Goal: Transaction & Acquisition: Download file/media

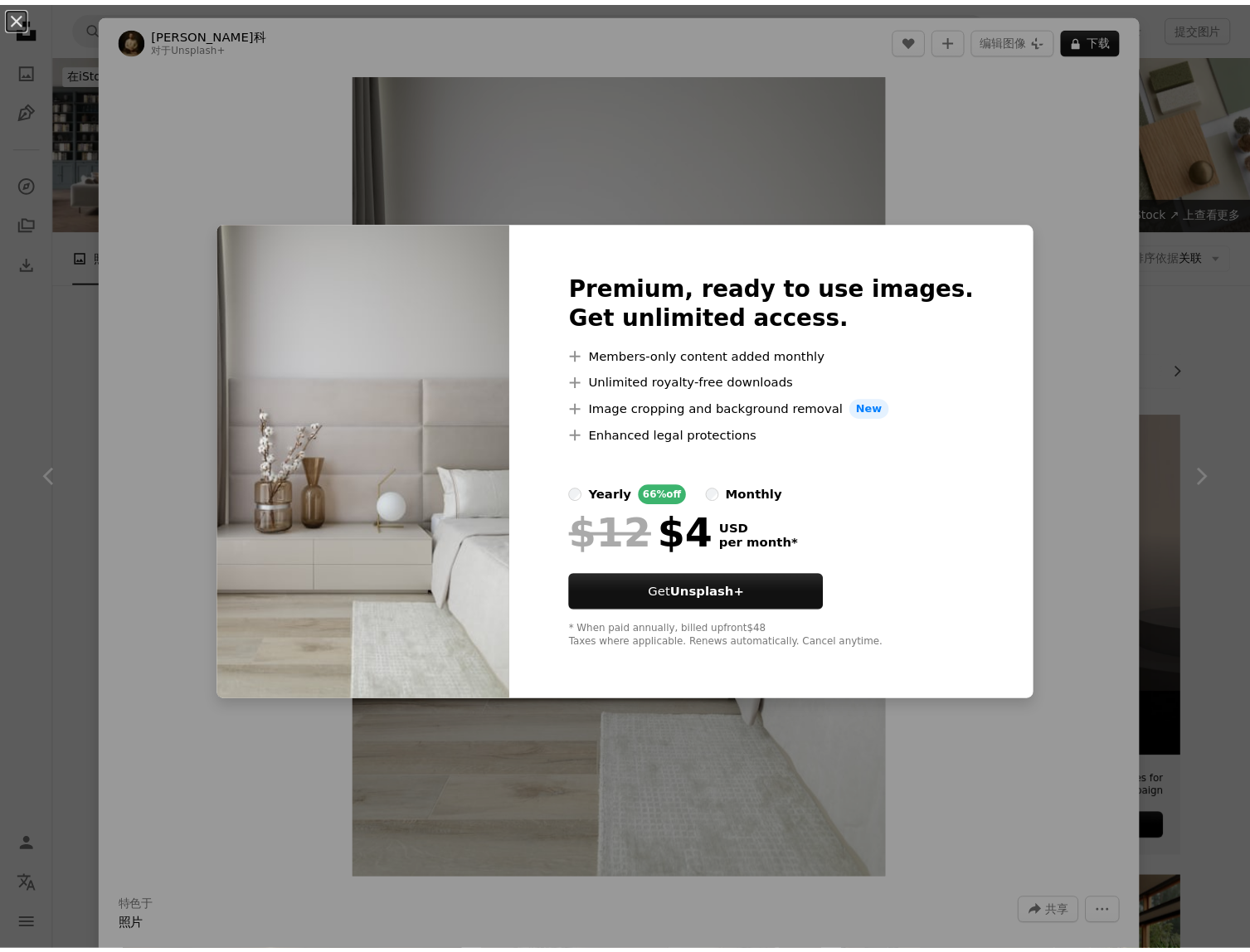
scroll to position [3540, 0]
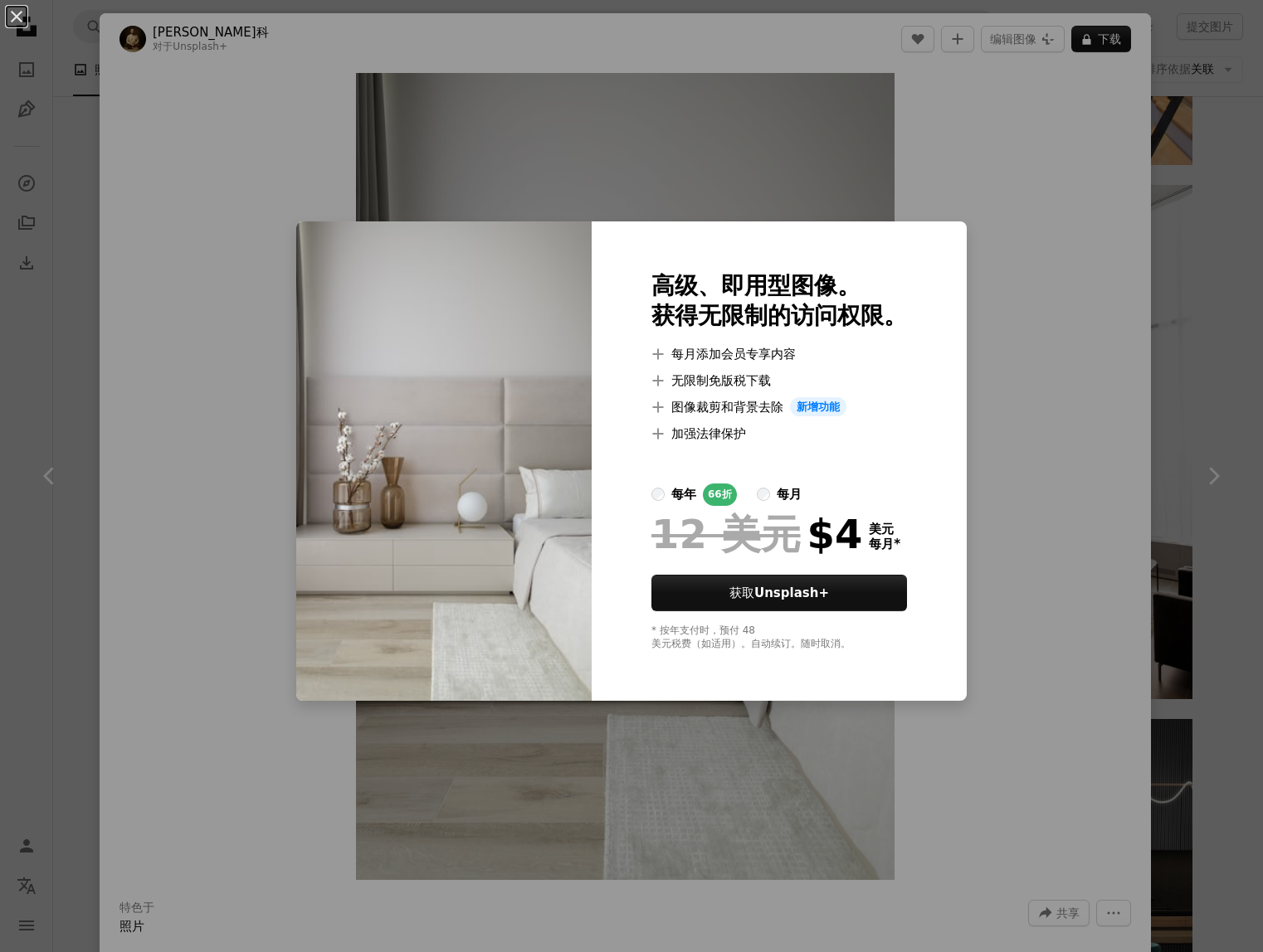
click at [1018, 277] on div "An X shape 高级、即用型图像。 获得无限制的访问权限。 A plus sign 每月添加会员专享内容 A plus sign 无限制免版税下载 A …" at bounding box center [631, 476] width 1263 height 952
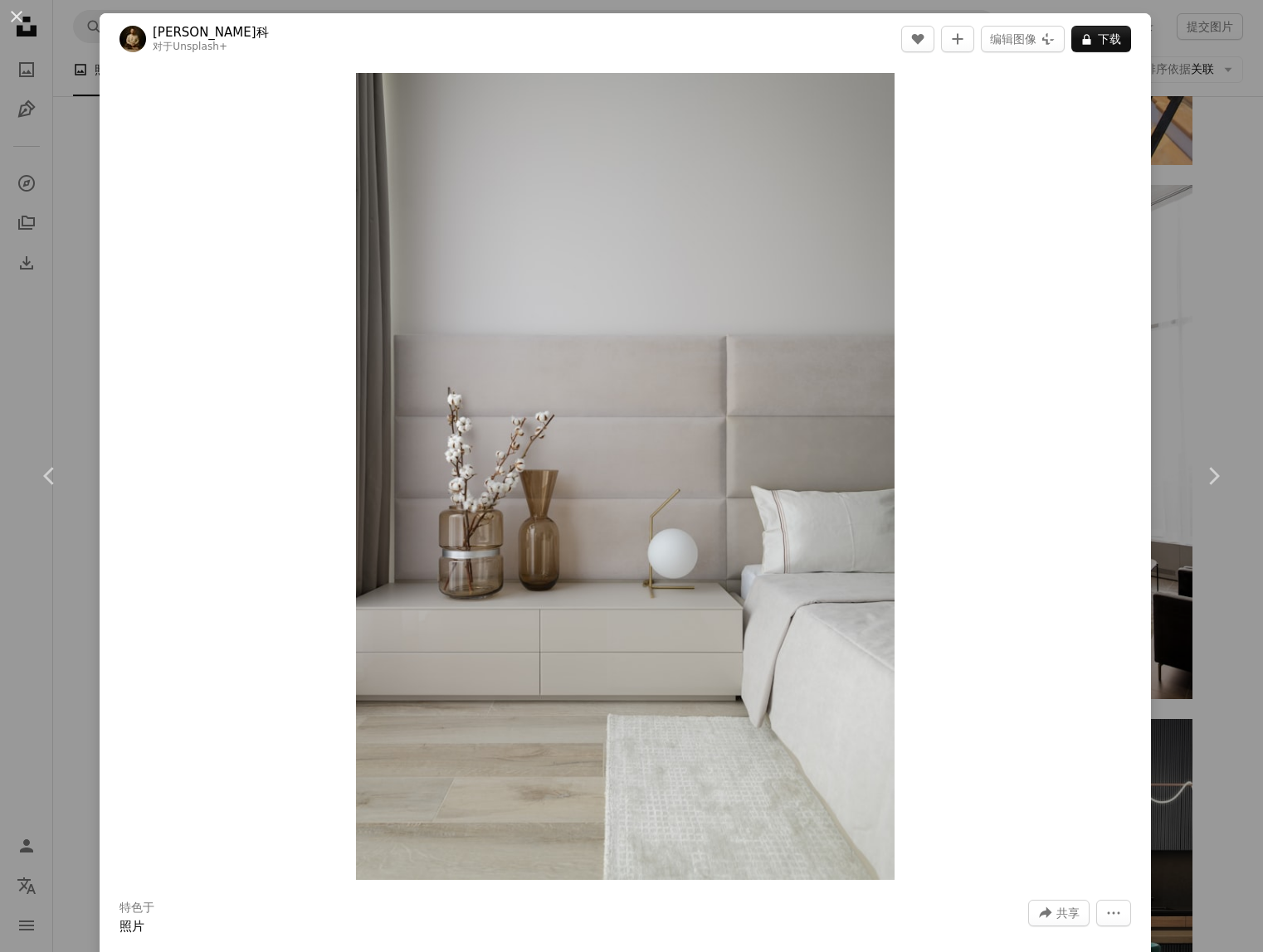
click at [1185, 283] on div "An X shape Chevron left Chevron right [PERSON_NAME]科 对于 Unsplash+ A heart A plu…" at bounding box center [631, 476] width 1263 height 952
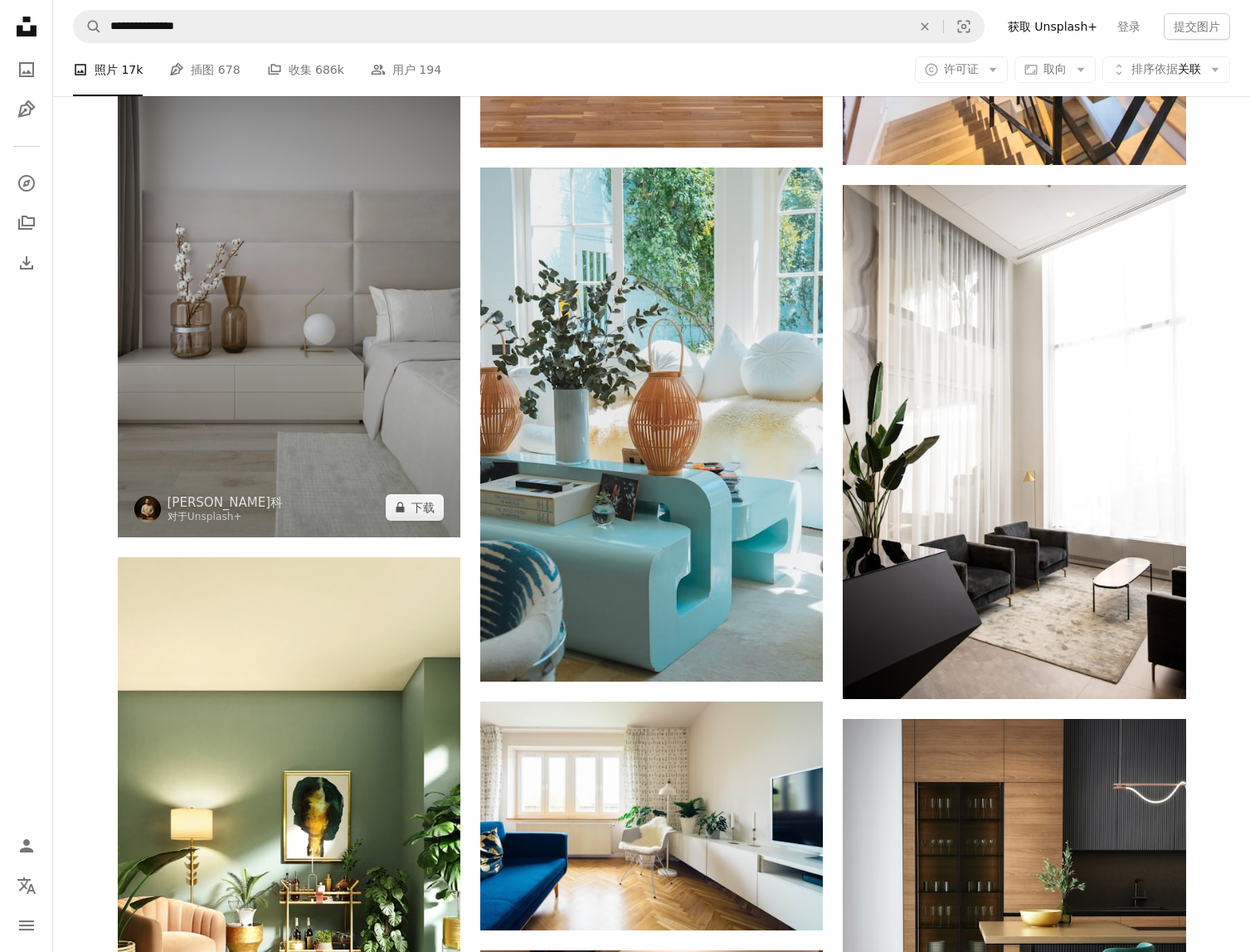
click at [337, 353] on img at bounding box center [289, 281] width 342 height 515
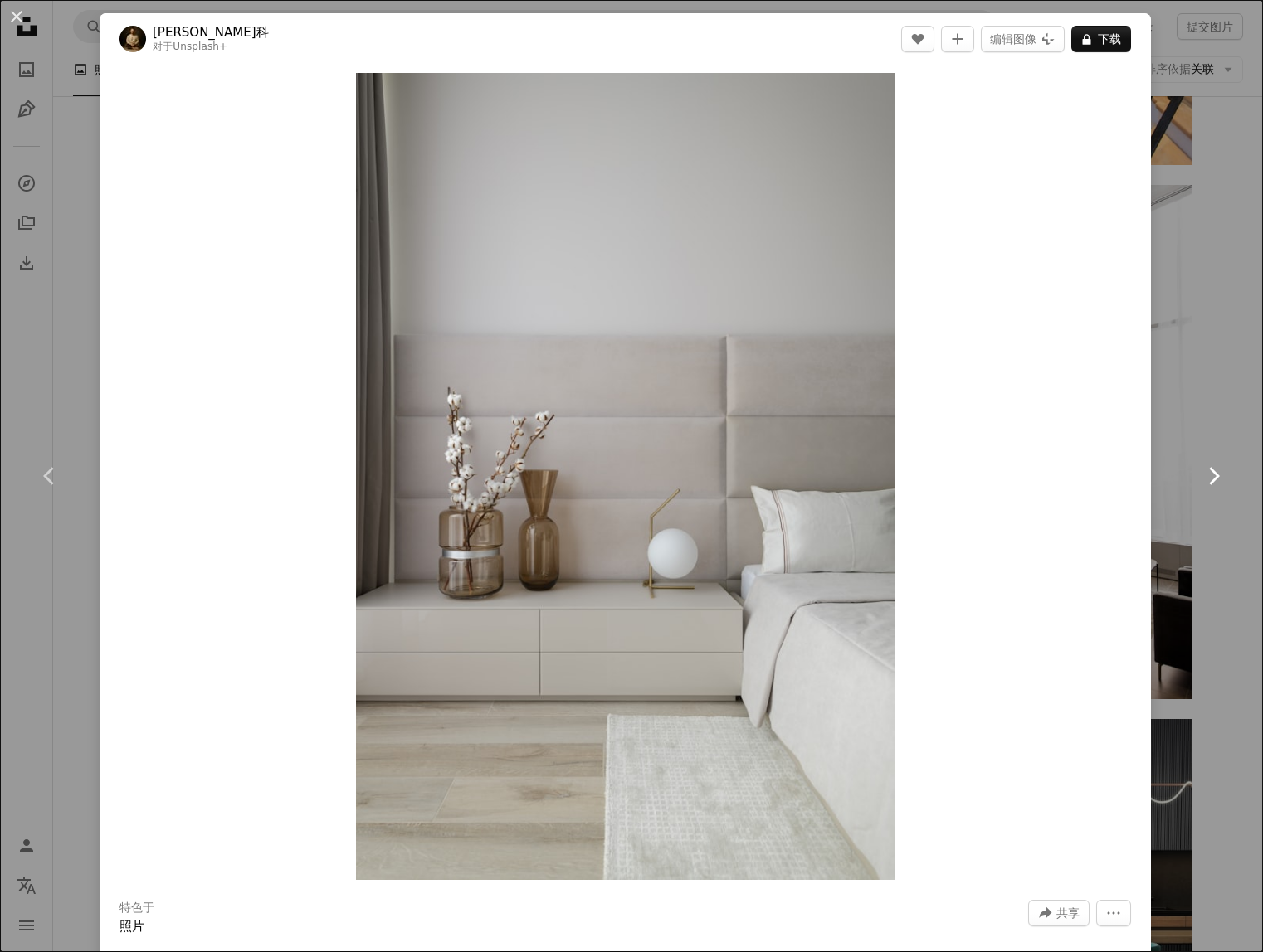
click at [1209, 484] on icon at bounding box center [1214, 476] width 11 height 17
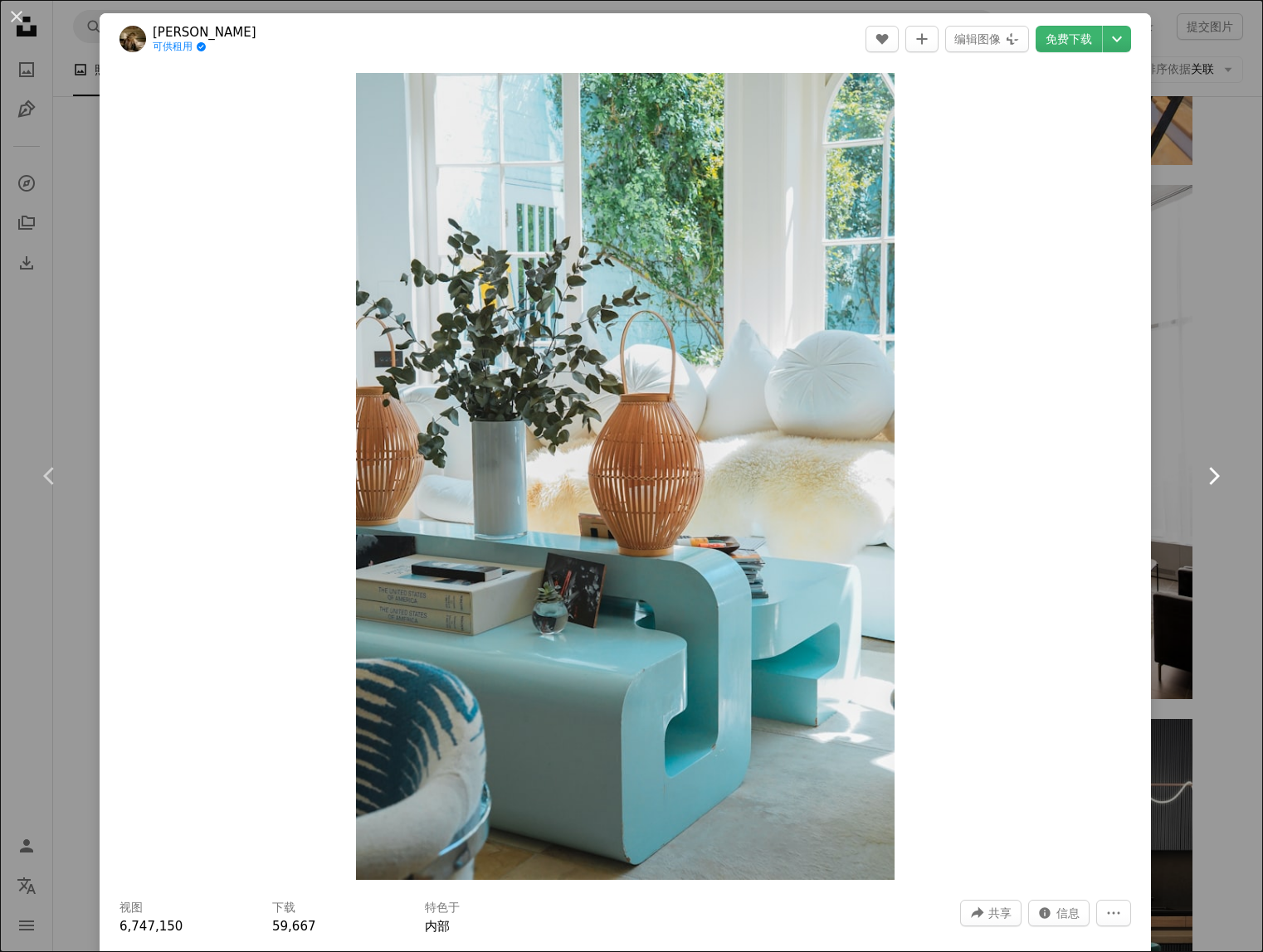
click at [1209, 484] on icon at bounding box center [1214, 476] width 11 height 17
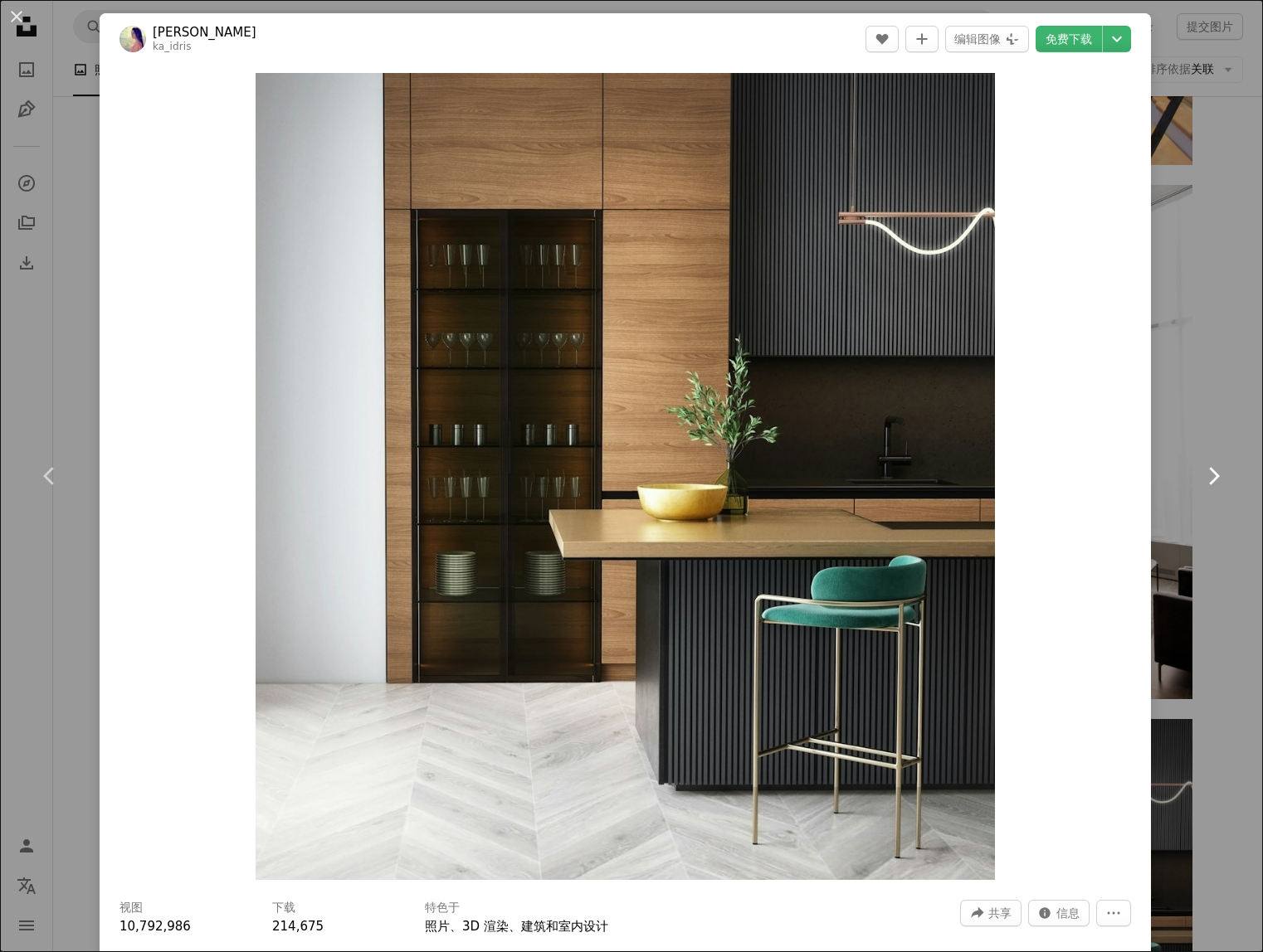
click at [1209, 484] on icon at bounding box center [1214, 476] width 11 height 17
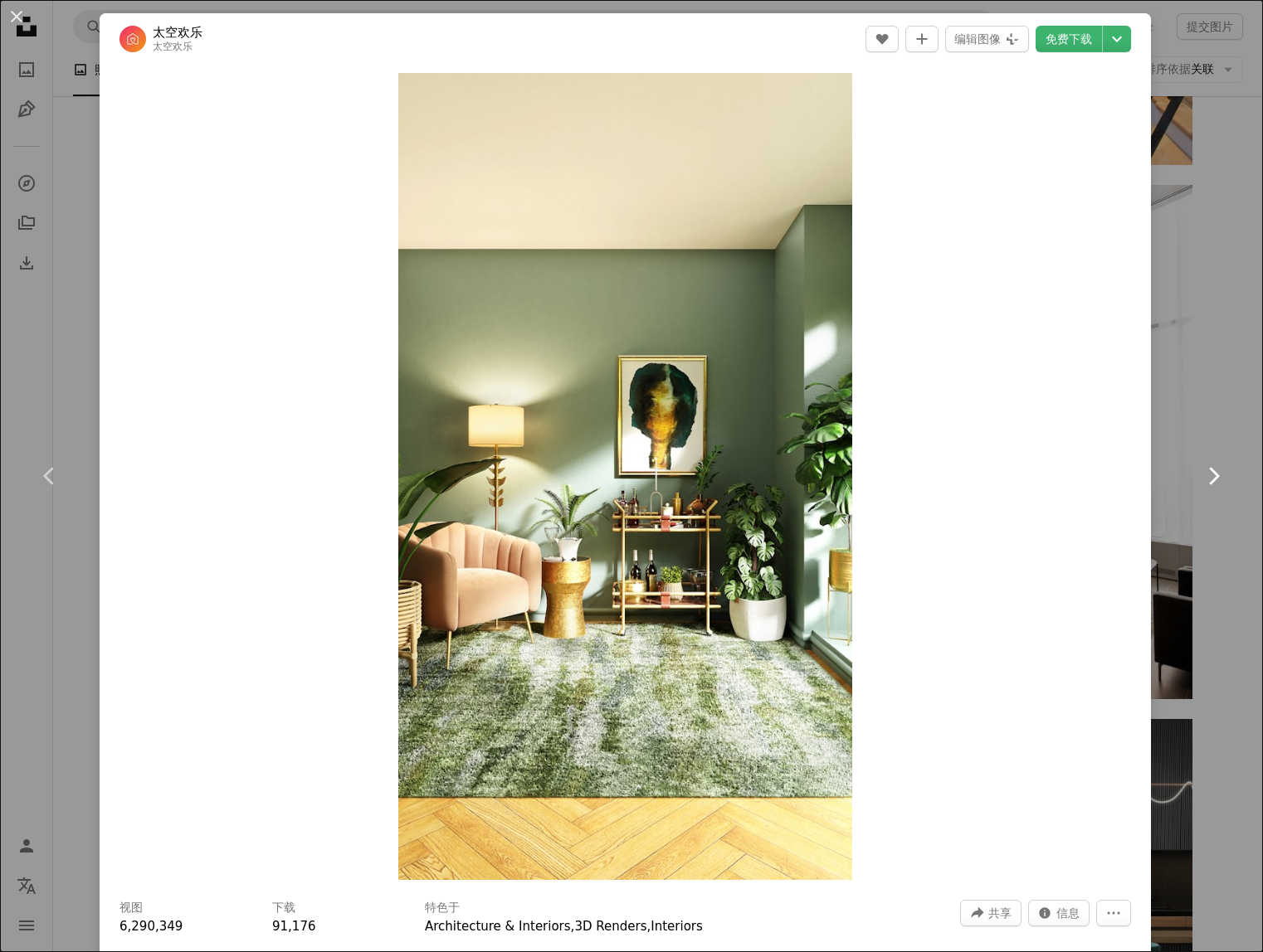
click at [1209, 484] on icon at bounding box center [1214, 476] width 11 height 17
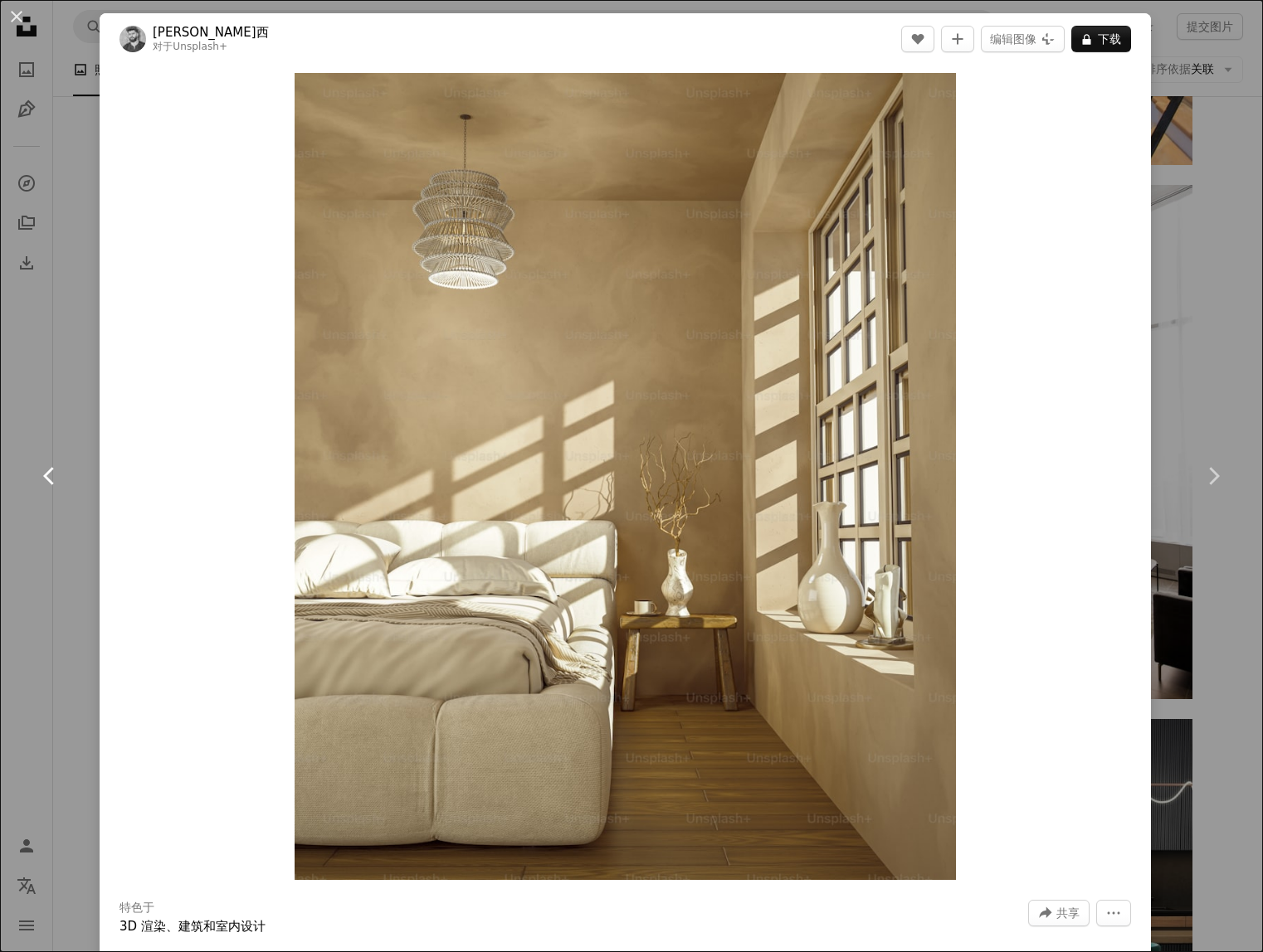
click at [68, 483] on link "Chevron left" at bounding box center [49, 476] width 100 height 160
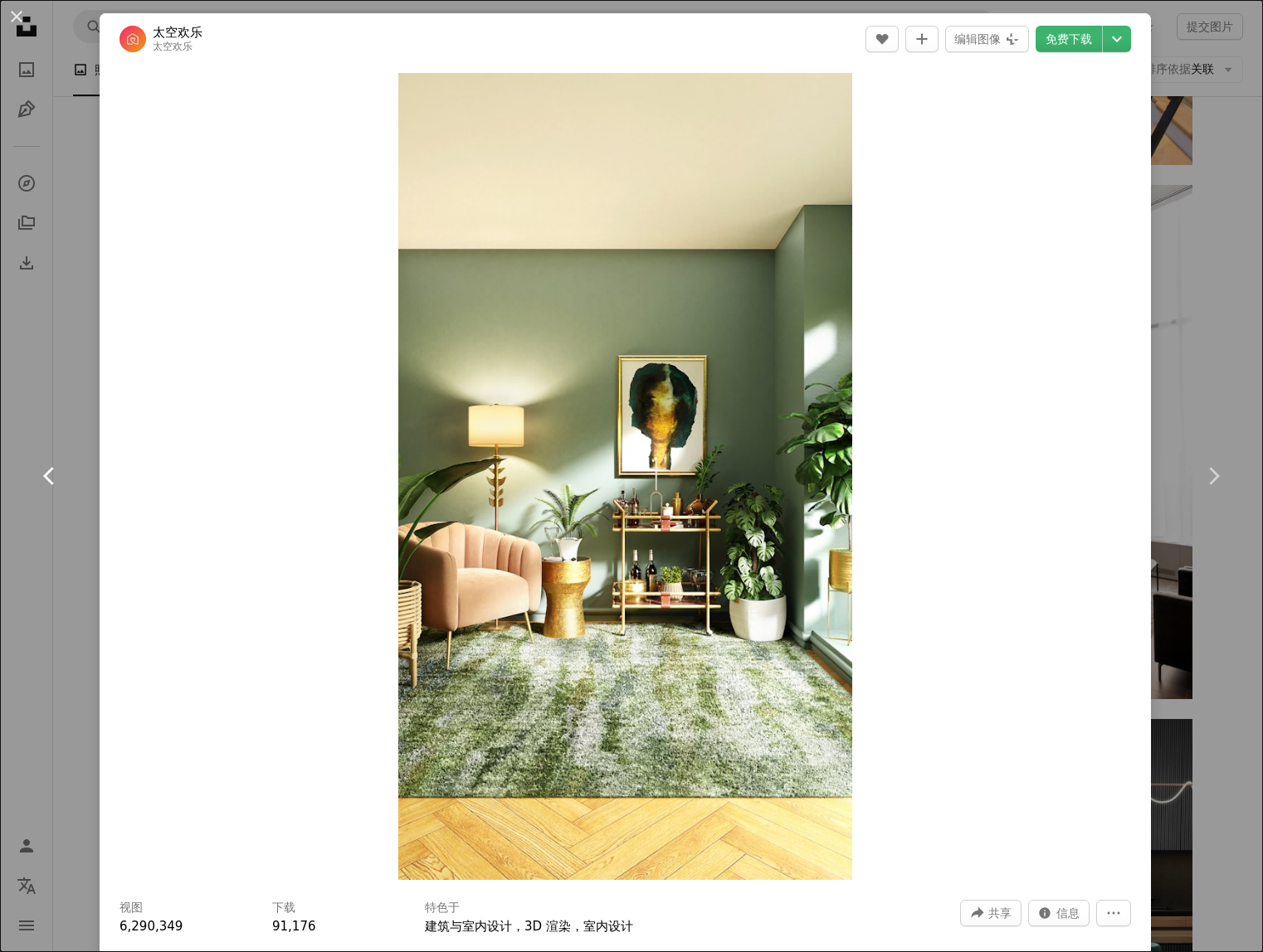
click at [68, 483] on link "Chevron left" at bounding box center [49, 476] width 100 height 160
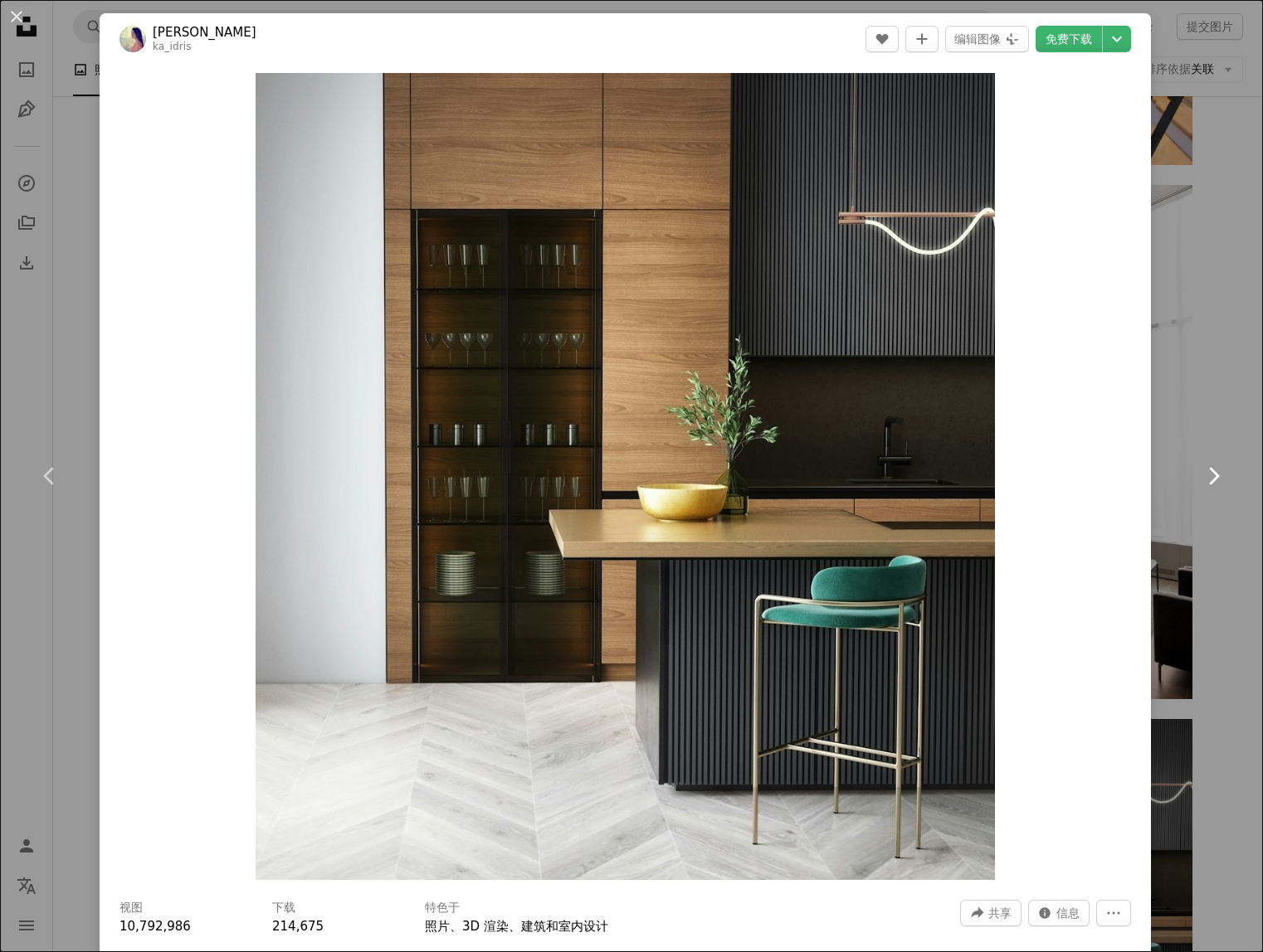
click at [1179, 555] on link "Chevron right" at bounding box center [1213, 476] width 100 height 160
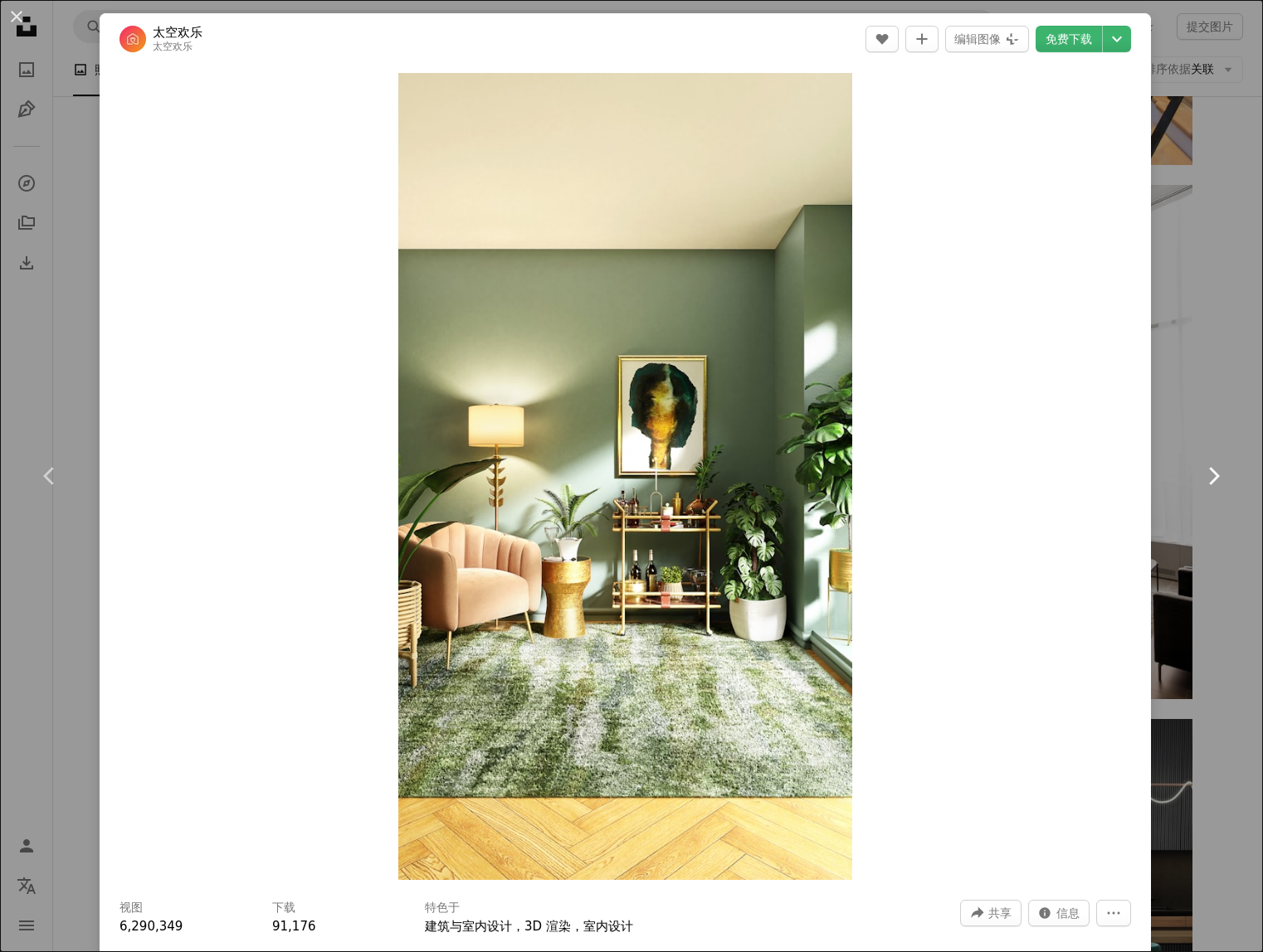
click at [1203, 541] on link "Chevron right" at bounding box center [1213, 476] width 100 height 160
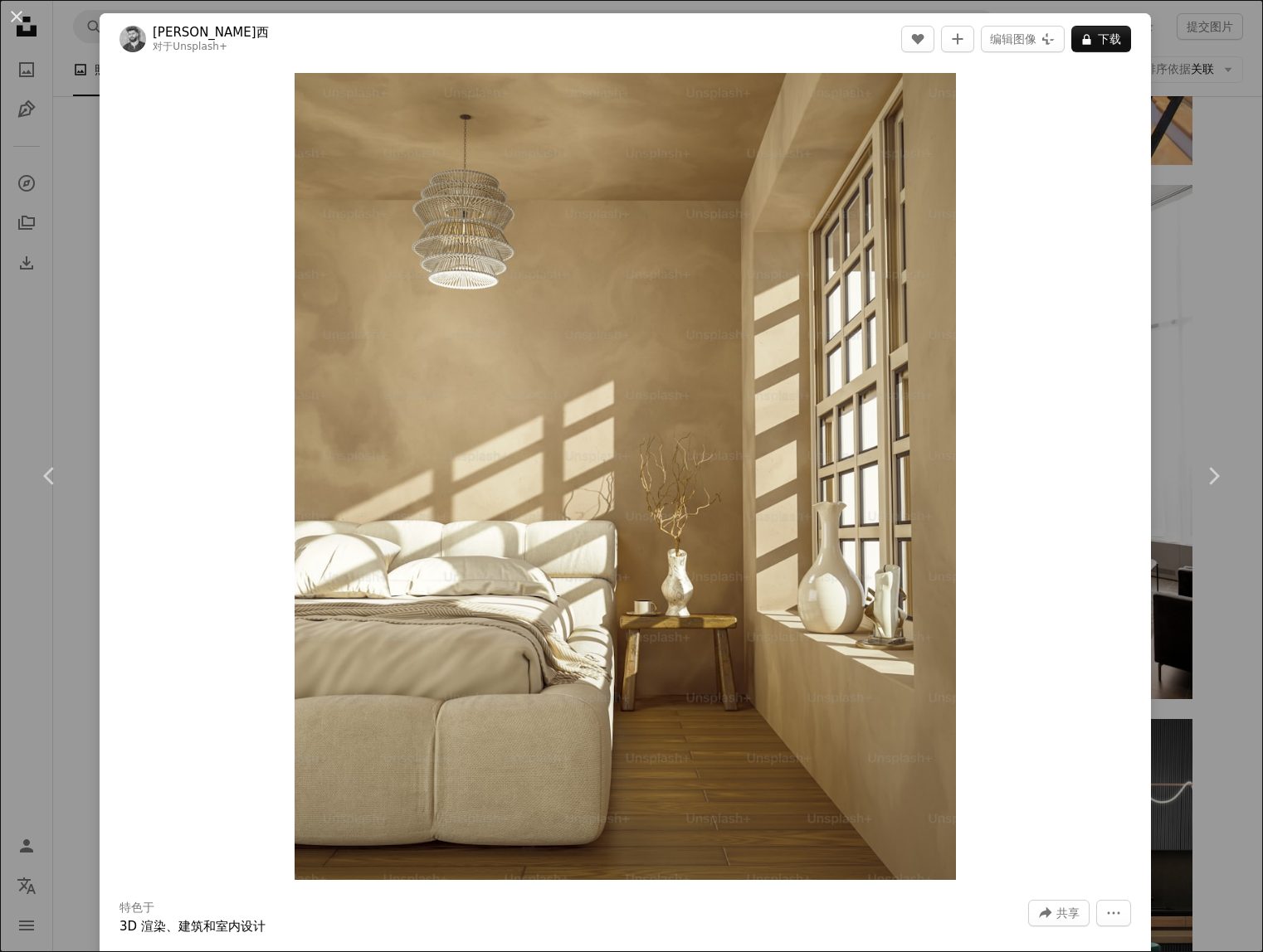
click at [20, 16] on button "An X shape" at bounding box center [16, 16] width 20 height 20
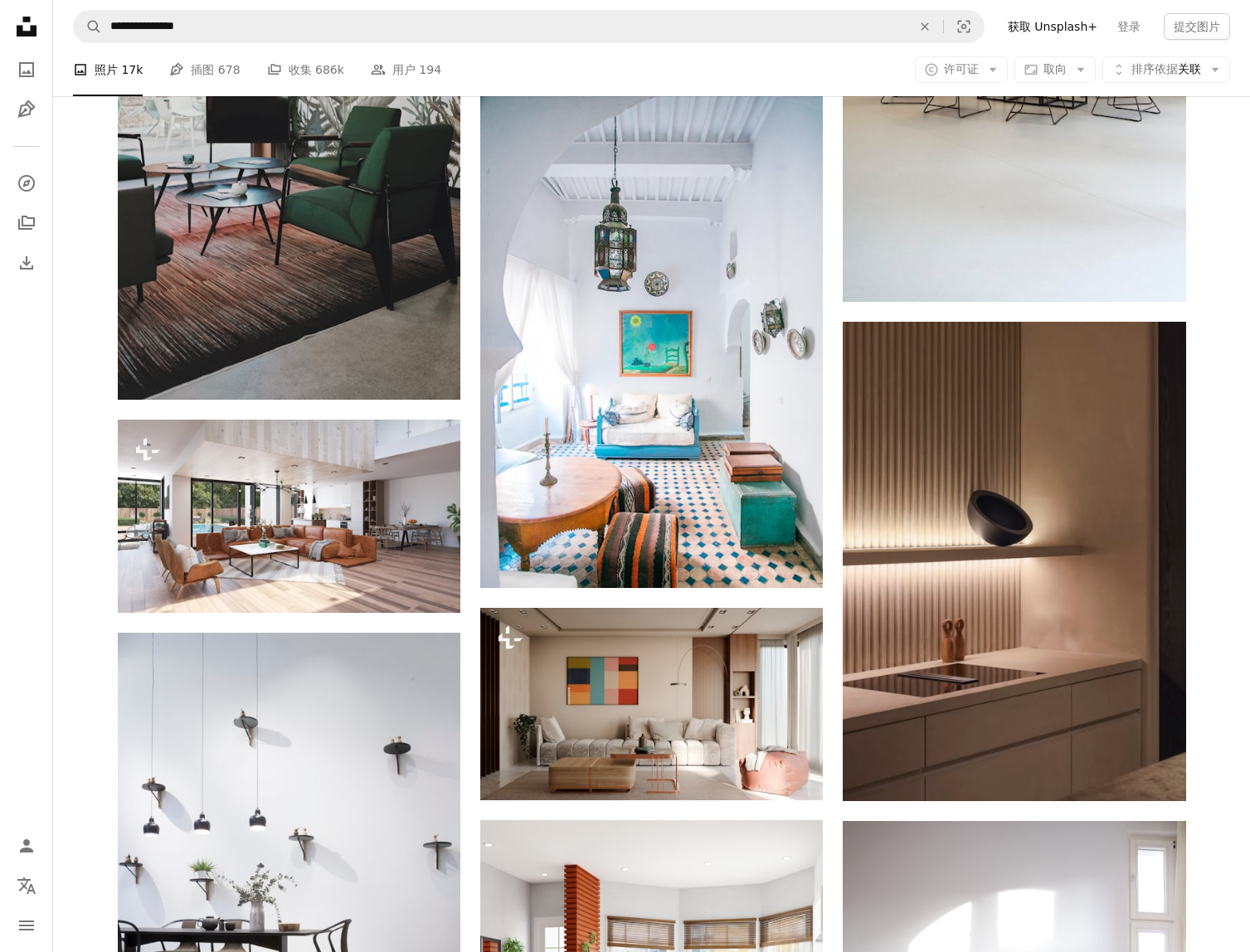
scroll to position [5365, 0]
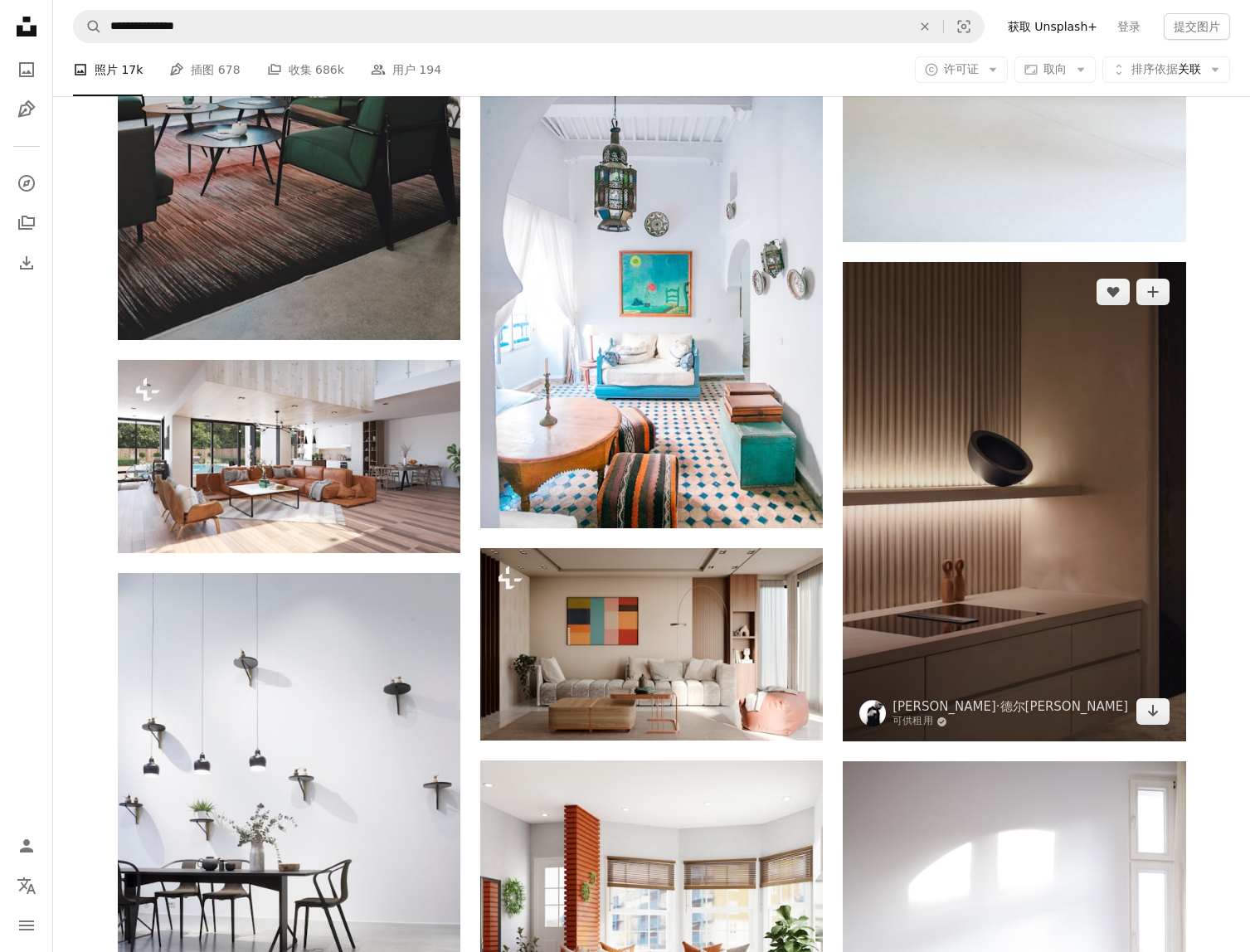
click at [925, 548] on img at bounding box center [1014, 502] width 342 height 480
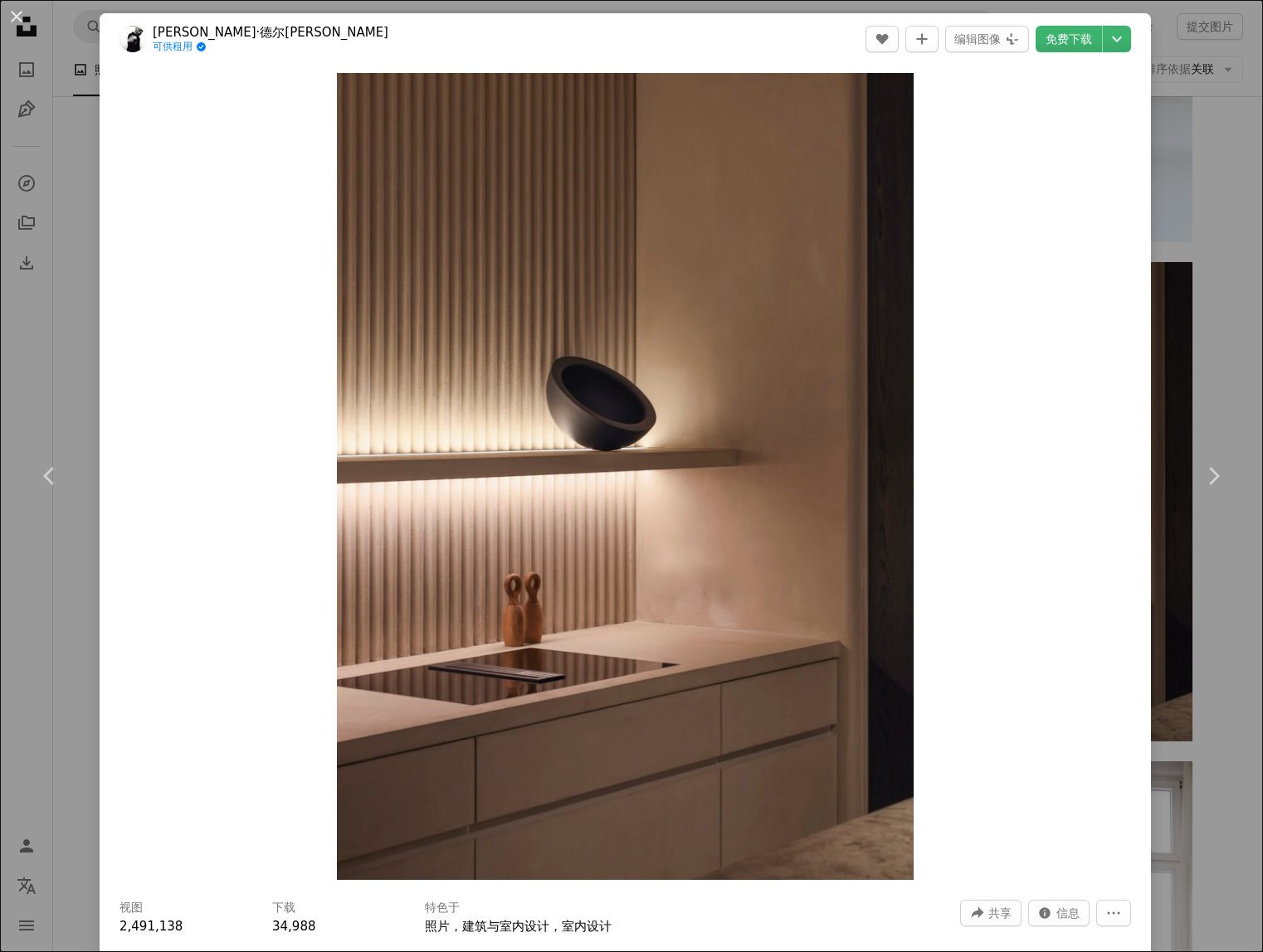
click at [1219, 658] on div "An X shape Chevron left Chevron right [PERSON_NAME]·德尔[PERSON_NAME] 可供租用 A chec…" at bounding box center [631, 476] width 1263 height 952
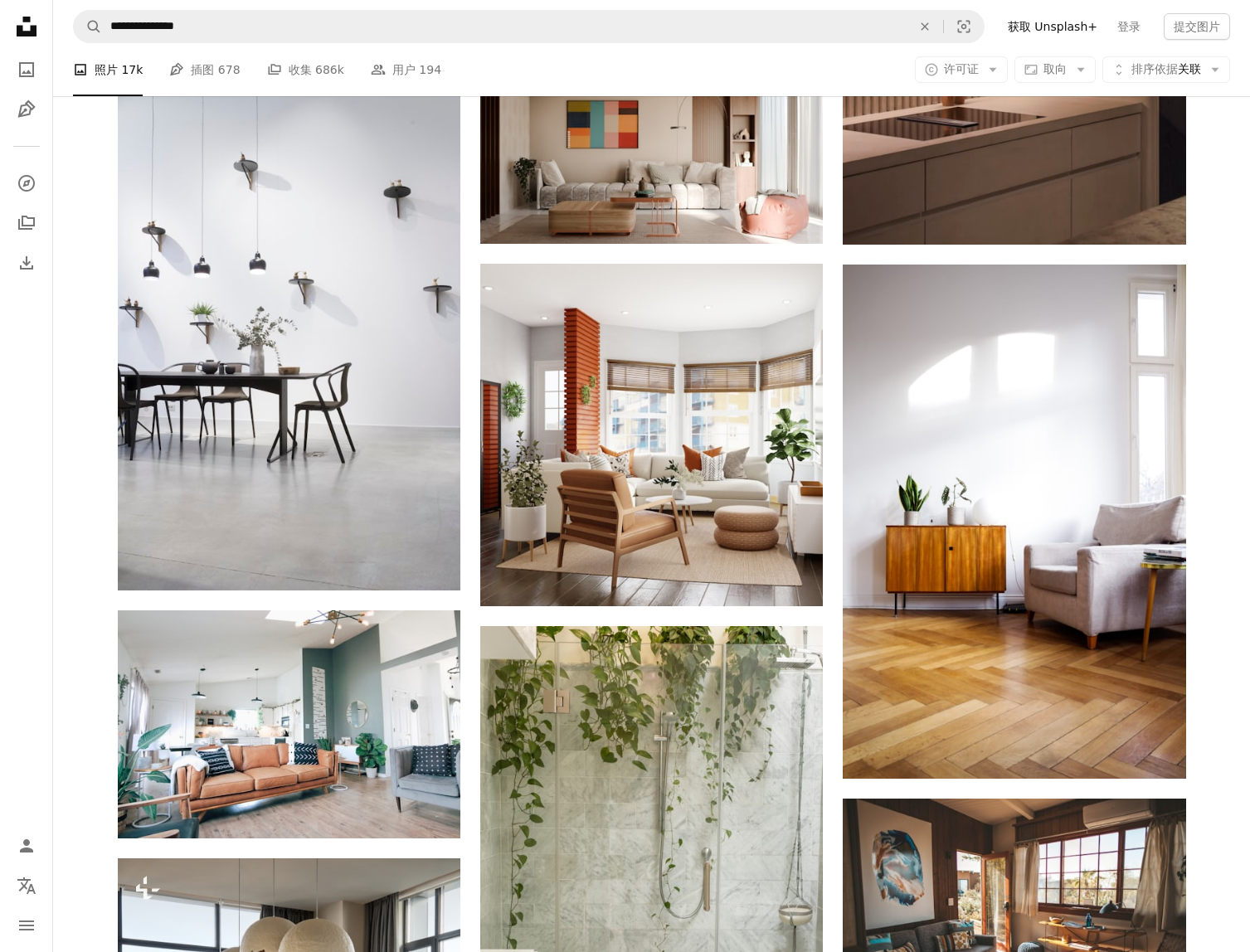
scroll to position [5863, 0]
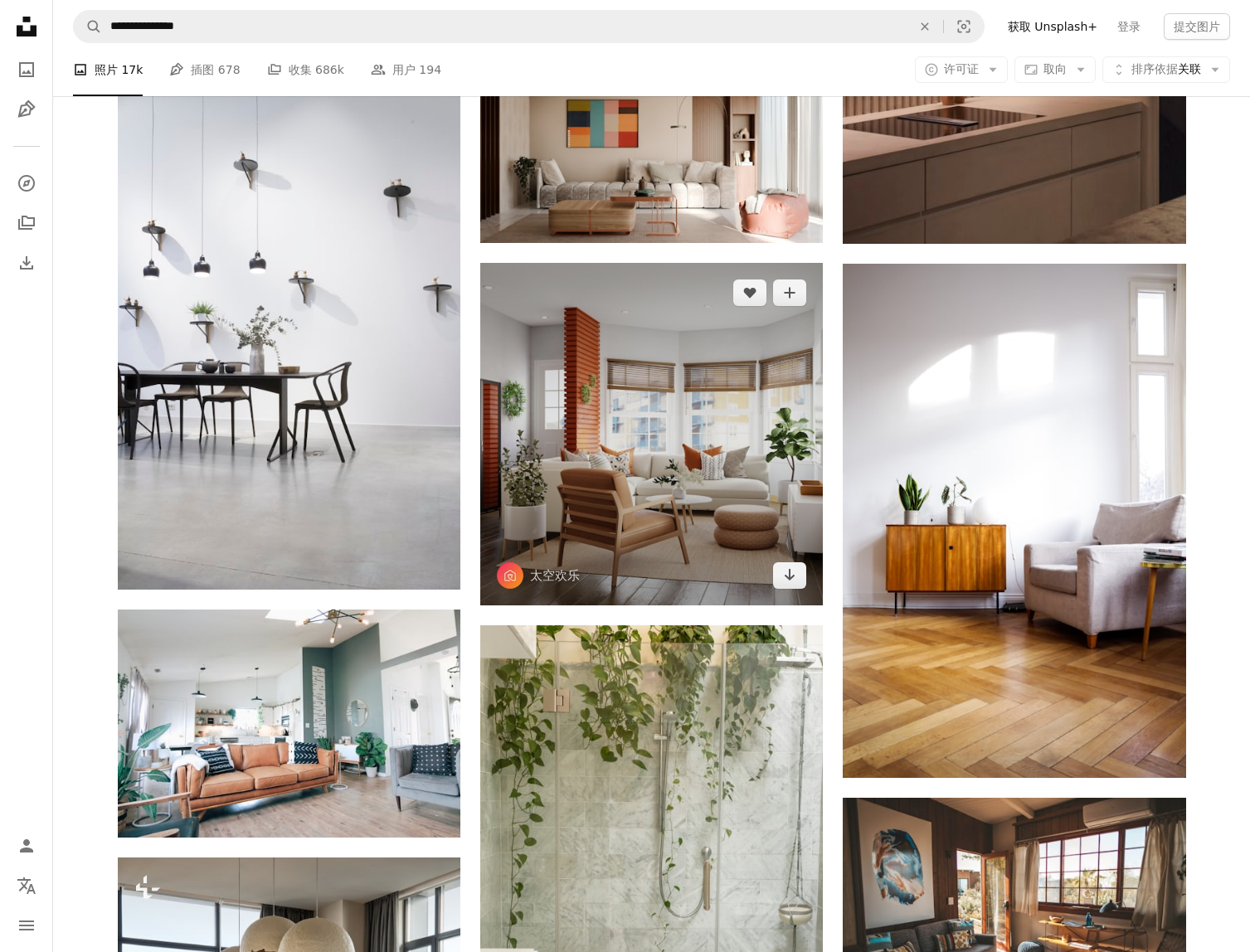
click at [710, 521] on img at bounding box center [651, 434] width 342 height 342
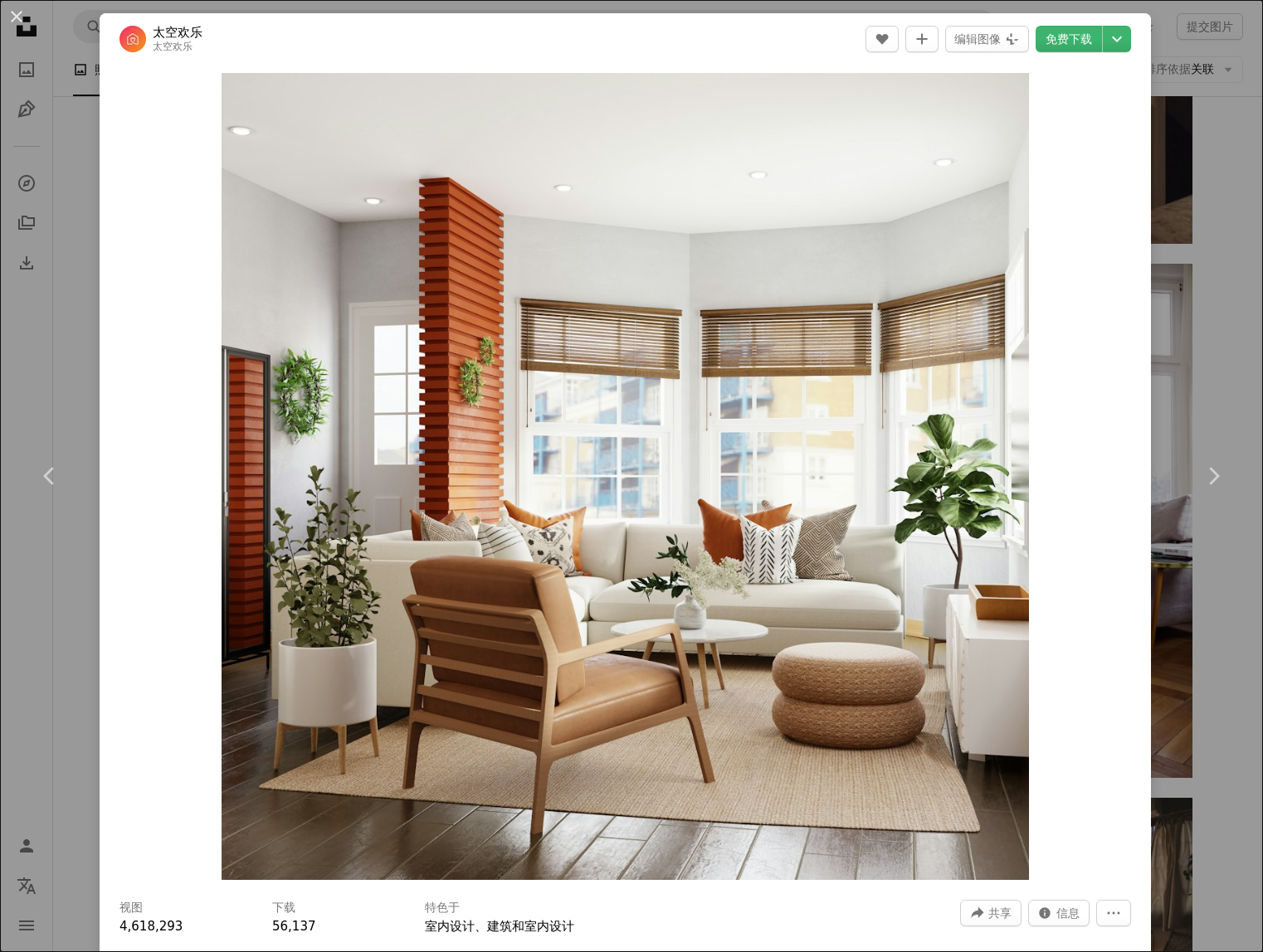
click at [1225, 602] on div "An X shape Chevron left Chevron right 太空欢乐 太空欢乐 A heart A plus sign 编辑图像 Plus s…" at bounding box center [631, 476] width 1263 height 952
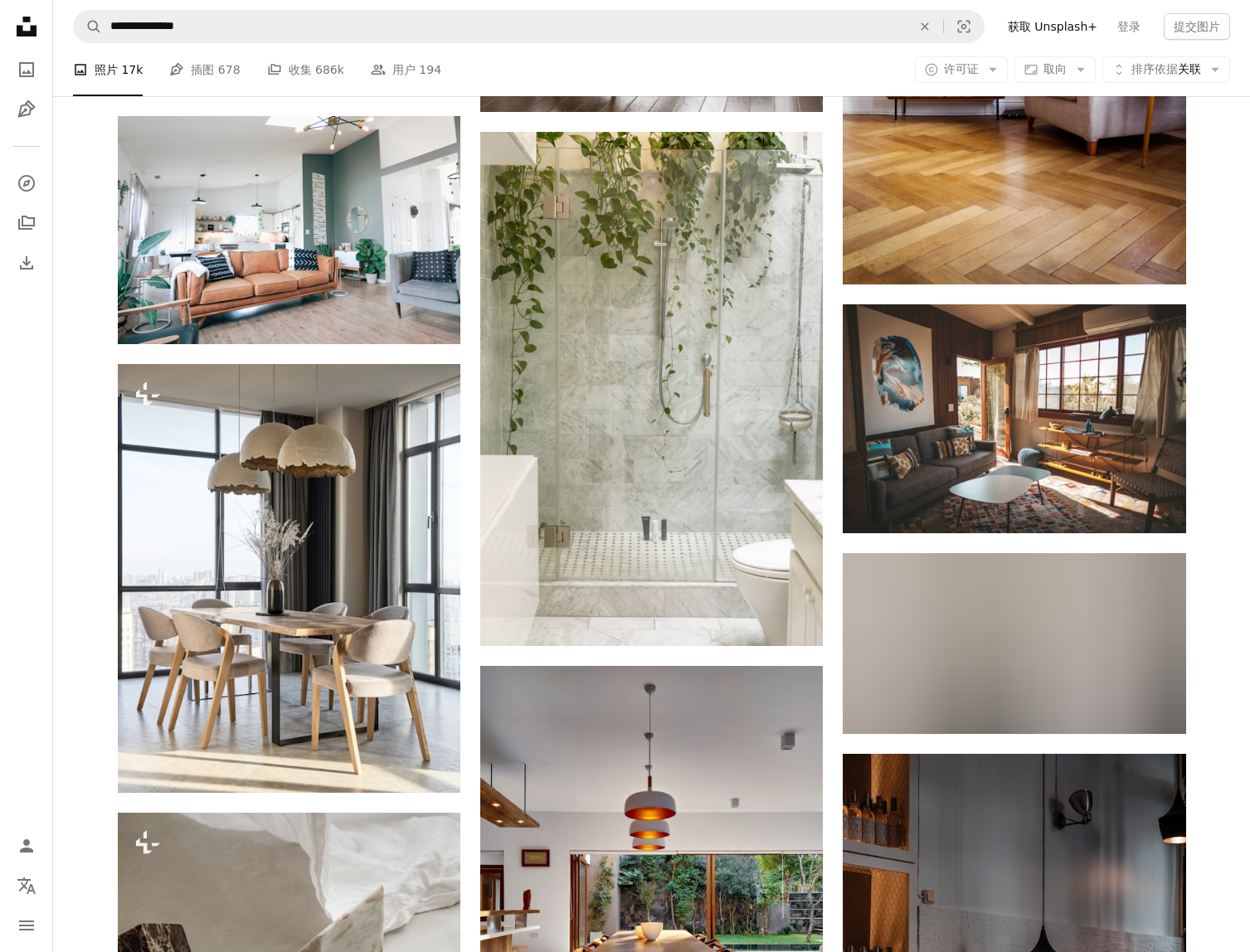
scroll to position [6360, 0]
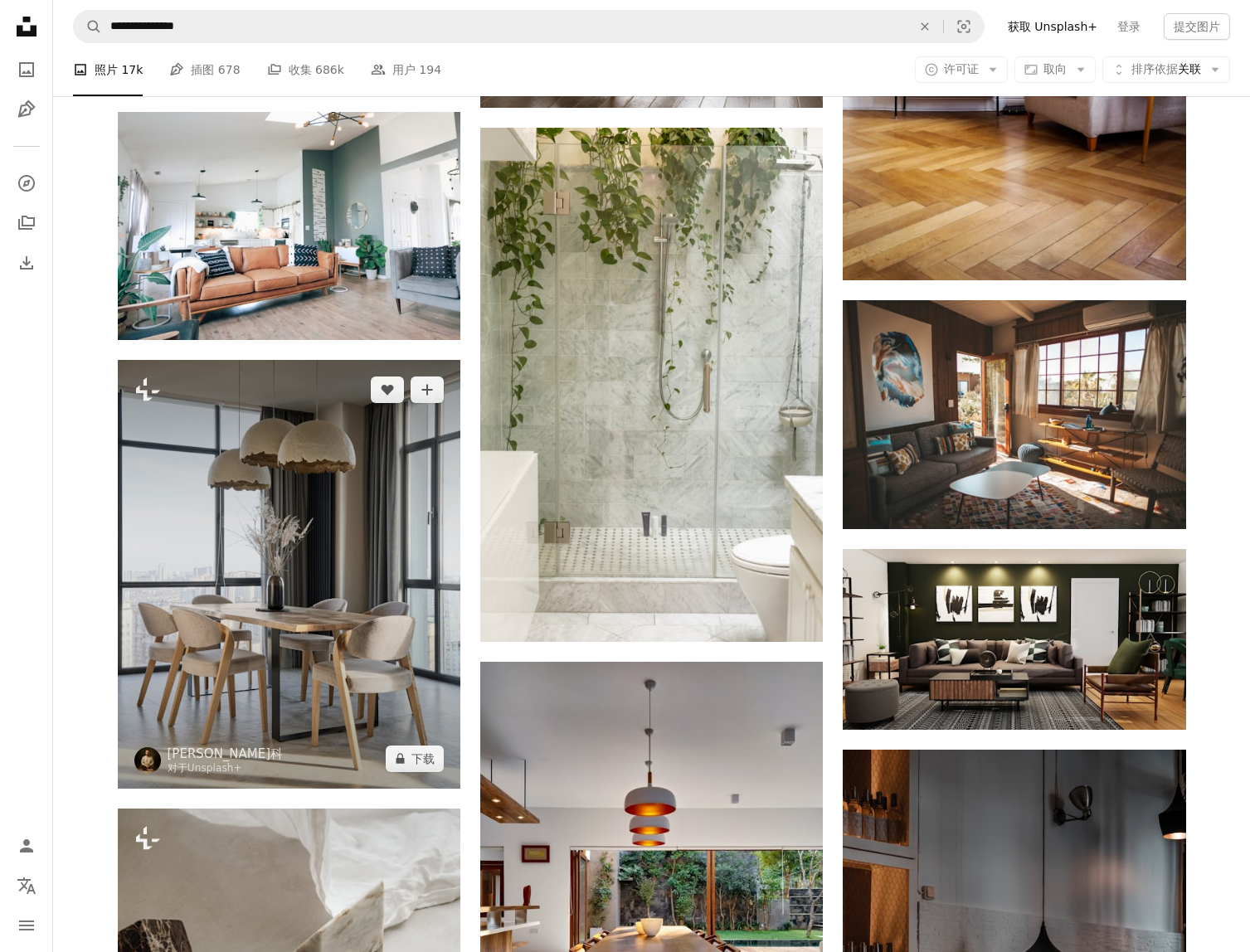
click at [320, 639] on img at bounding box center [289, 574] width 342 height 429
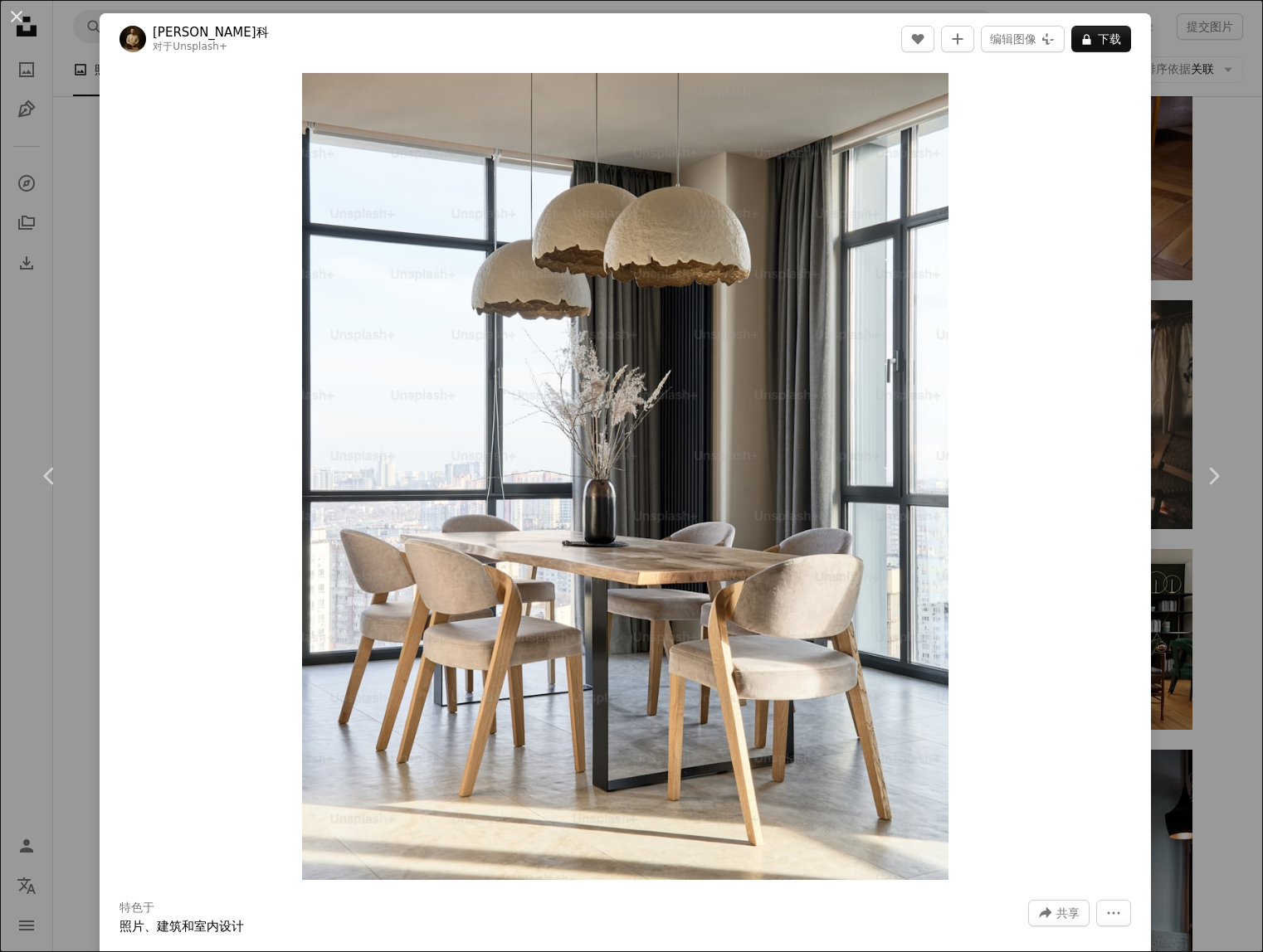
click at [1199, 611] on div "An X shape Chevron left Chevron right [PERSON_NAME]科 对于 Unsplash+ A heart A plu…" at bounding box center [631, 476] width 1263 height 952
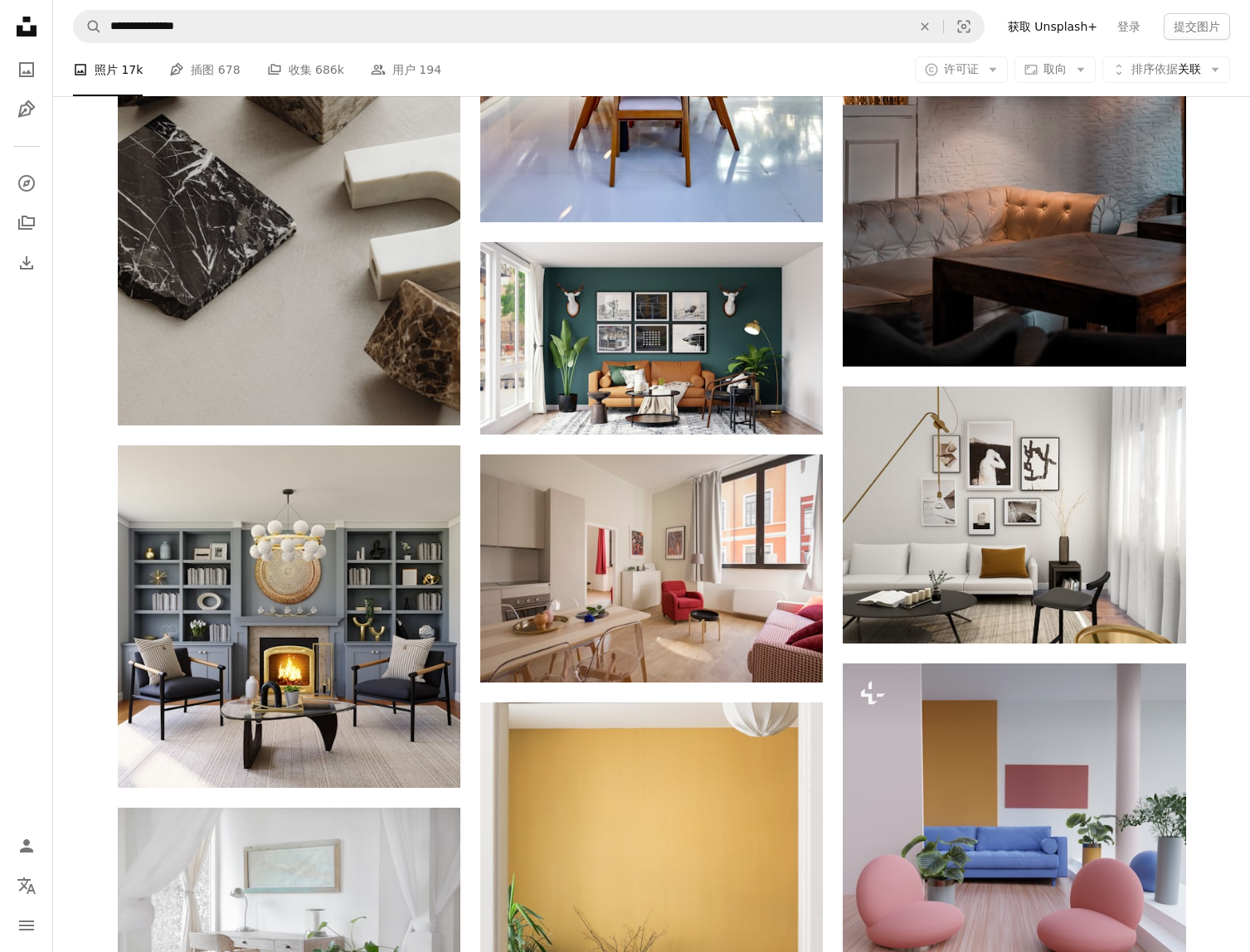
scroll to position [7273, 0]
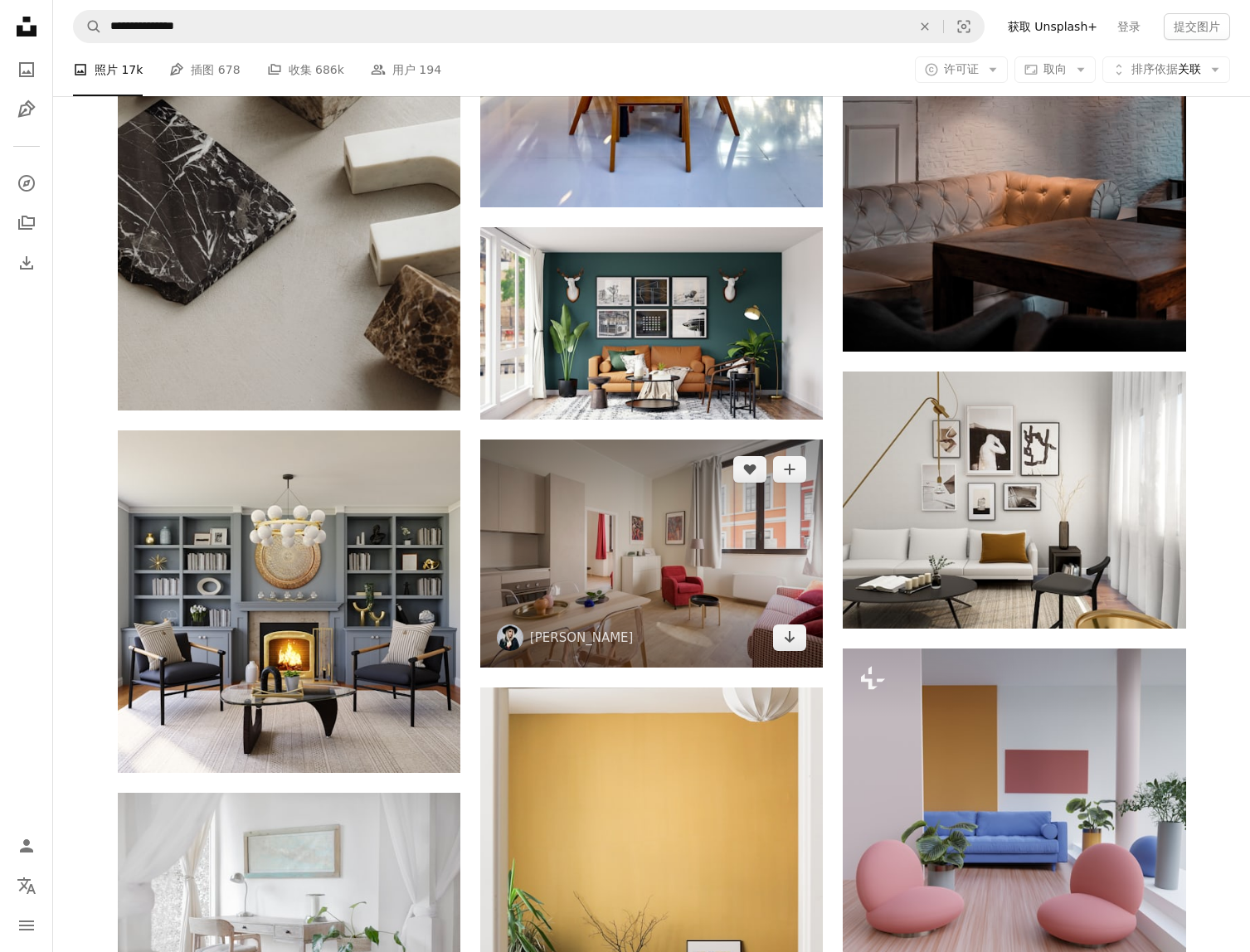
click at [742, 626] on img at bounding box center [651, 553] width 342 height 228
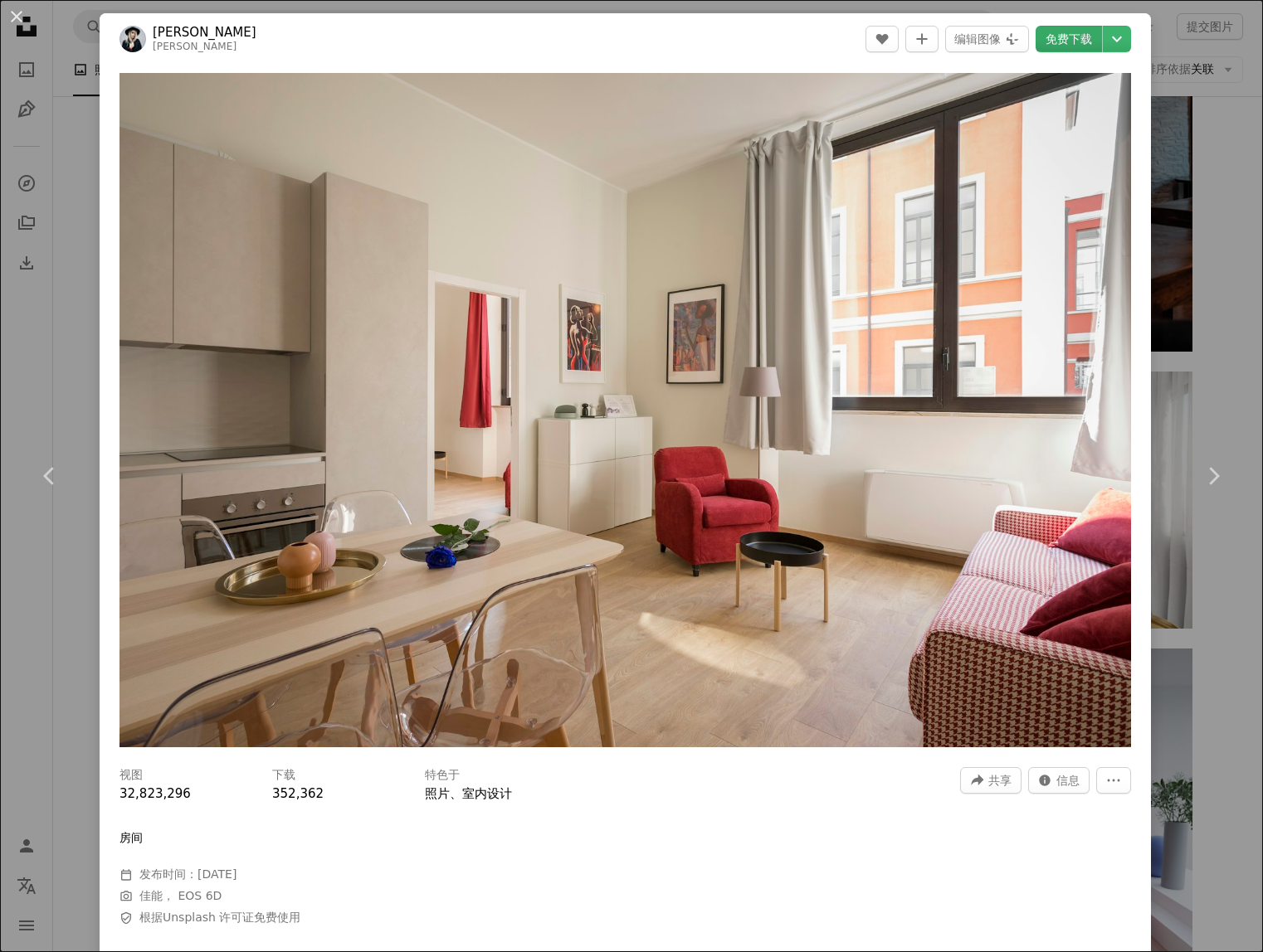
click at [1051, 44] on link "免费下载" at bounding box center [1068, 39] width 67 height 26
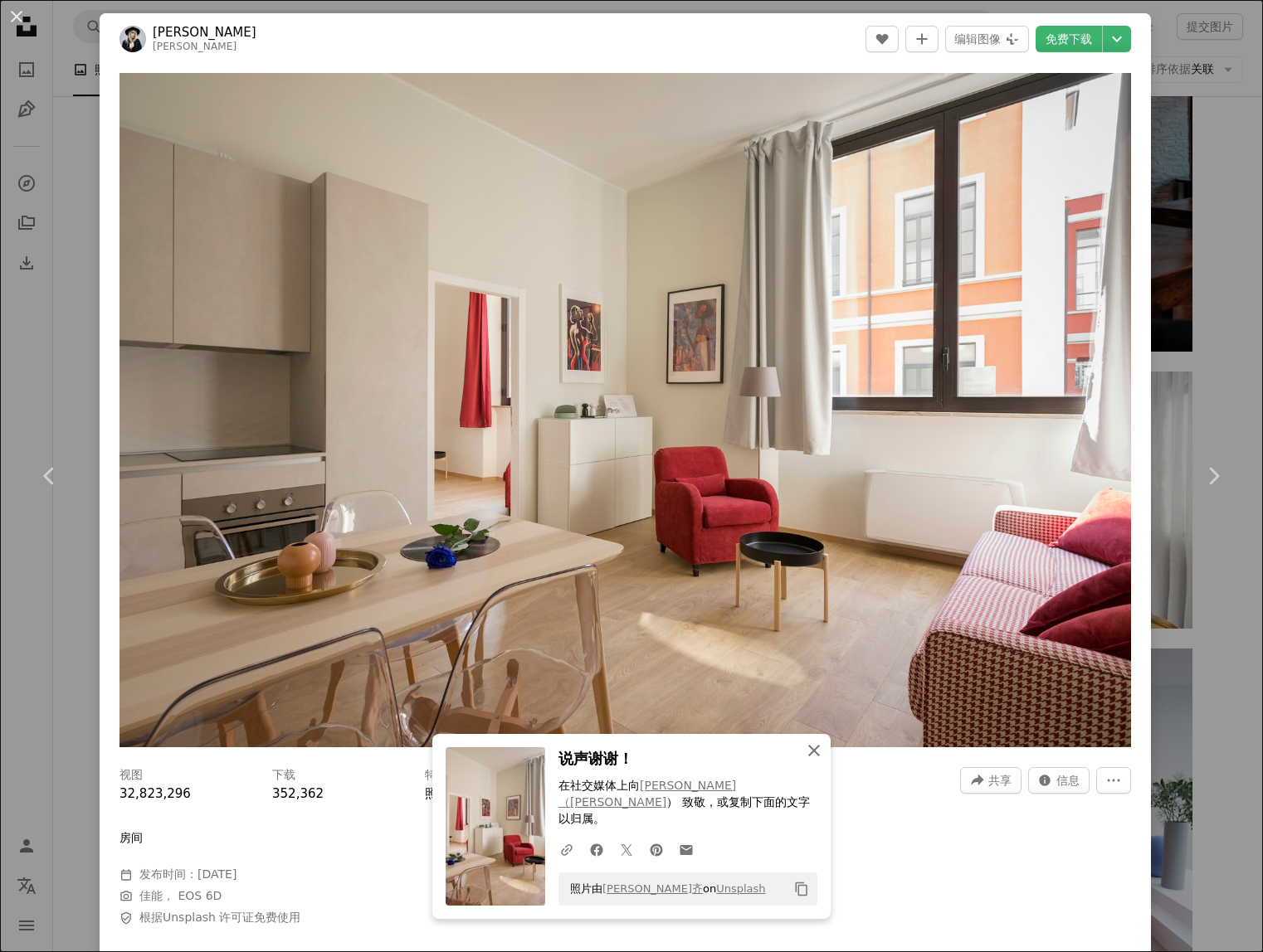
click at [804, 760] on icon "An X shape" at bounding box center [814, 751] width 20 height 20
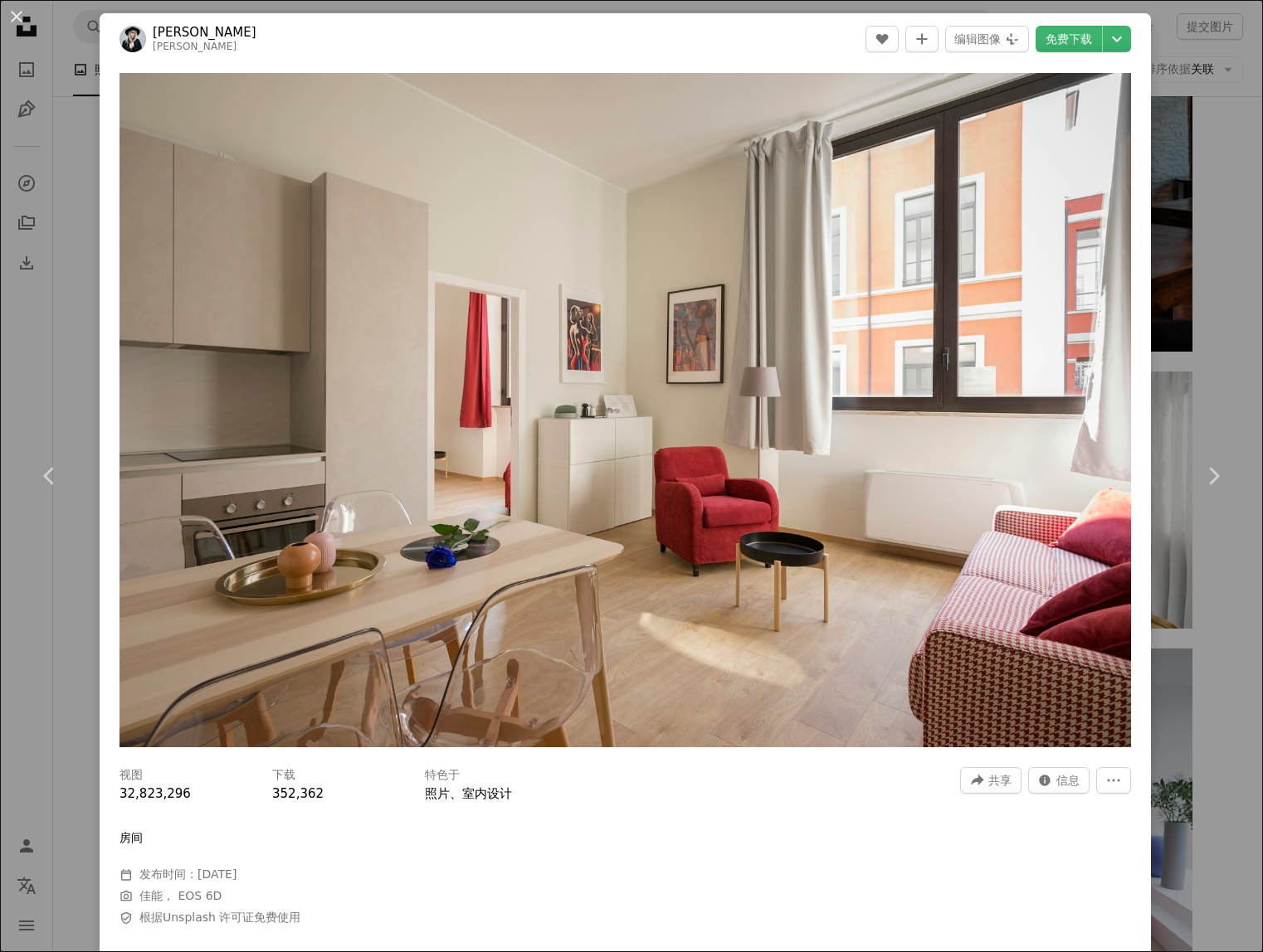
click at [1216, 680] on div "An X shape Chevron left Chevron right [PERSON_NAME]拉齐 deborah_cortelazzi A hear…" at bounding box center [631, 476] width 1263 height 952
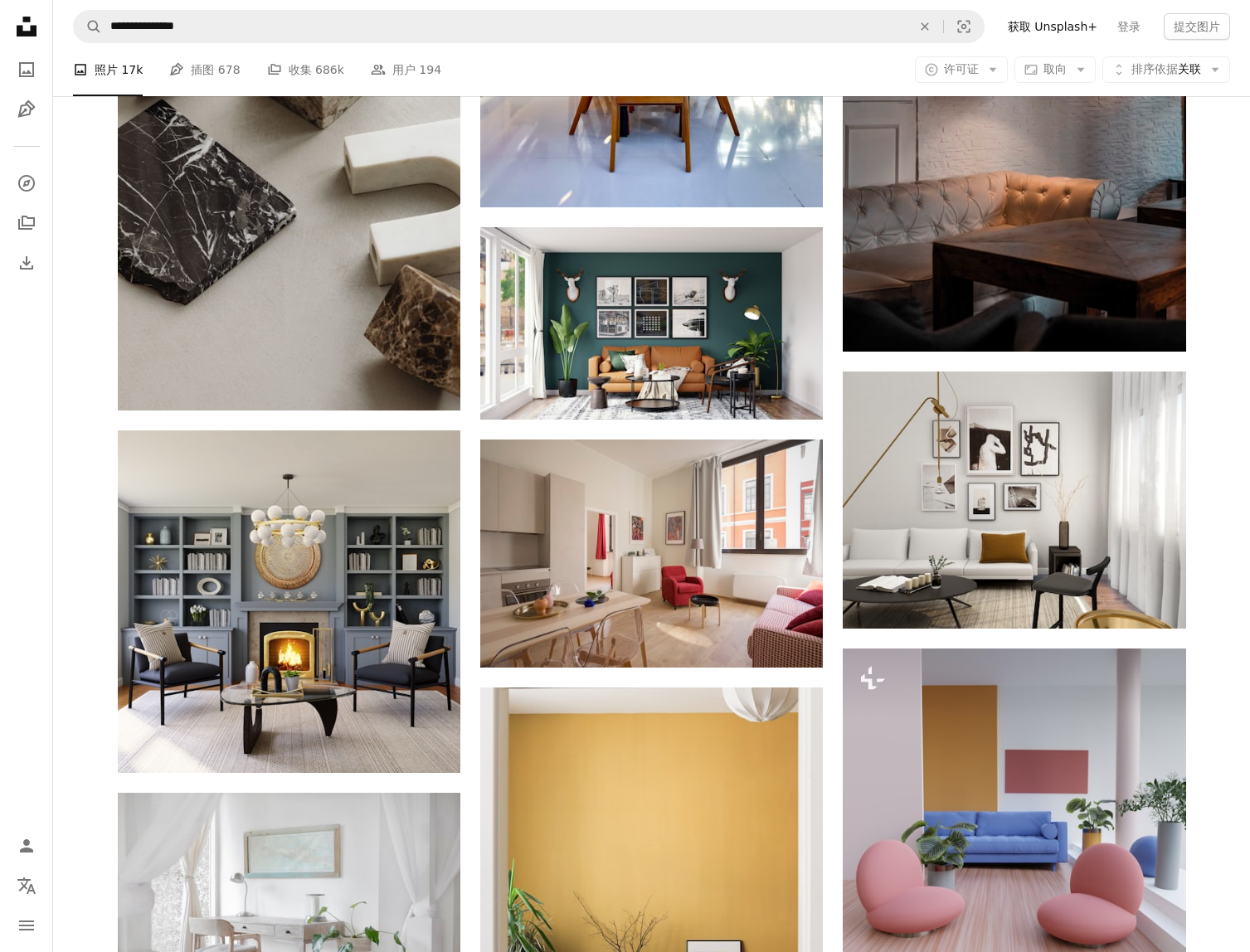
scroll to position [7356, 0]
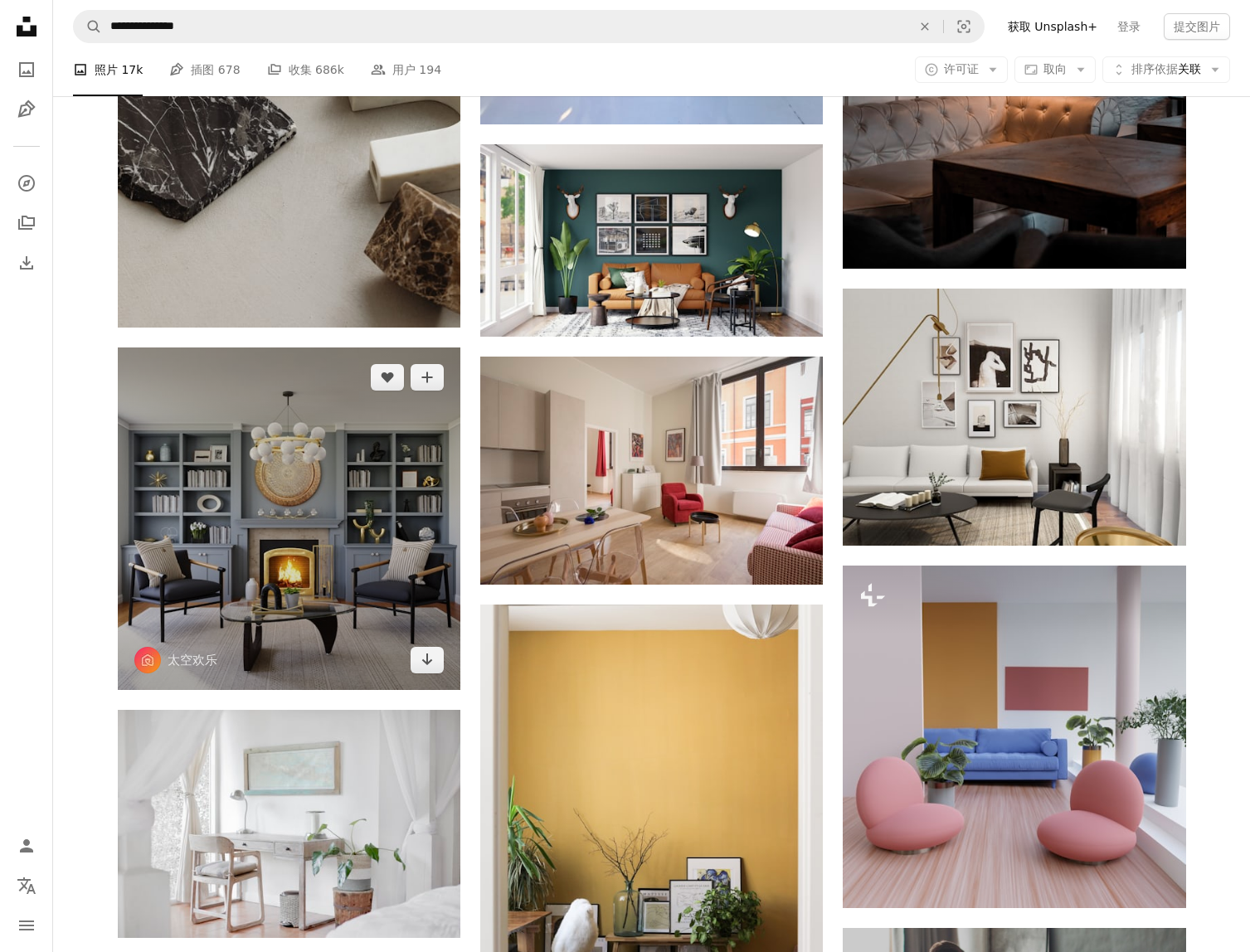
click at [344, 581] on img at bounding box center [289, 519] width 342 height 342
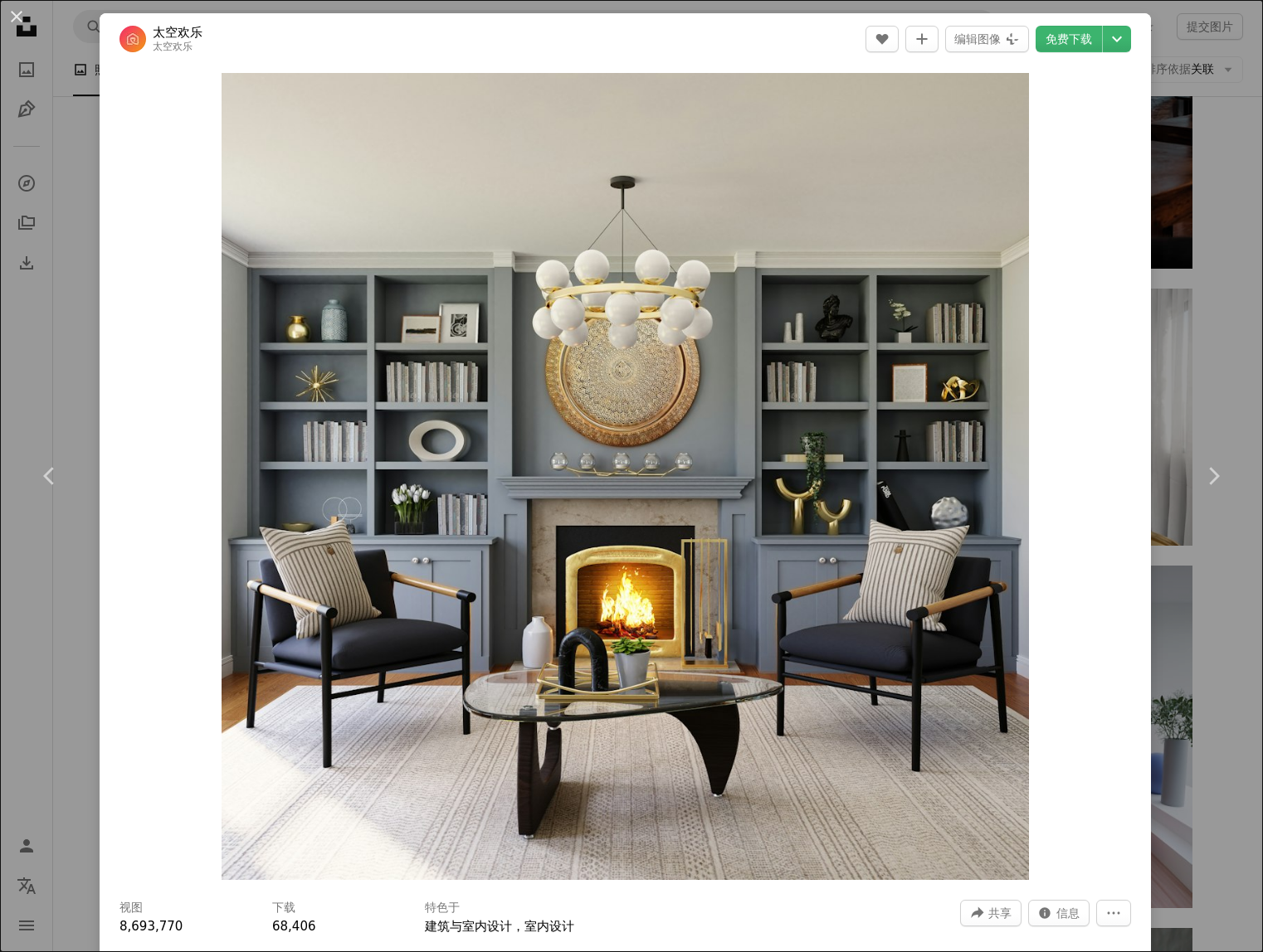
click at [1221, 627] on div "An X shape Chevron left Chevron right 太空欢乐 太空欢乐 A heart A plus sign 编辑图像 Plus s…" at bounding box center [631, 476] width 1263 height 952
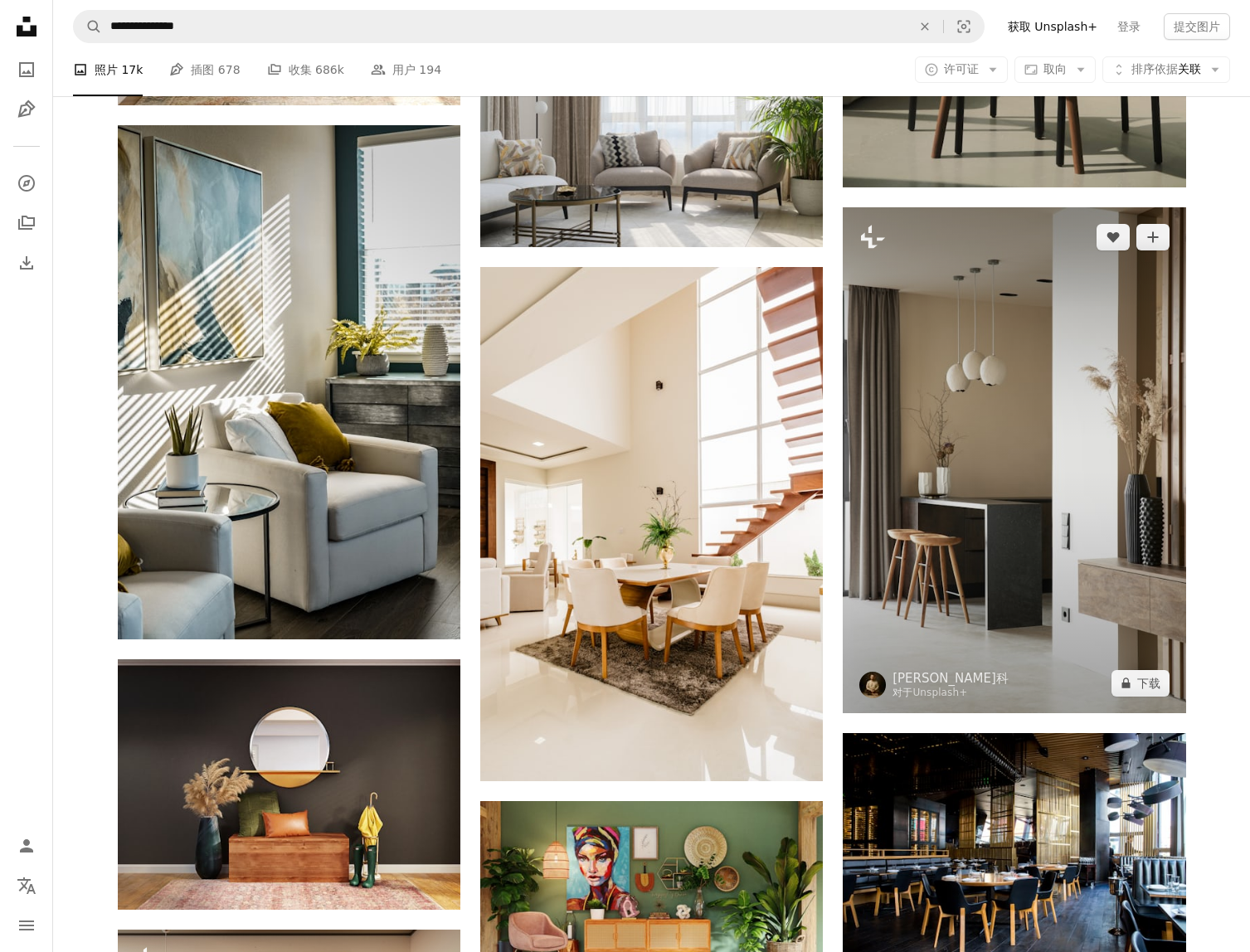
scroll to position [16481, 0]
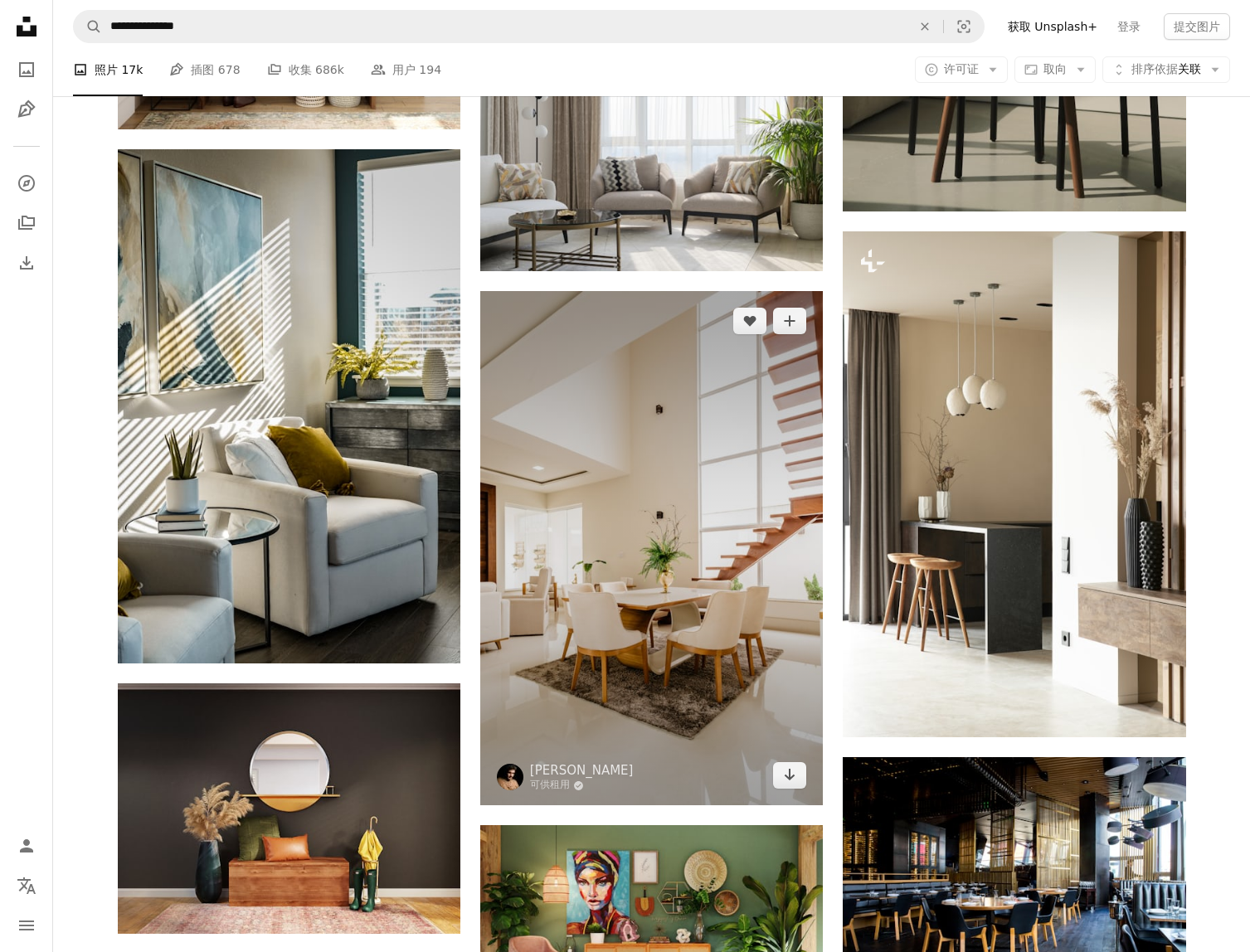
click at [715, 668] on img at bounding box center [651, 549] width 342 height 515
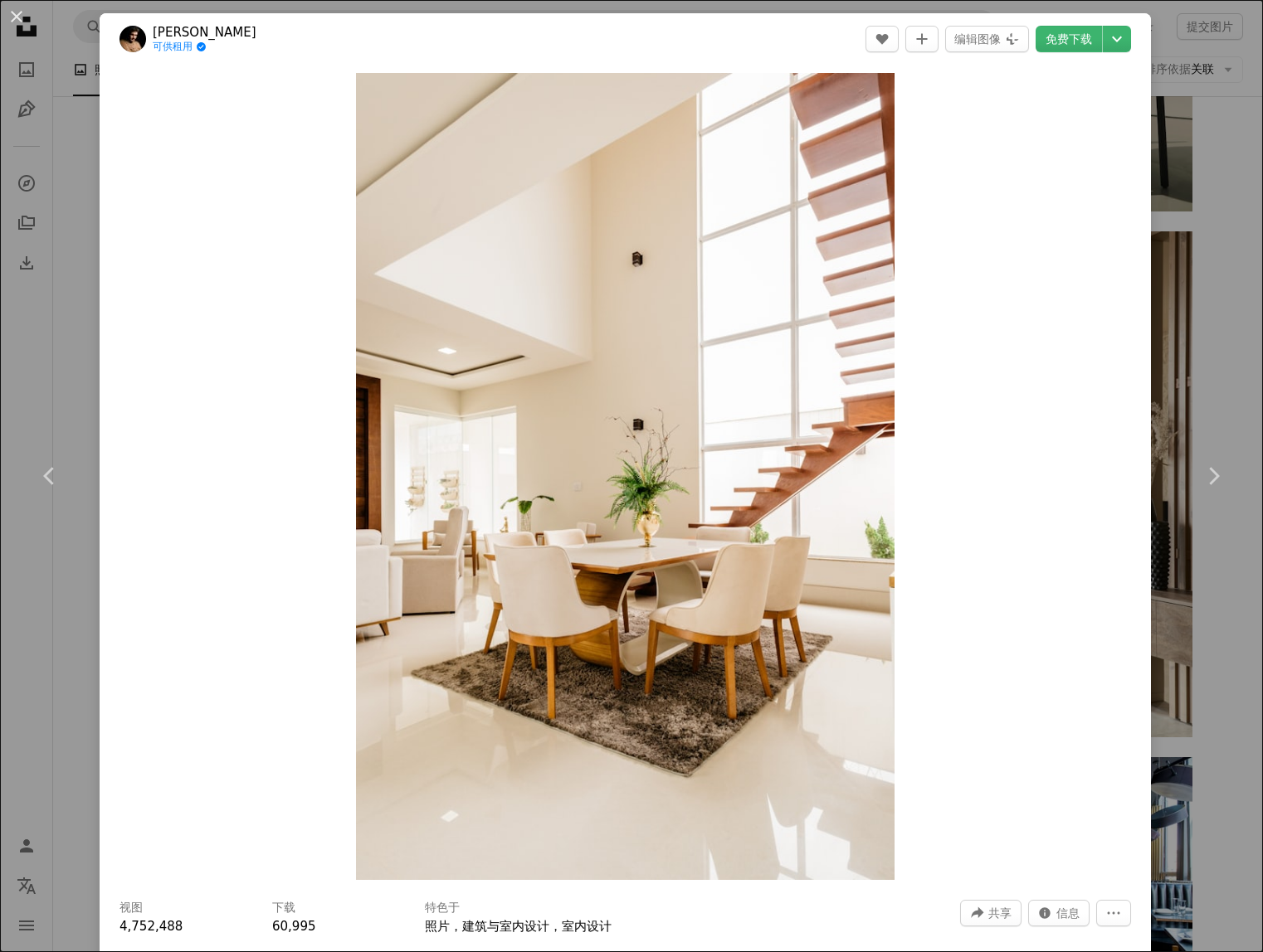
click at [1218, 652] on div "An X shape Chevron left Chevron right [PERSON_NAME]尔巴 可供租用 A checkmark inside o…" at bounding box center [631, 476] width 1263 height 952
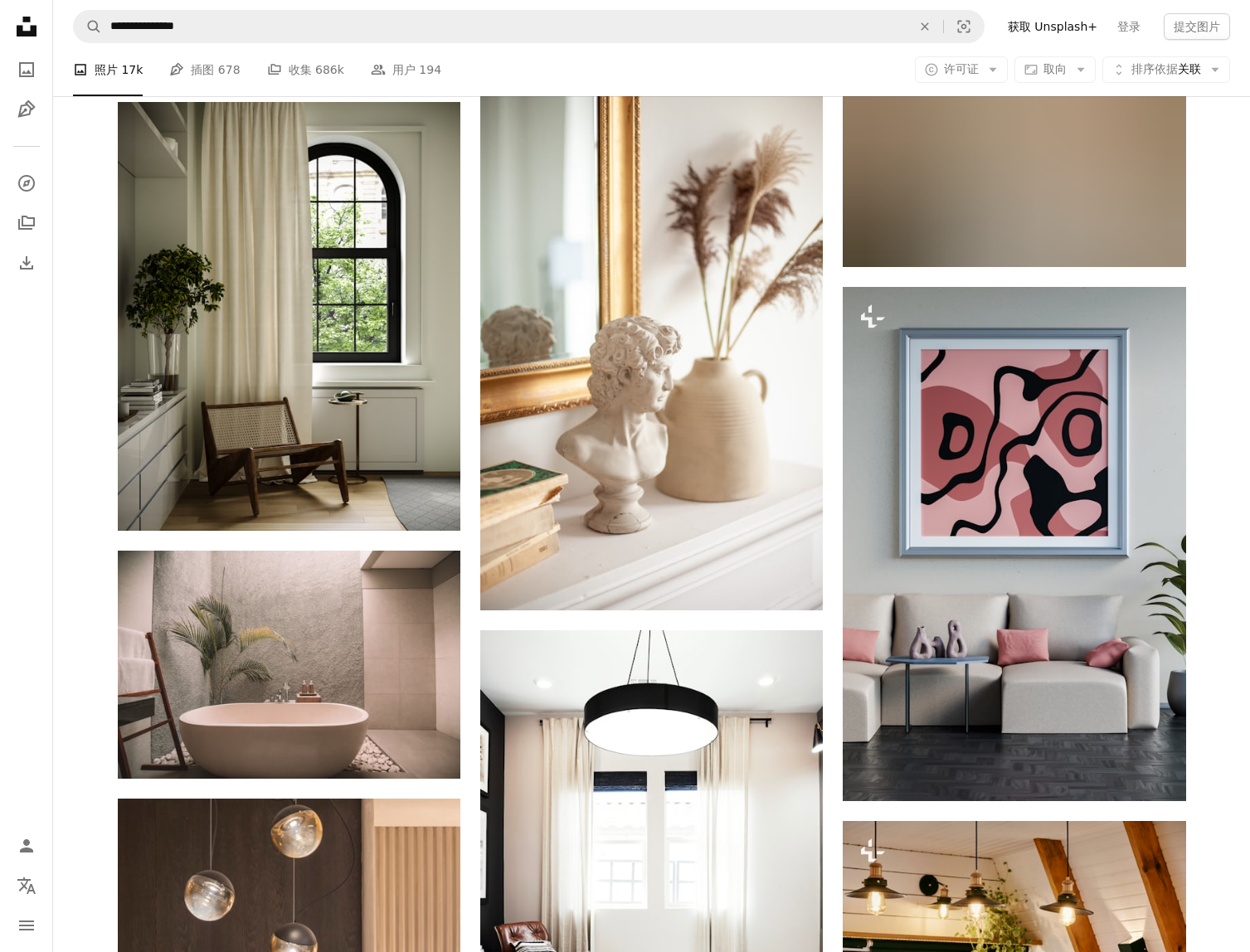
scroll to position [21957, 0]
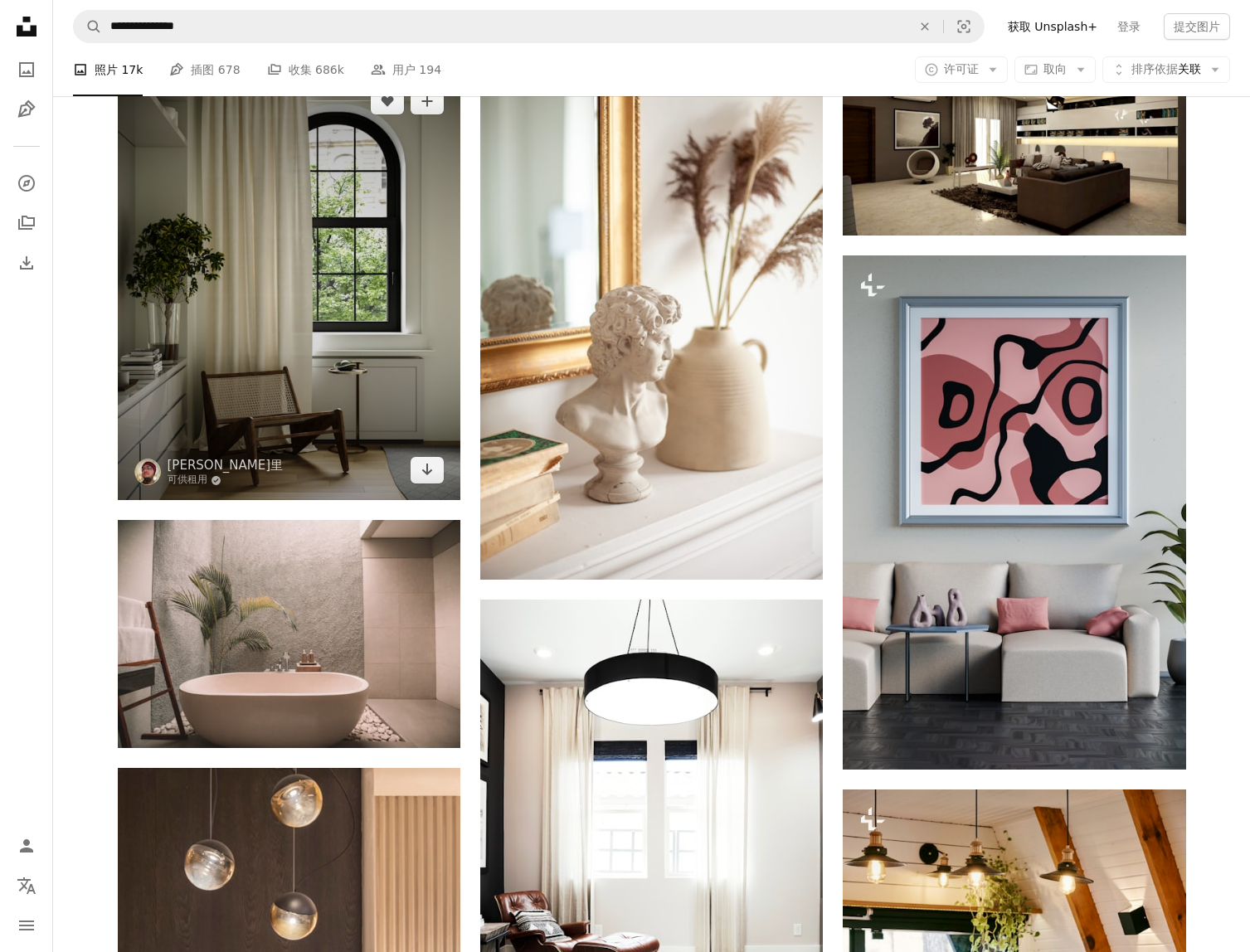
click at [268, 395] on img at bounding box center [289, 285] width 342 height 429
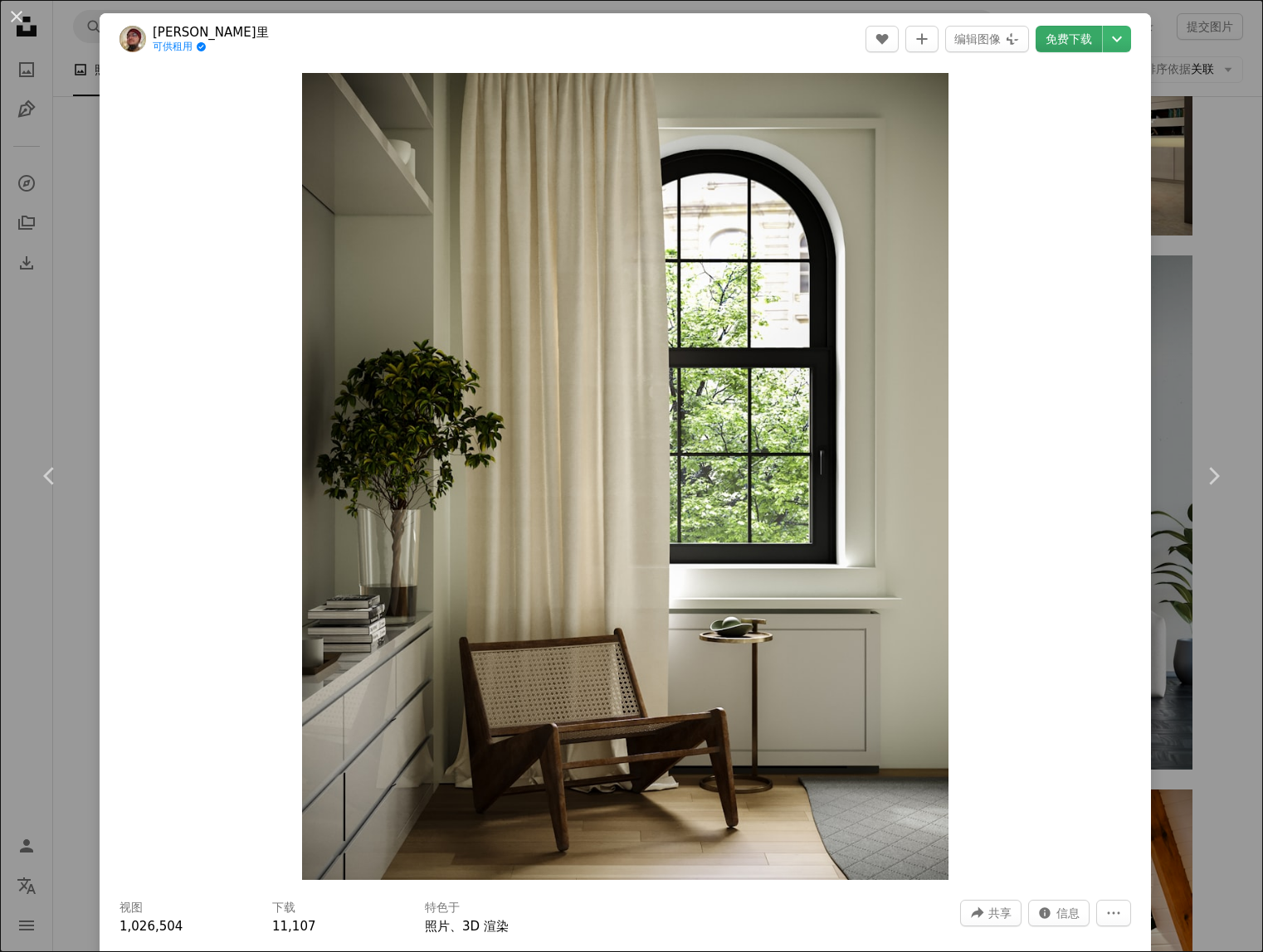
click at [1051, 41] on link "免费下载" at bounding box center [1068, 39] width 67 height 26
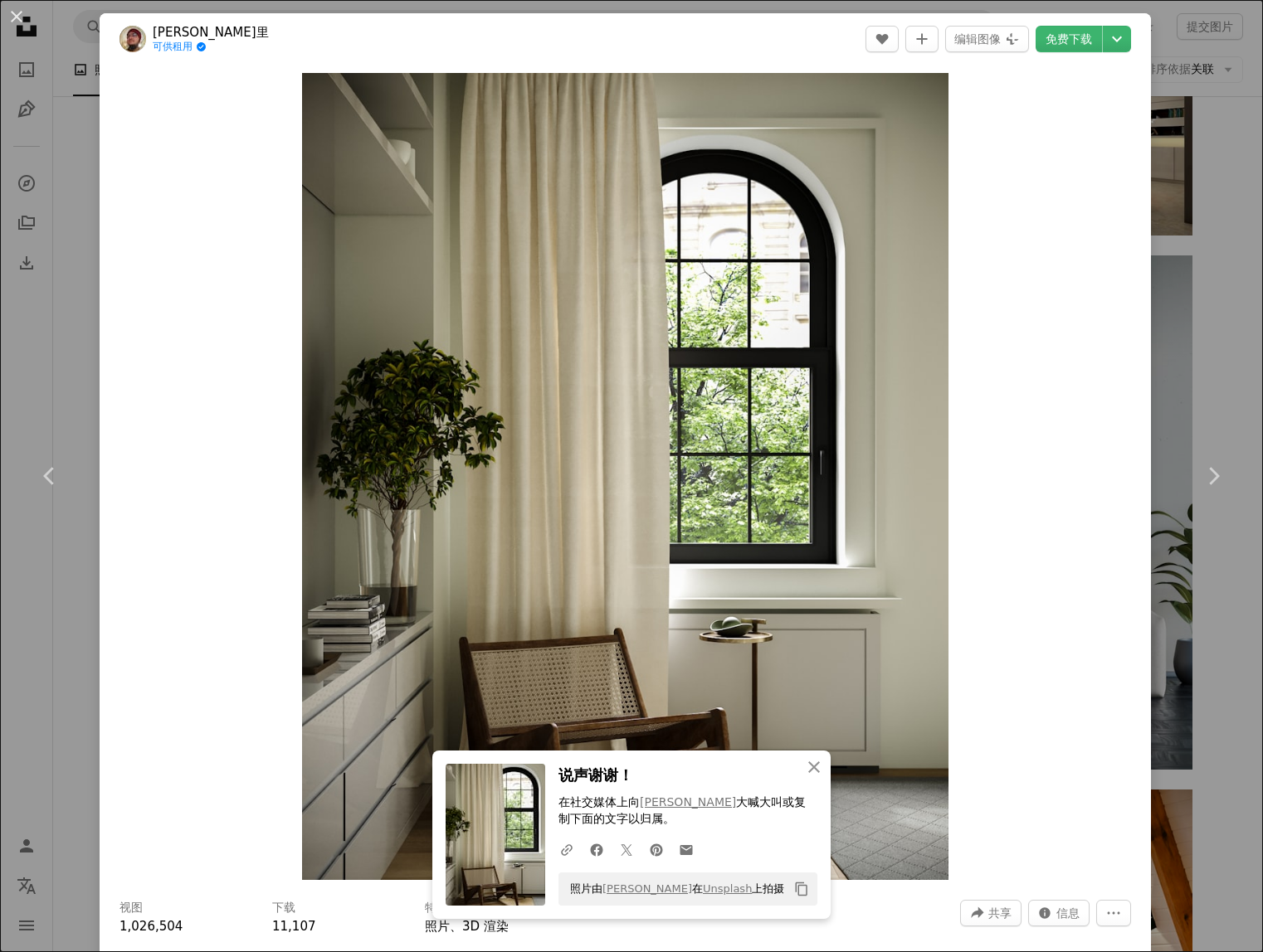
click at [1214, 265] on div "An X shape Chevron left Chevron right An X shape 关闭 说声谢谢！ 在社交媒体上向 [PERSON_NAME]…" at bounding box center [631, 476] width 1263 height 952
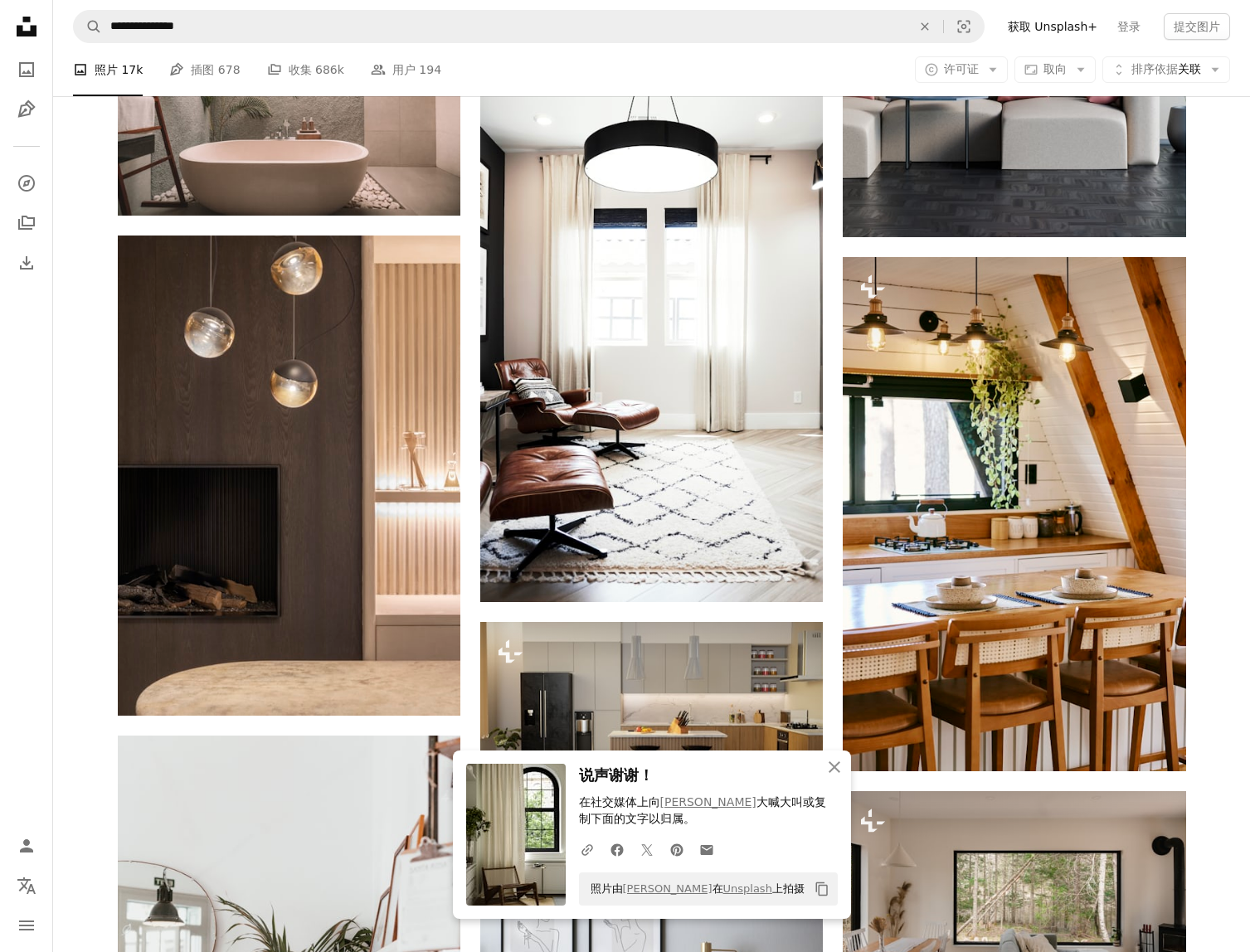
scroll to position [22537, 0]
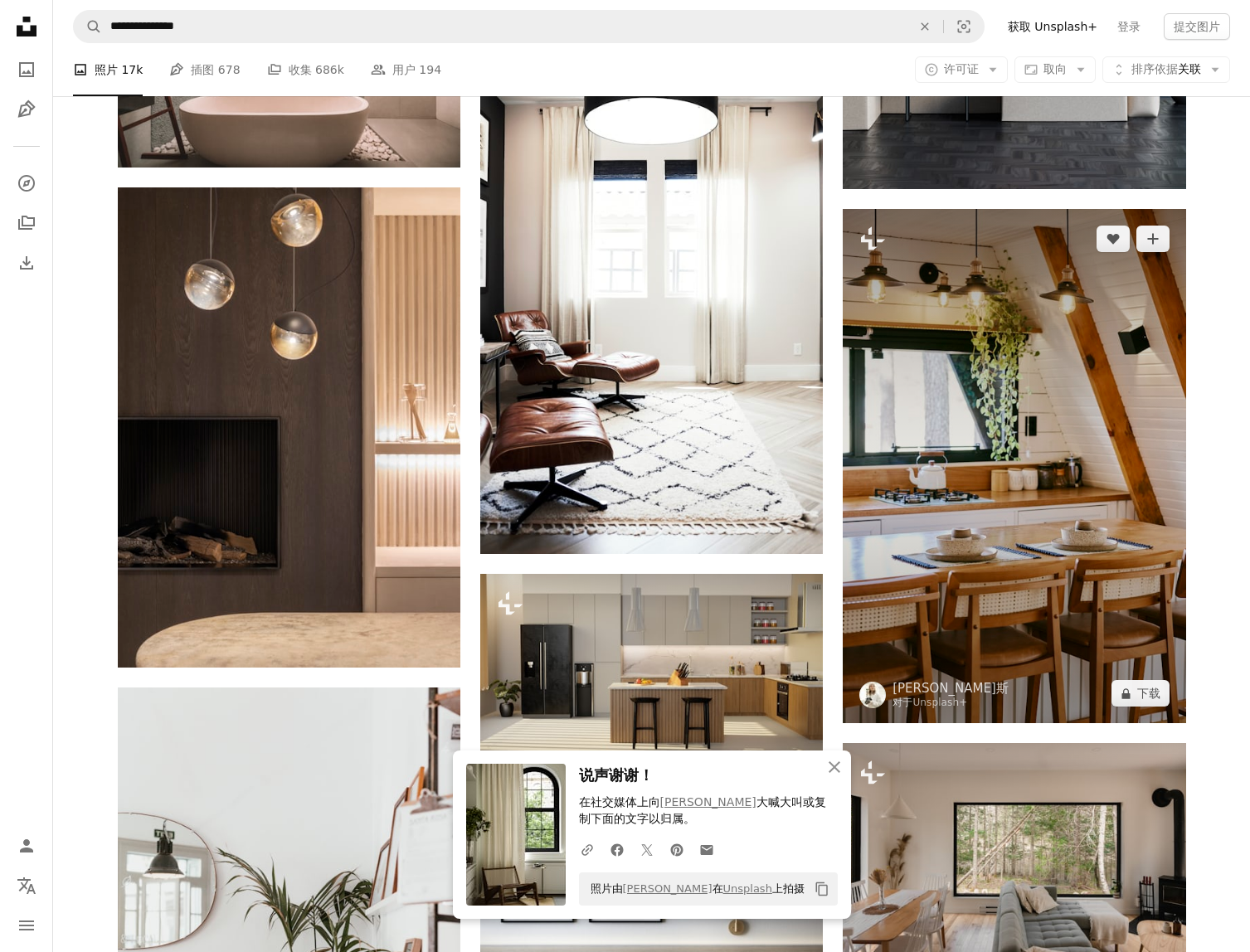
click at [1163, 324] on img at bounding box center [1014, 466] width 342 height 515
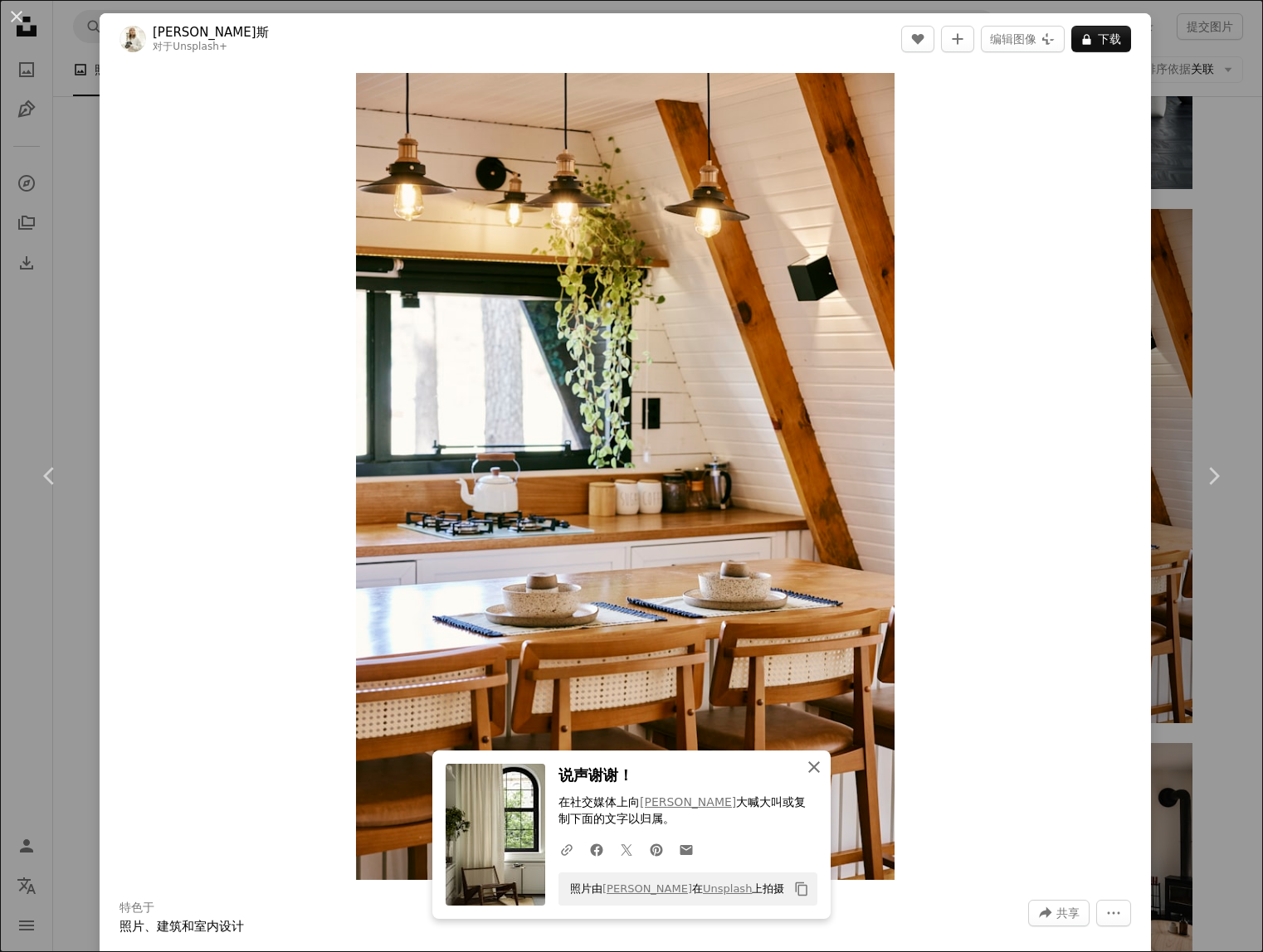
click at [804, 765] on icon "An X shape" at bounding box center [814, 767] width 20 height 20
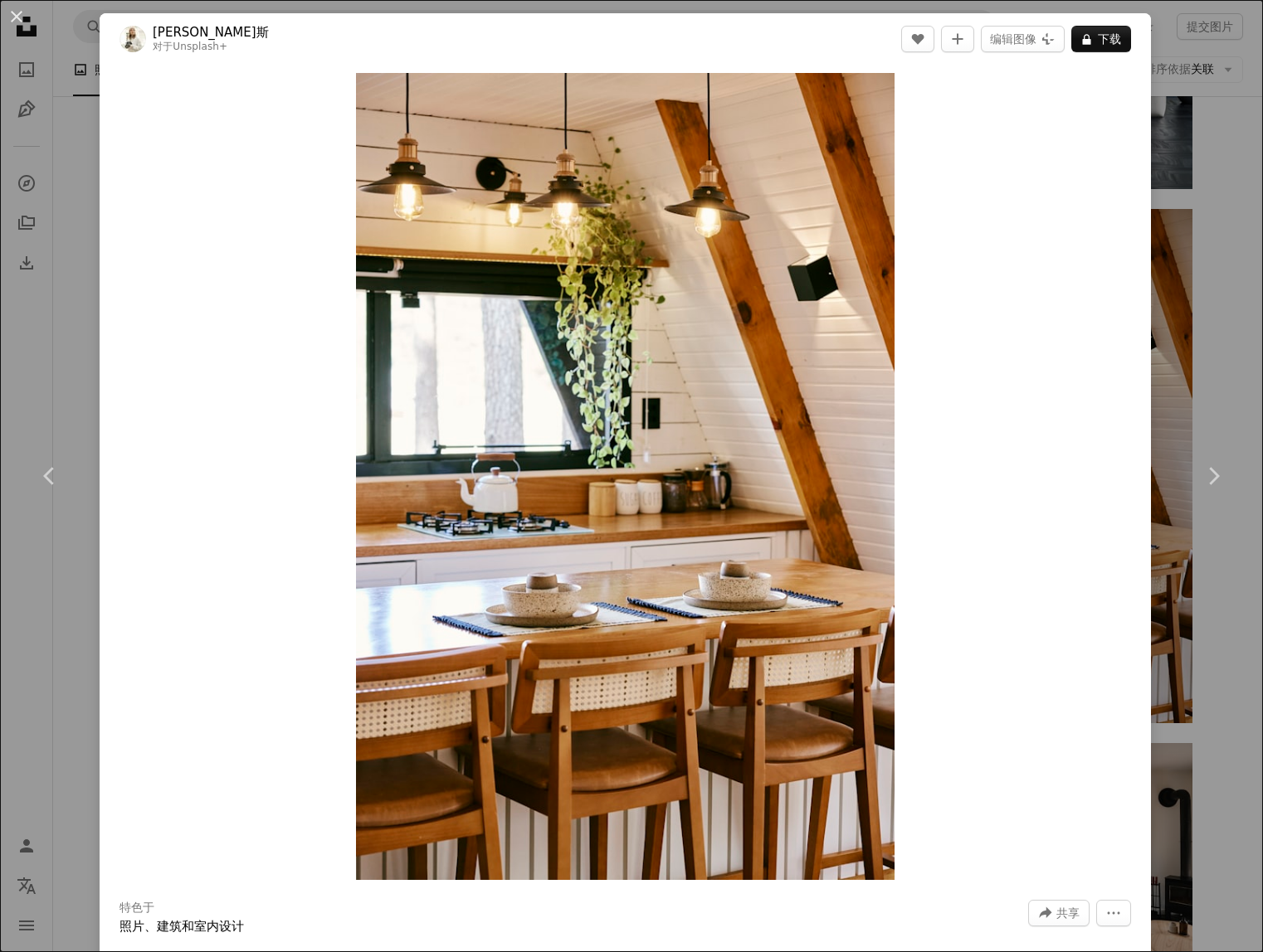
click at [1231, 562] on div "An X shape Chevron left Chevron right [PERSON_NAME] 对于 Unsplash+ A heart A plus…" at bounding box center [631, 476] width 1263 height 952
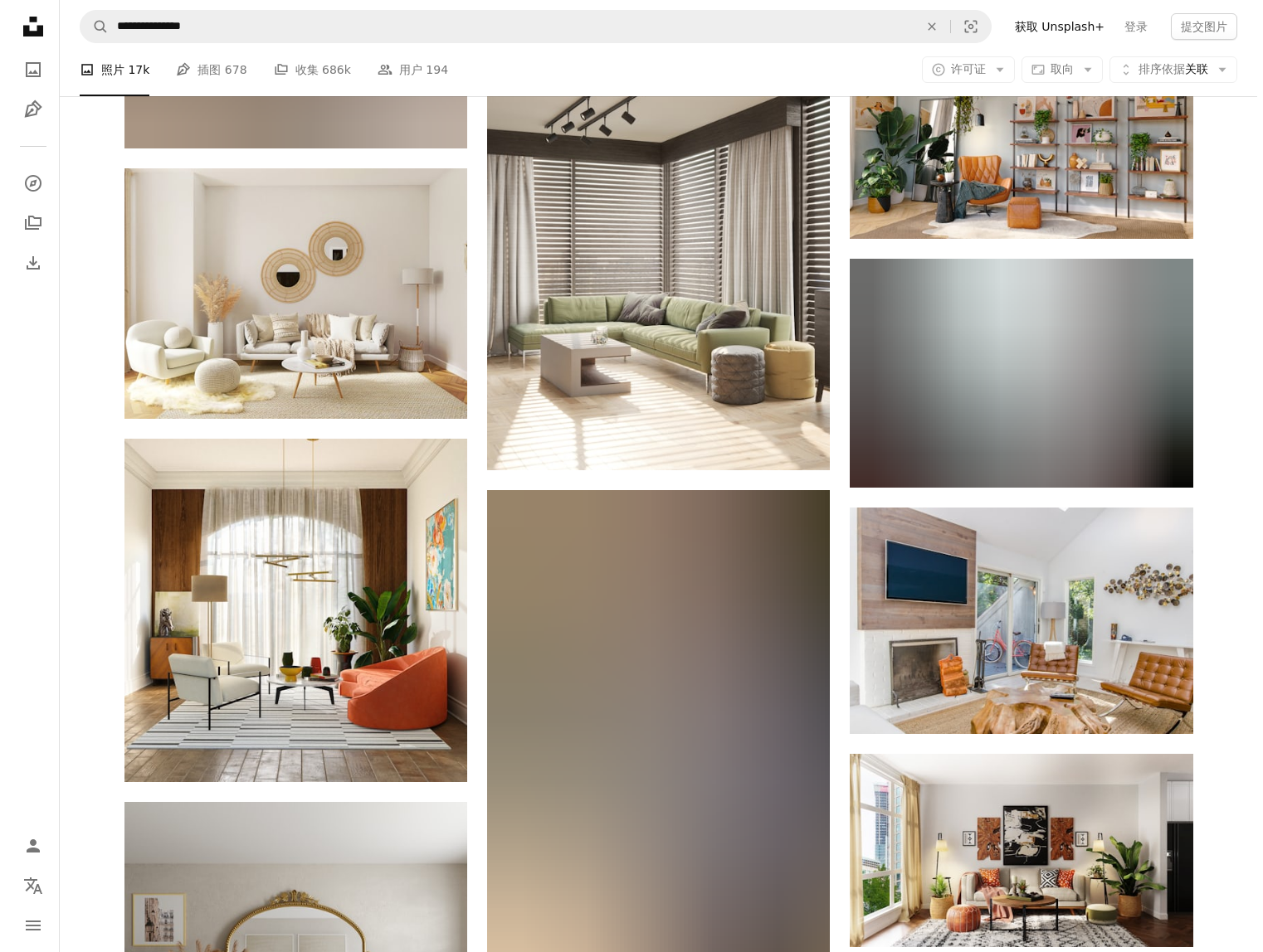
scroll to position [26271, 0]
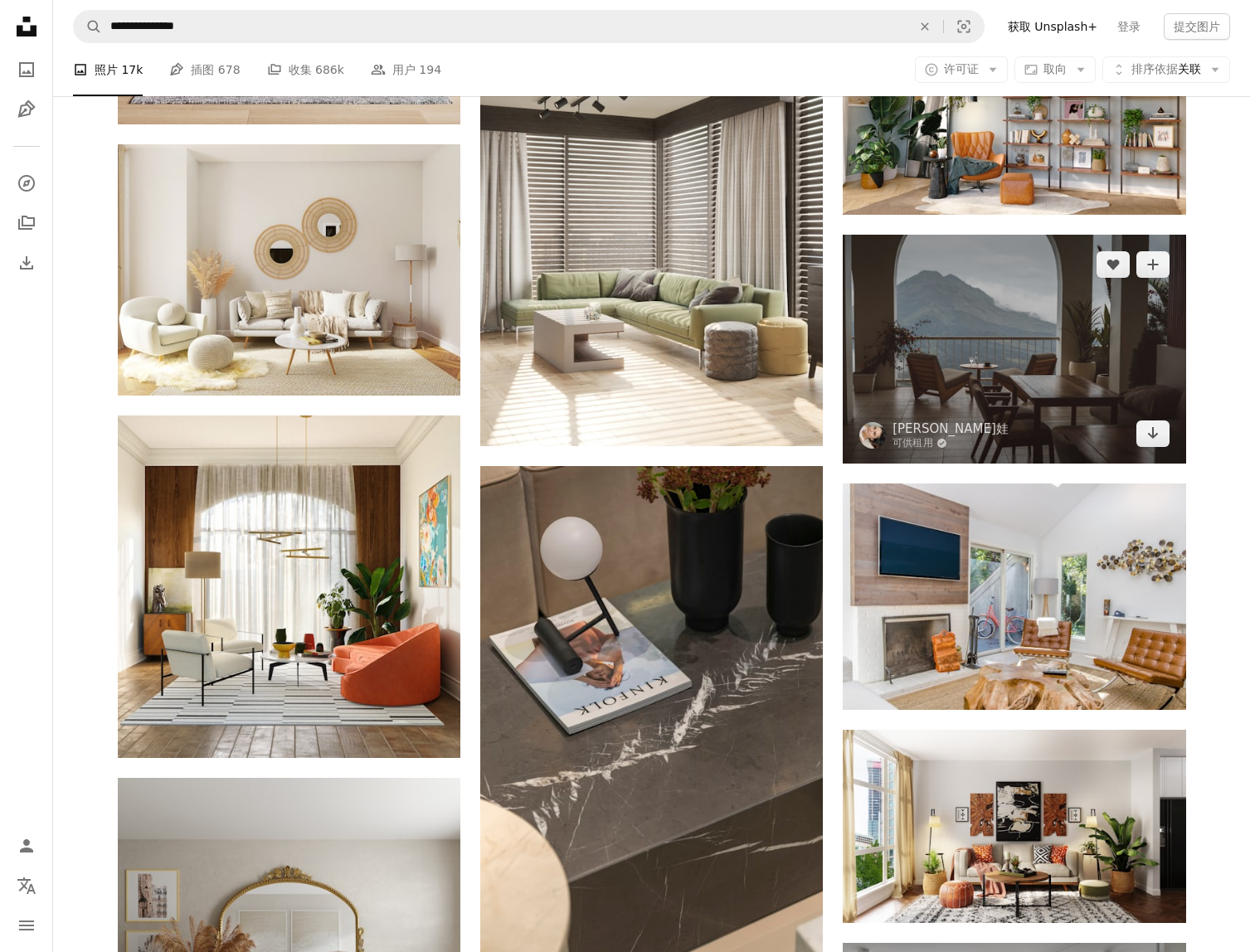
click at [1044, 342] on img at bounding box center [1014, 349] width 342 height 228
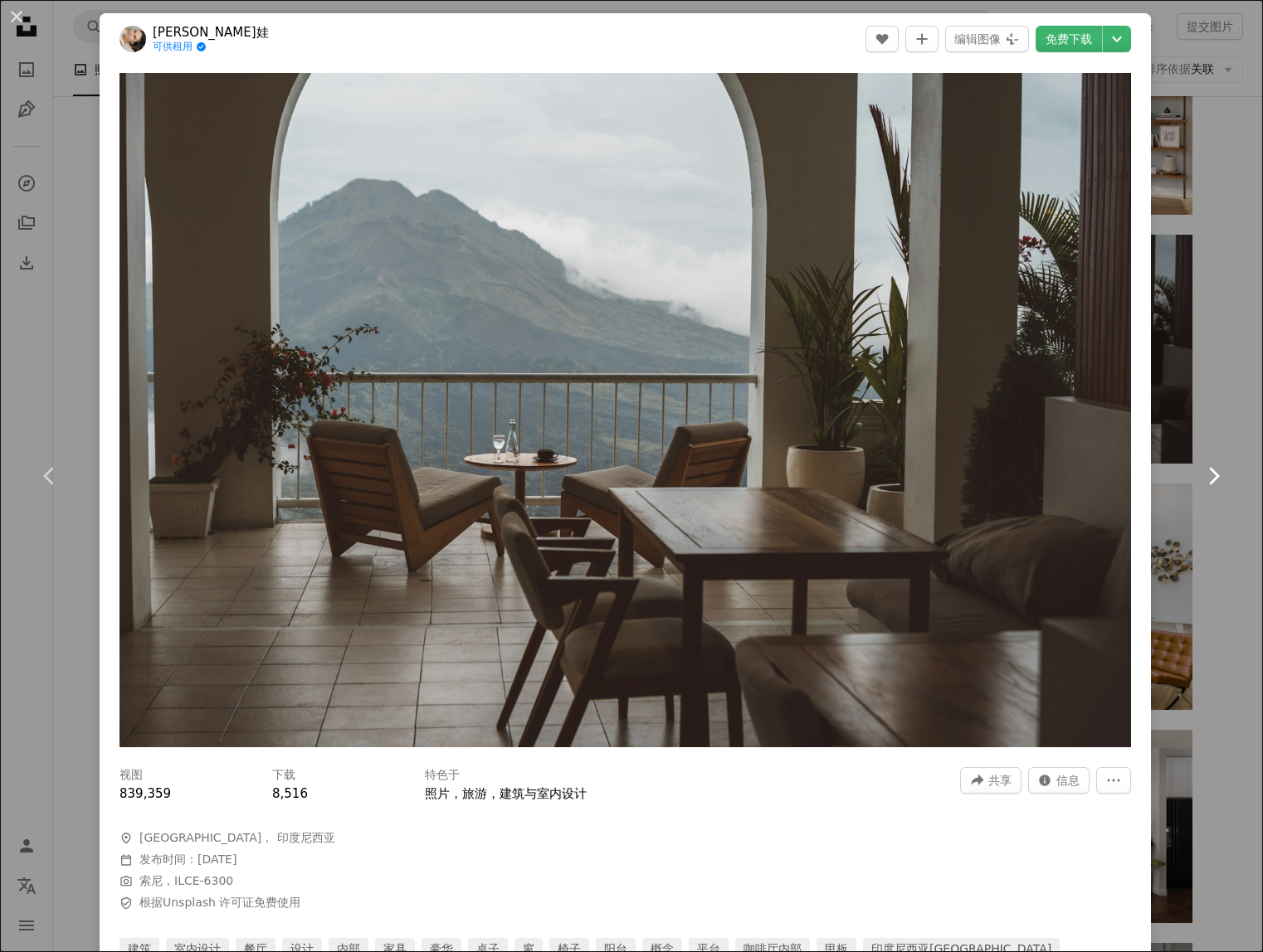
click at [1198, 428] on link "Chevron right" at bounding box center [1213, 476] width 100 height 160
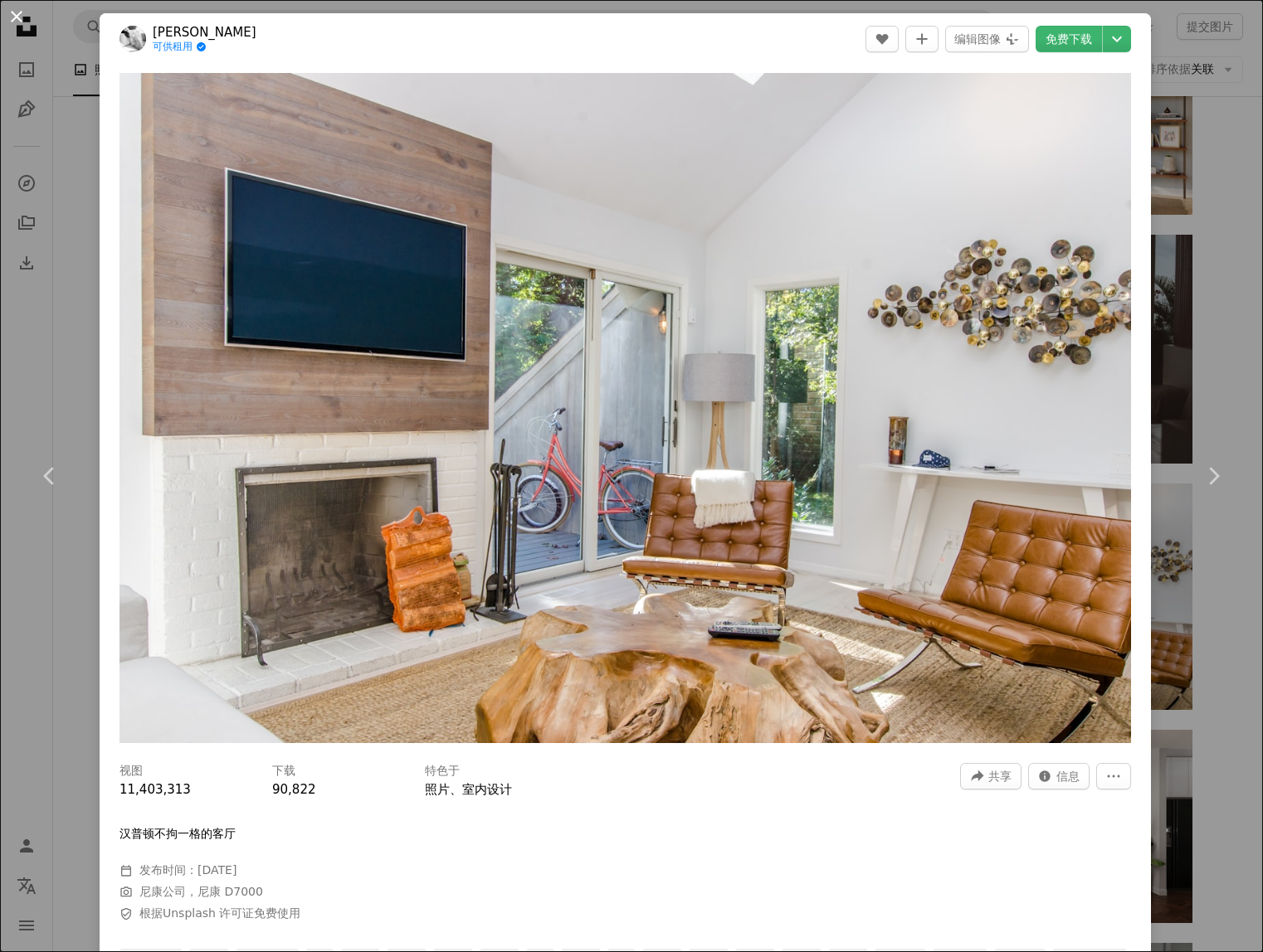
click at [15, 18] on button "An X shape" at bounding box center [16, 16] width 20 height 20
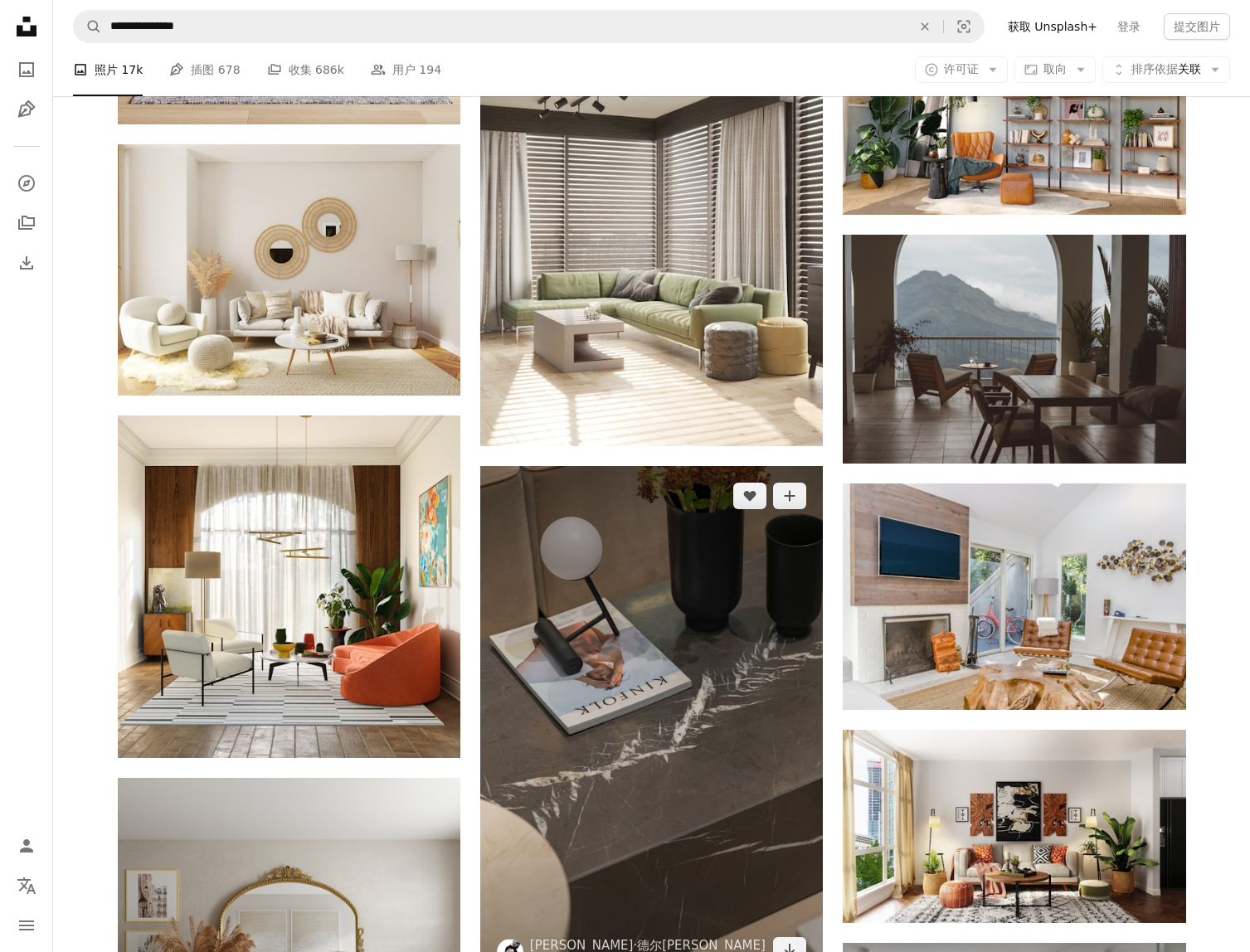
click at [723, 652] on img at bounding box center [651, 724] width 342 height 515
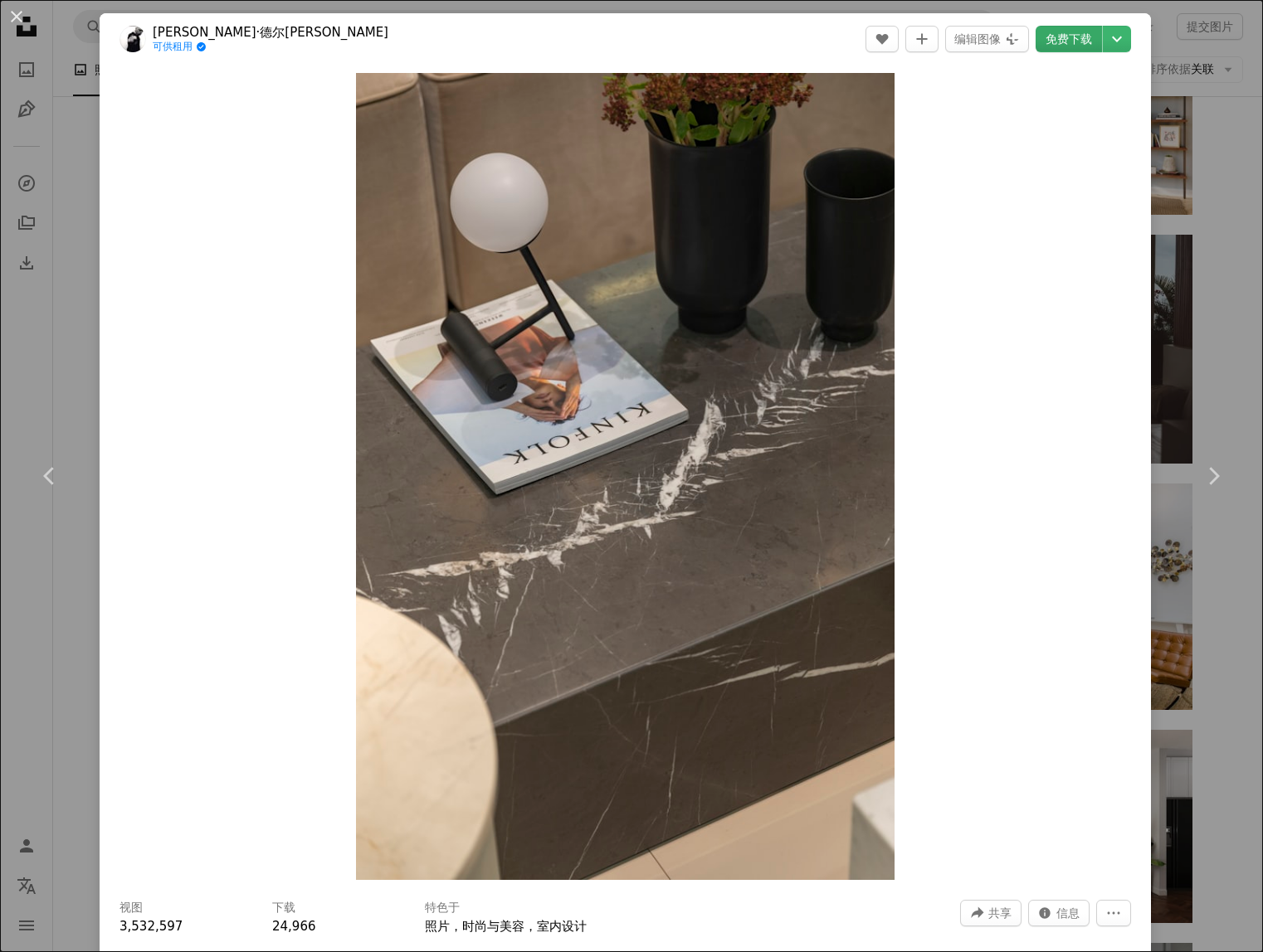
click at [1049, 35] on link "免费下载" at bounding box center [1068, 39] width 67 height 26
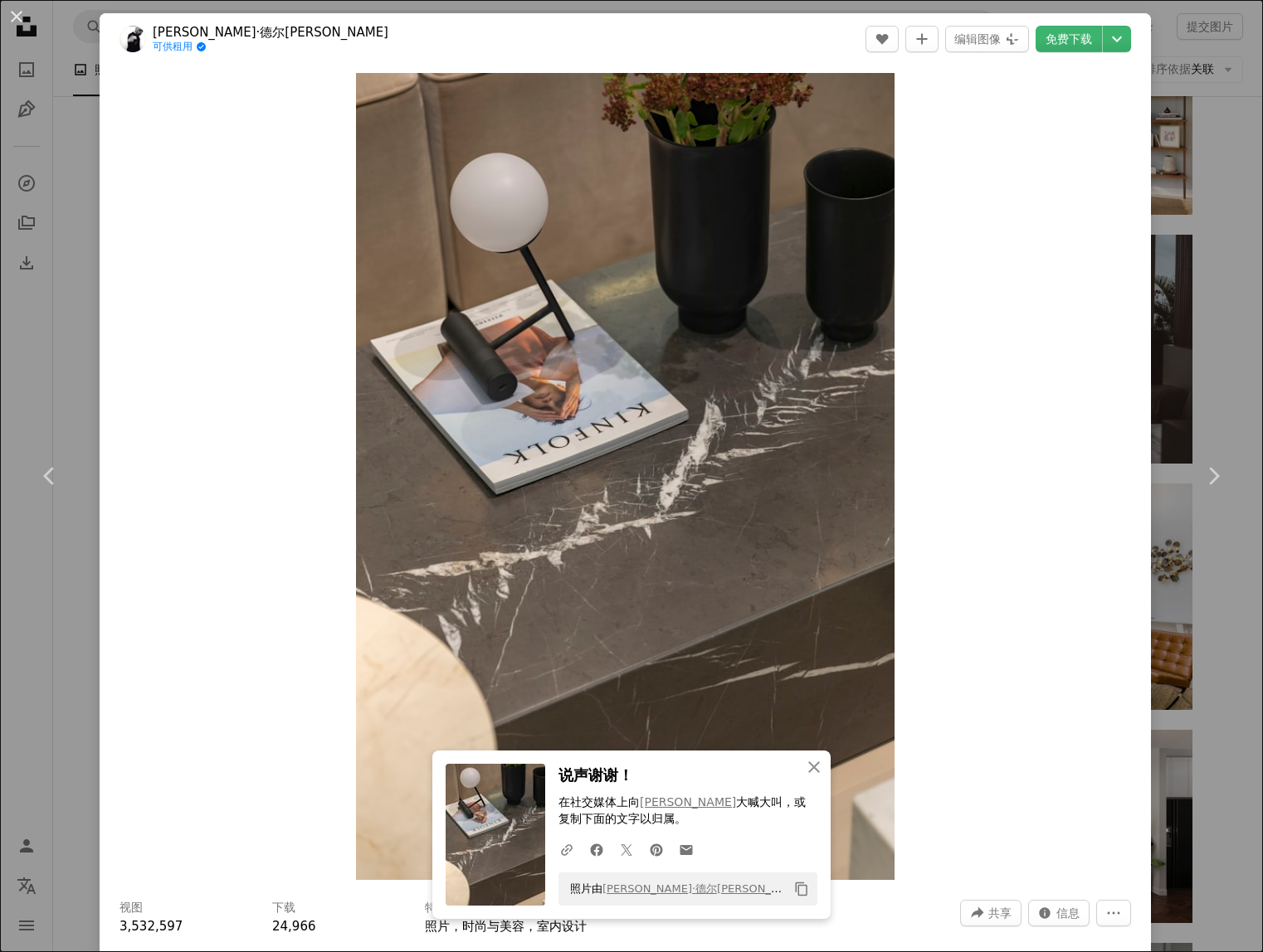
click at [1221, 300] on div "An X shape Chevron left Chevron right An X shape 关闭 说声谢谢！ 在社交媒体上向 [PERSON_NAME]…" at bounding box center [631, 476] width 1263 height 952
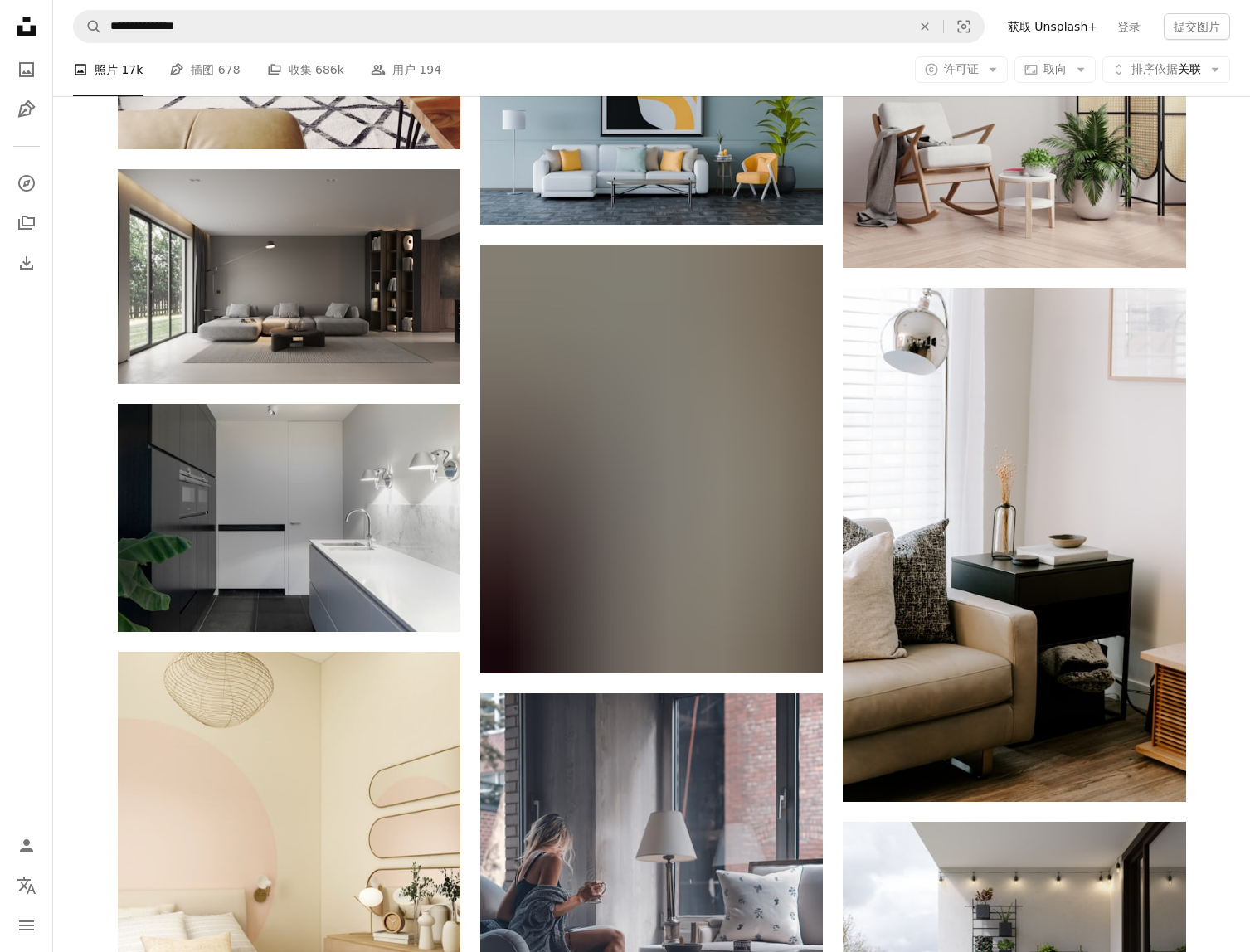
scroll to position [30502, 0]
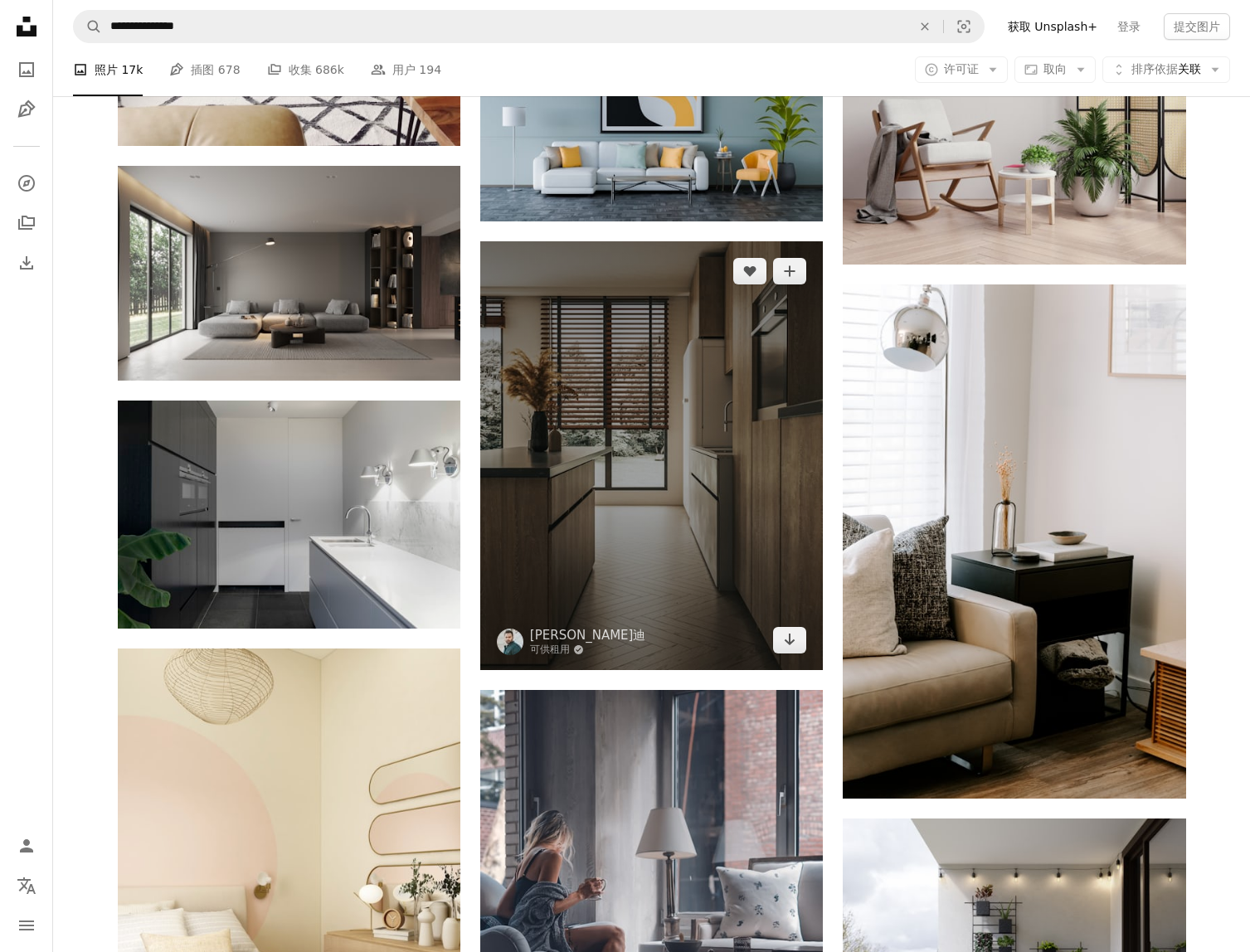
click at [630, 456] on img at bounding box center [651, 456] width 342 height 429
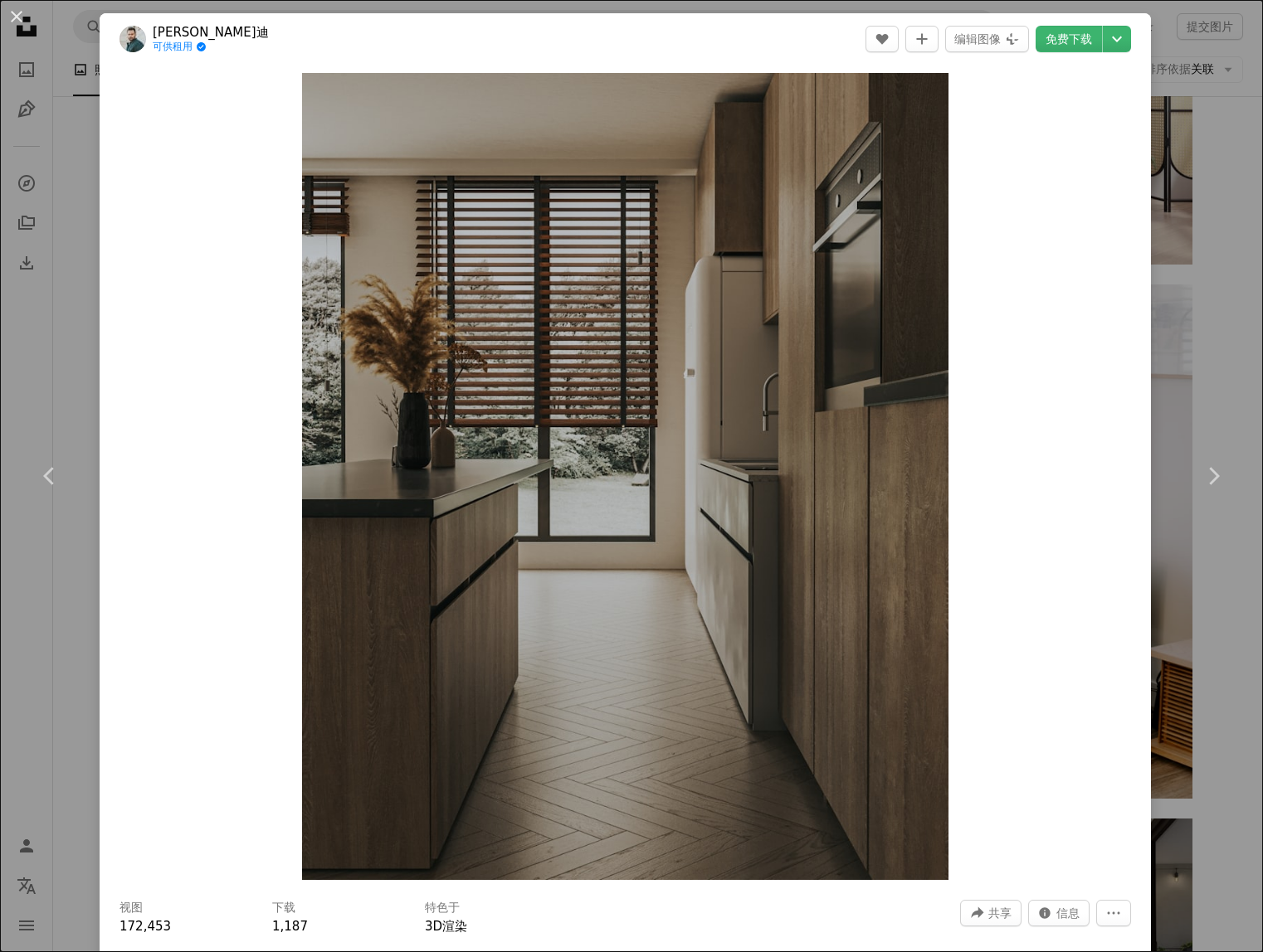
click at [1199, 346] on div "An X shape Chevron left Chevron right [PERSON_NAME] 可供租用 A checkmark inside of …" at bounding box center [631, 476] width 1263 height 952
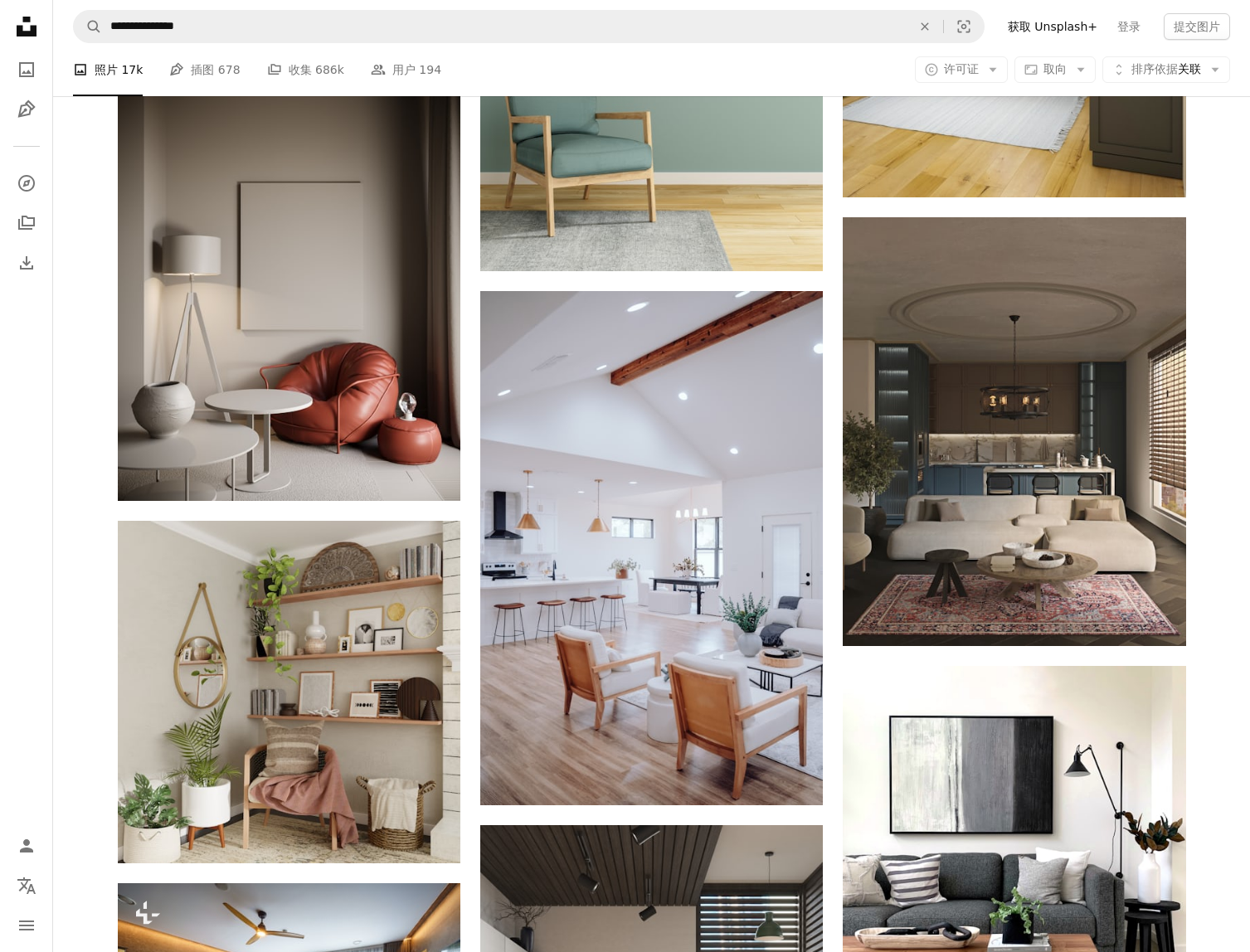
scroll to position [34152, 0]
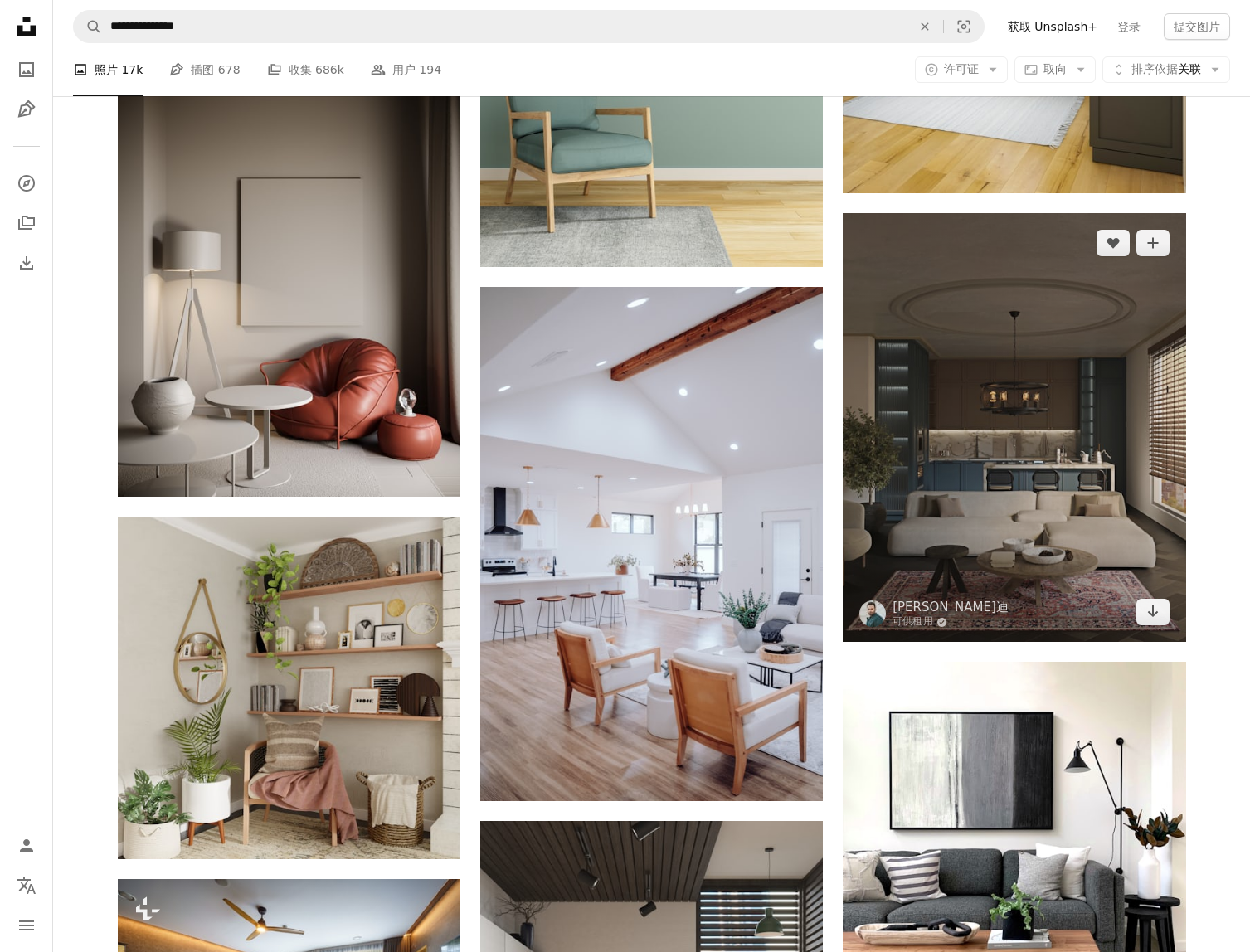
click at [1075, 428] on img at bounding box center [1014, 427] width 342 height 429
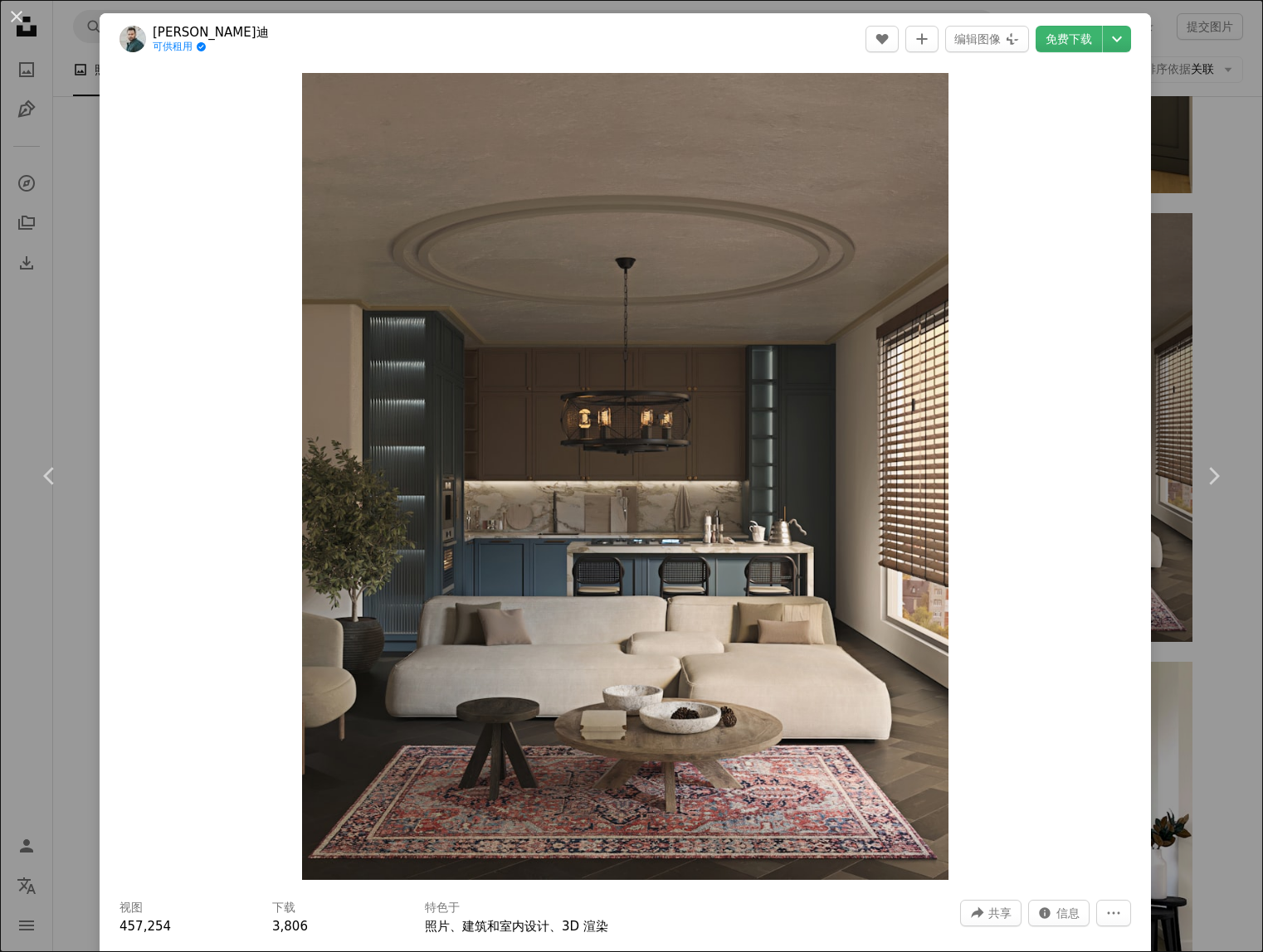
click at [1225, 401] on link "Chevron right" at bounding box center [1213, 476] width 100 height 160
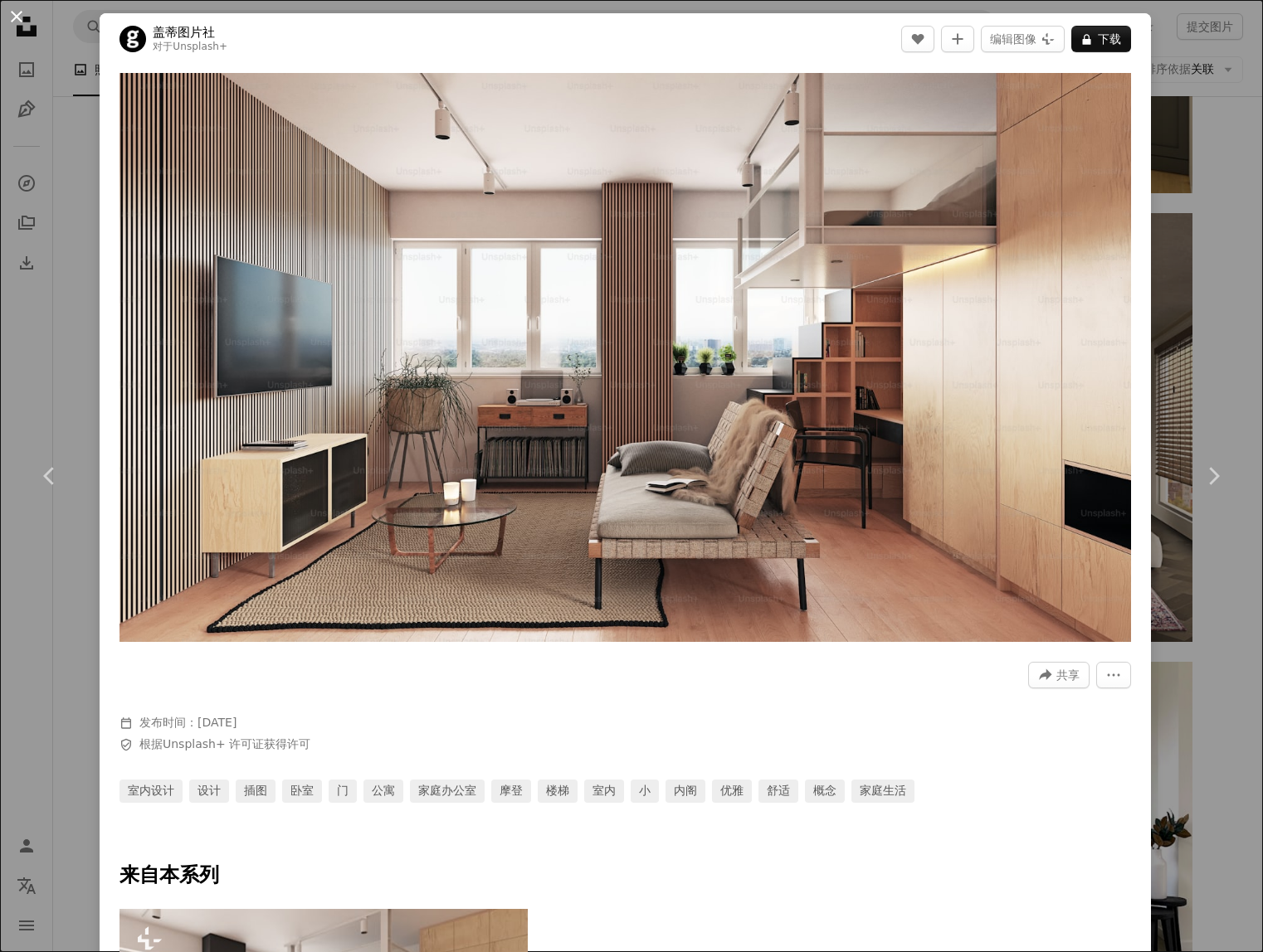
click at [11, 23] on button "An X shape" at bounding box center [16, 16] width 20 height 20
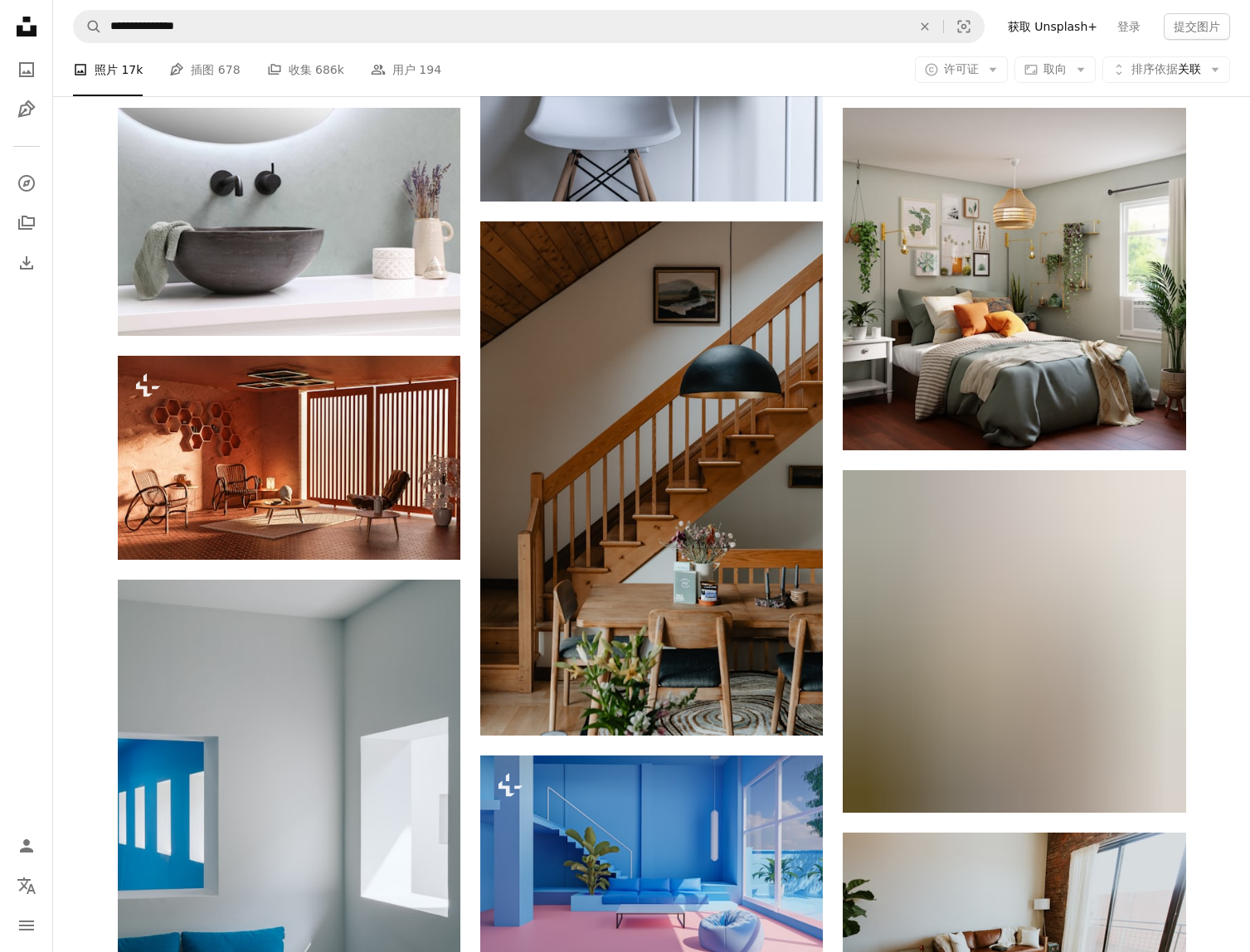
scroll to position [35645, 0]
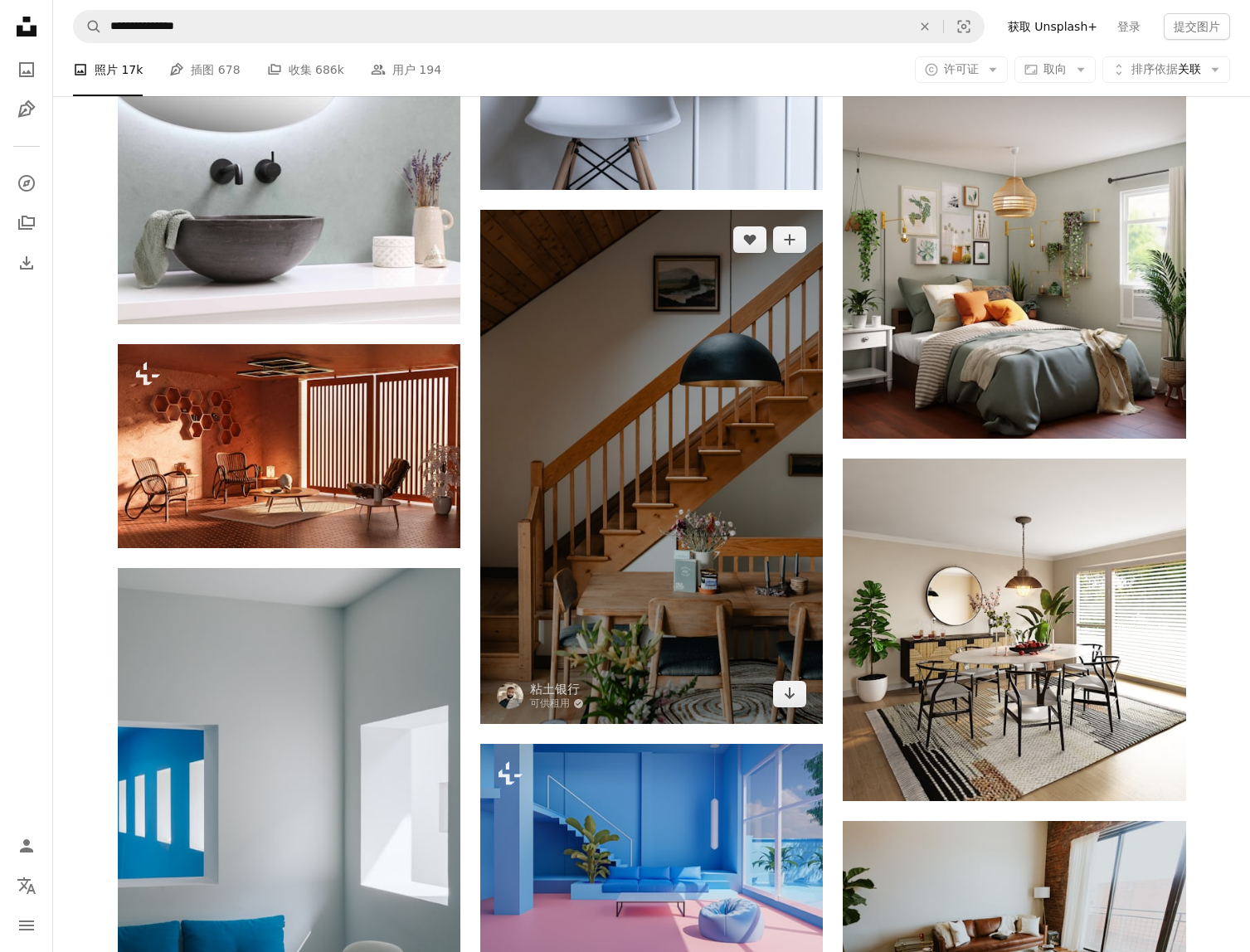
click at [726, 439] on img at bounding box center [651, 467] width 342 height 515
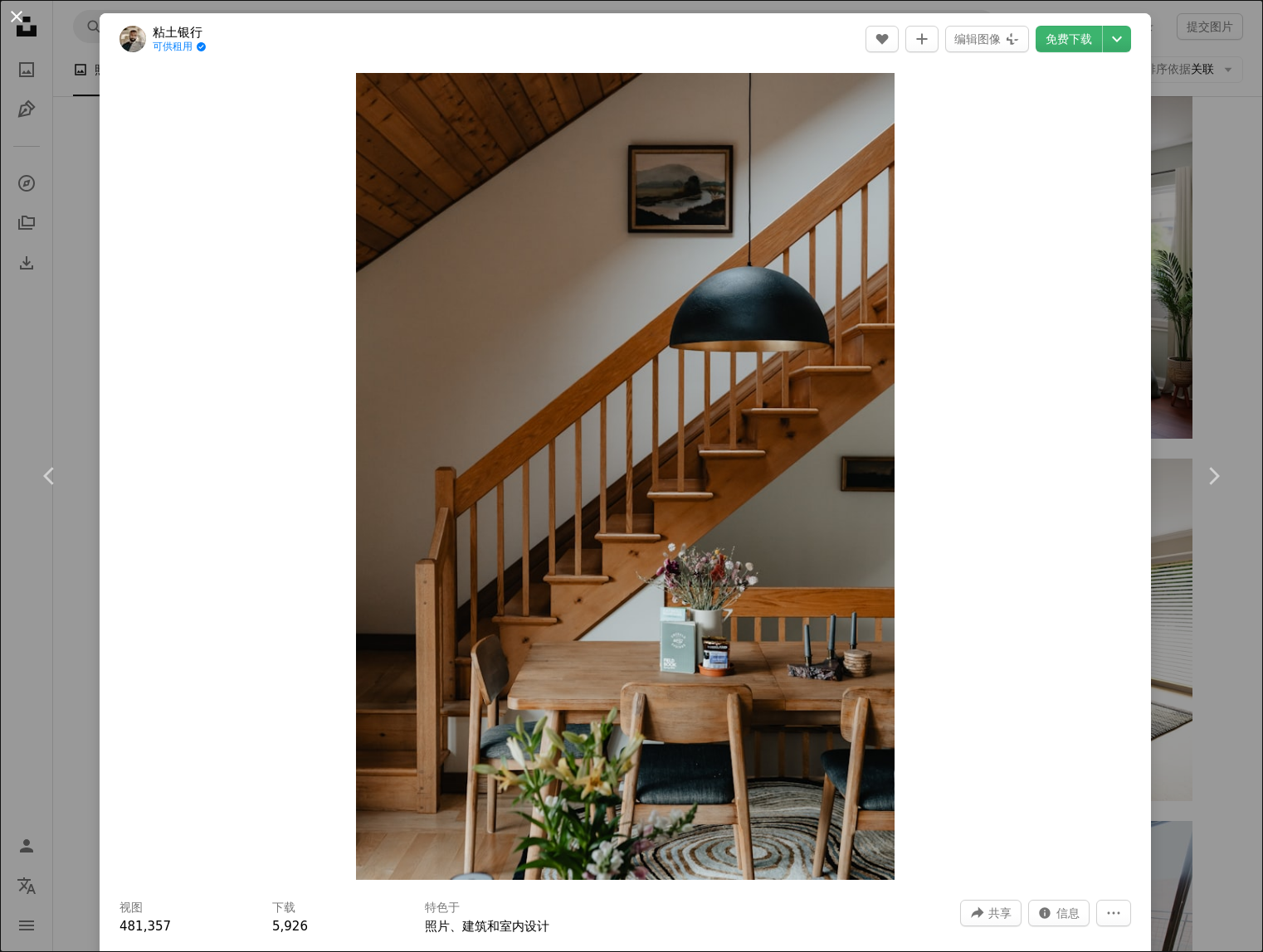
click at [20, 21] on button "An X shape" at bounding box center [16, 16] width 20 height 20
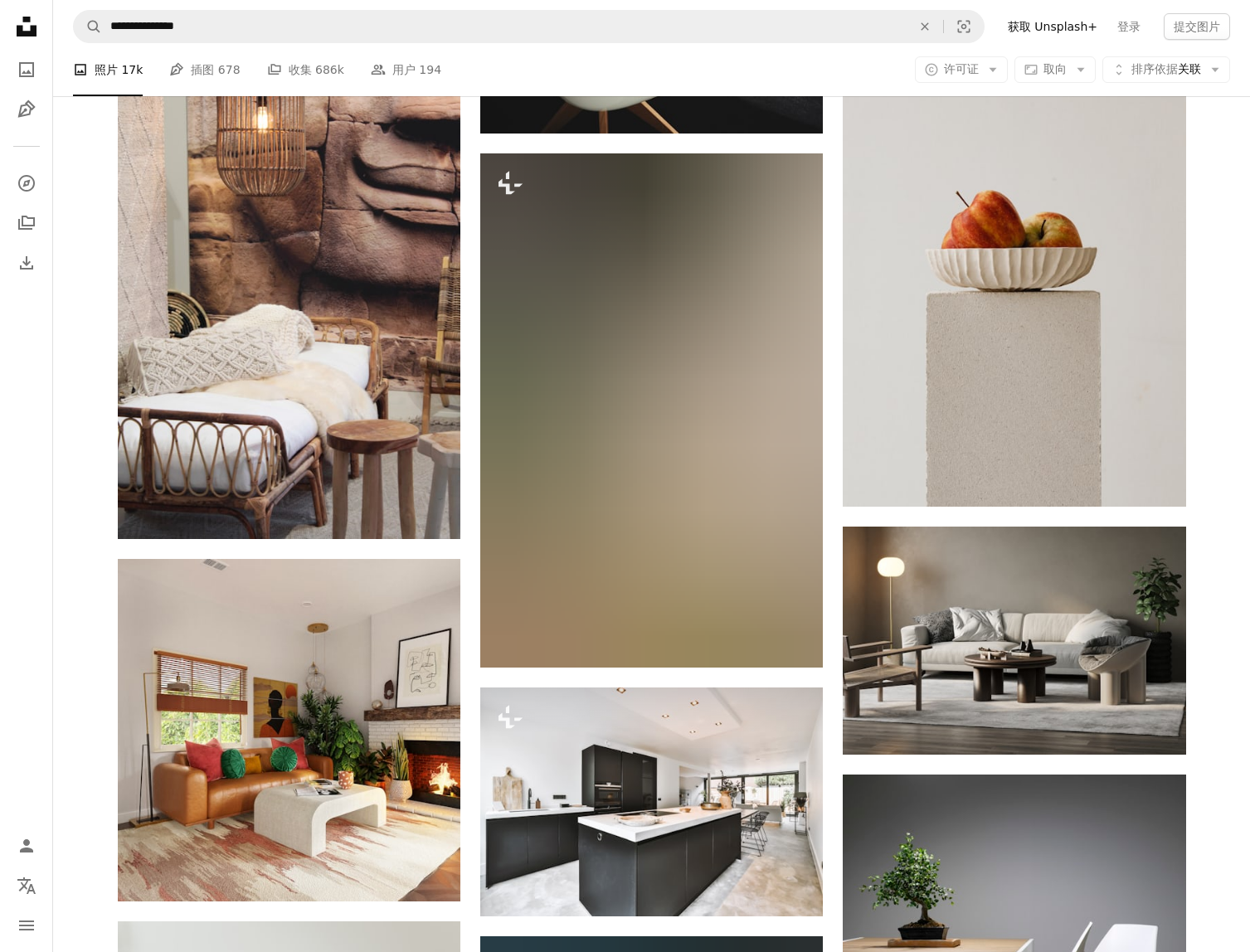
scroll to position [36724, 0]
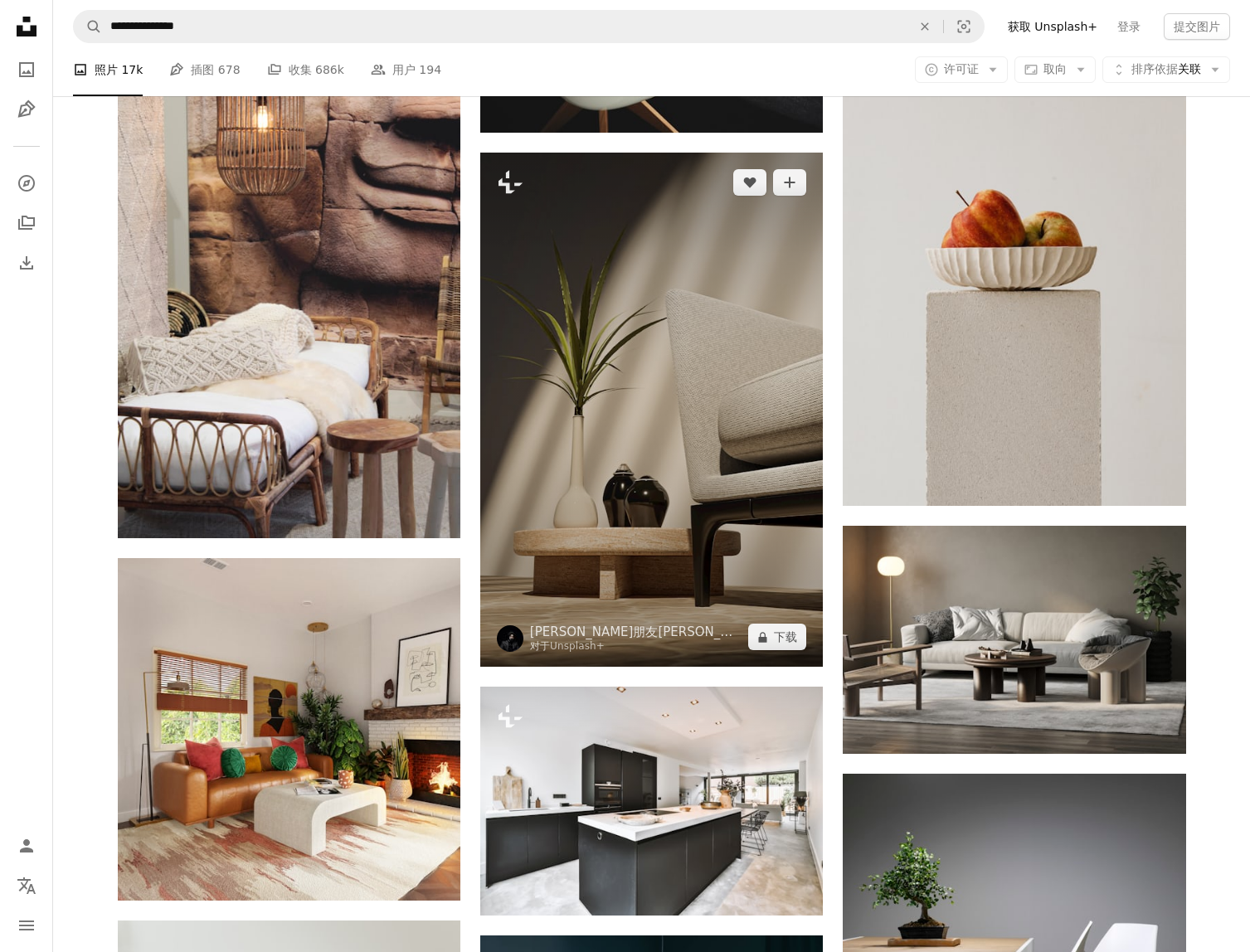
click at [704, 451] on img at bounding box center [651, 410] width 342 height 515
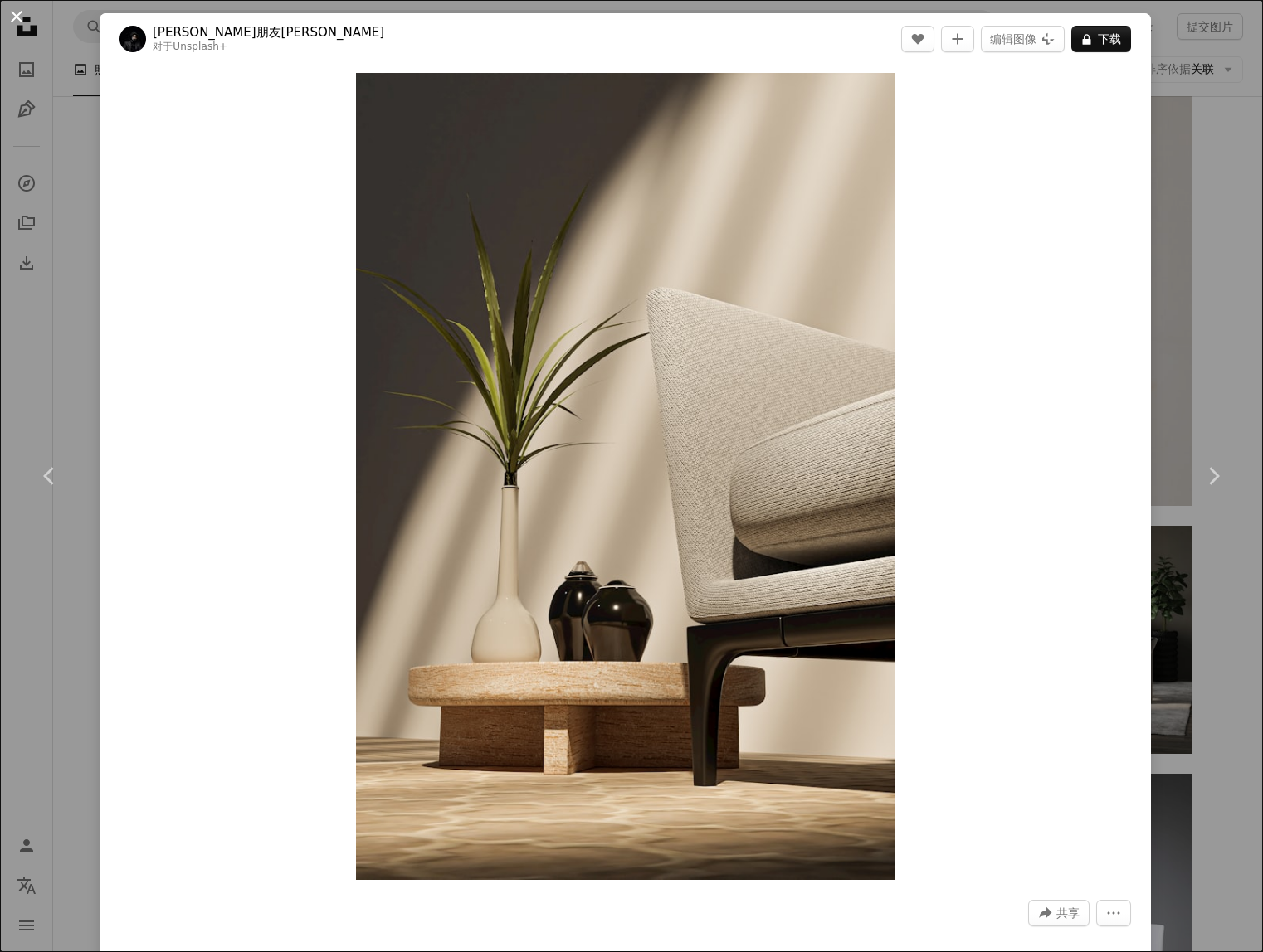
click at [18, 20] on button "An X shape" at bounding box center [16, 16] width 20 height 20
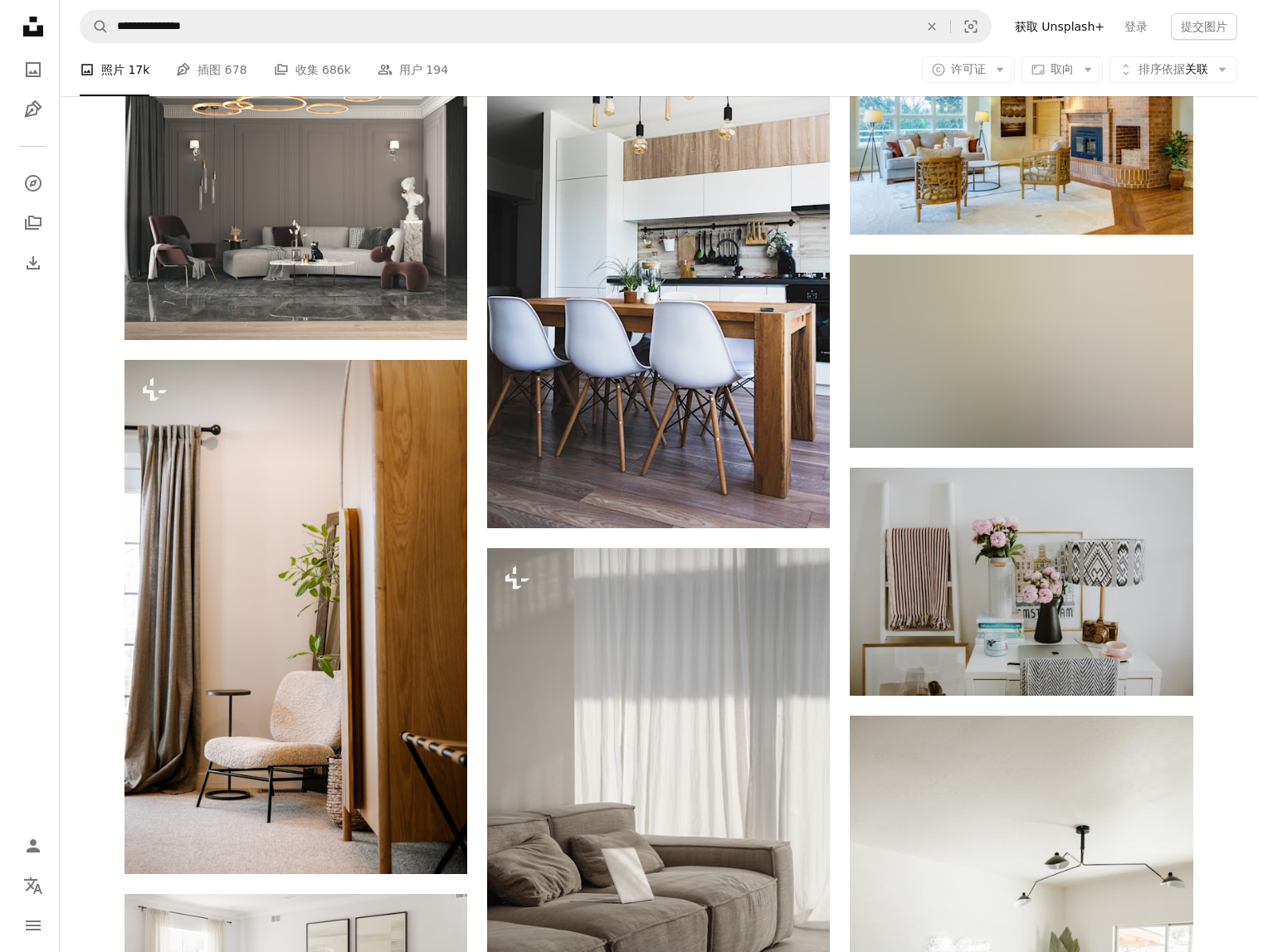
scroll to position [40871, 0]
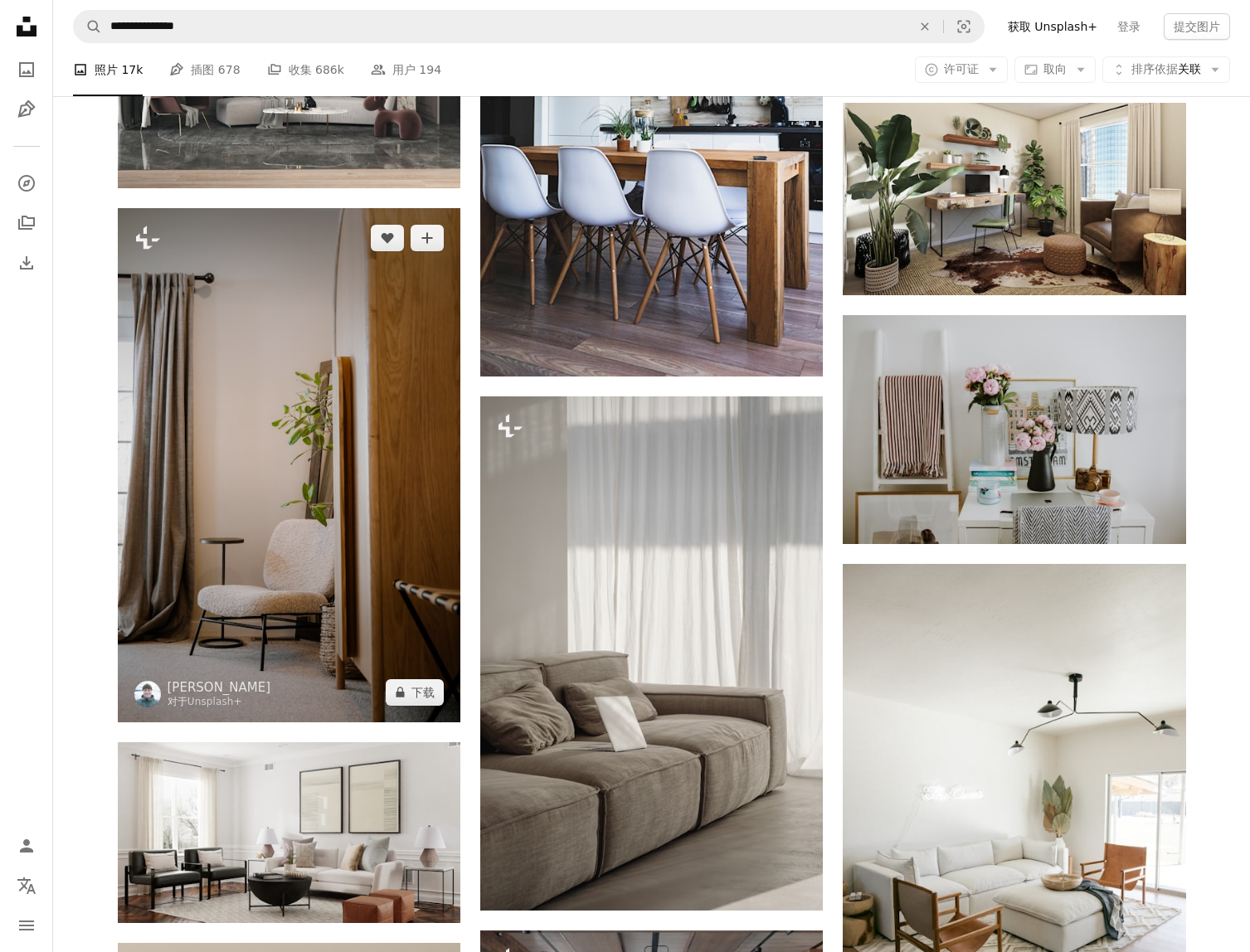
click at [195, 521] on img at bounding box center [289, 465] width 342 height 515
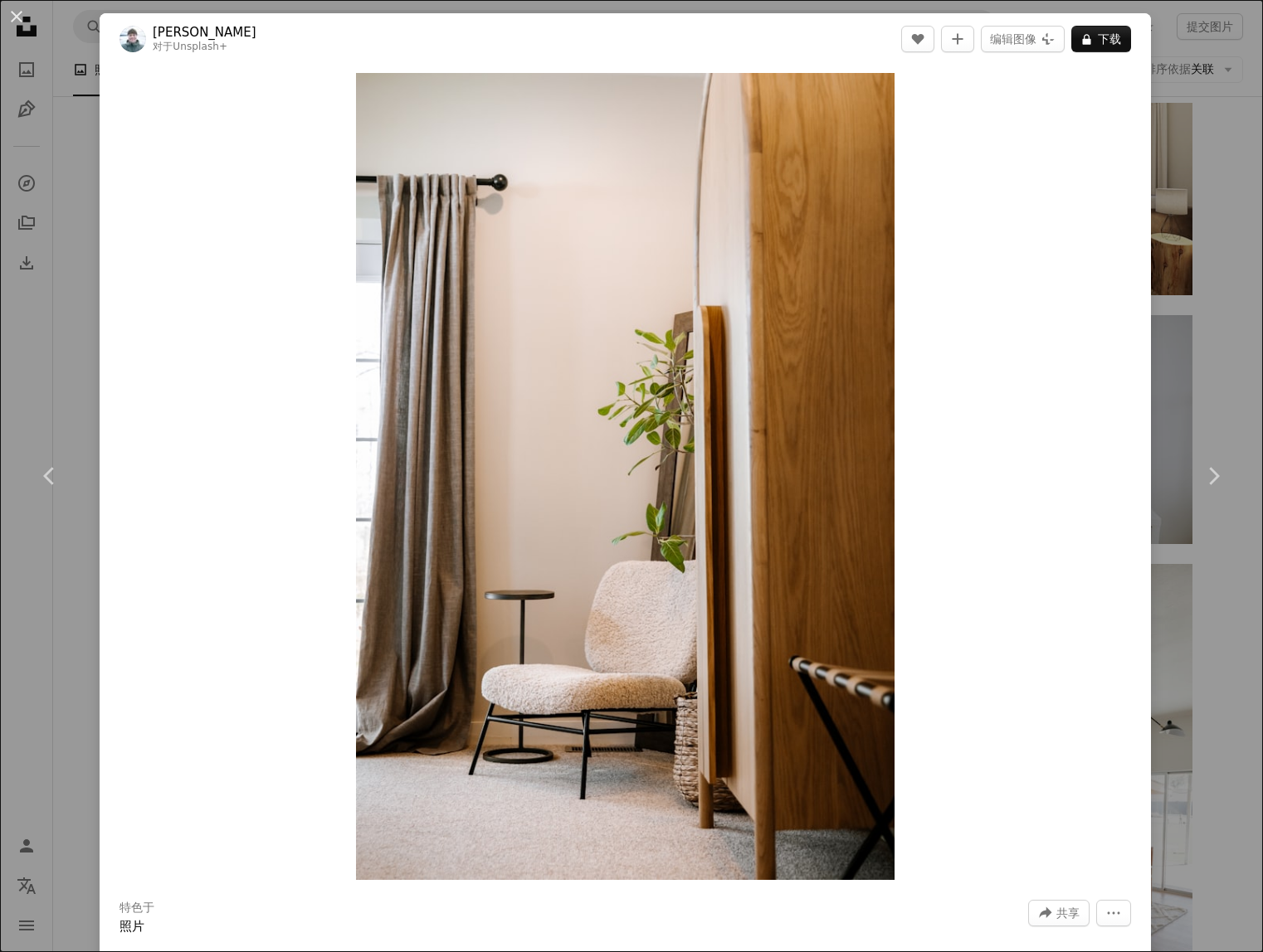
click at [1205, 356] on div "An X shape Chevron left Chevron right [PERSON_NAME] 对于 Unsplash+ A heart A plus…" at bounding box center [631, 476] width 1263 height 952
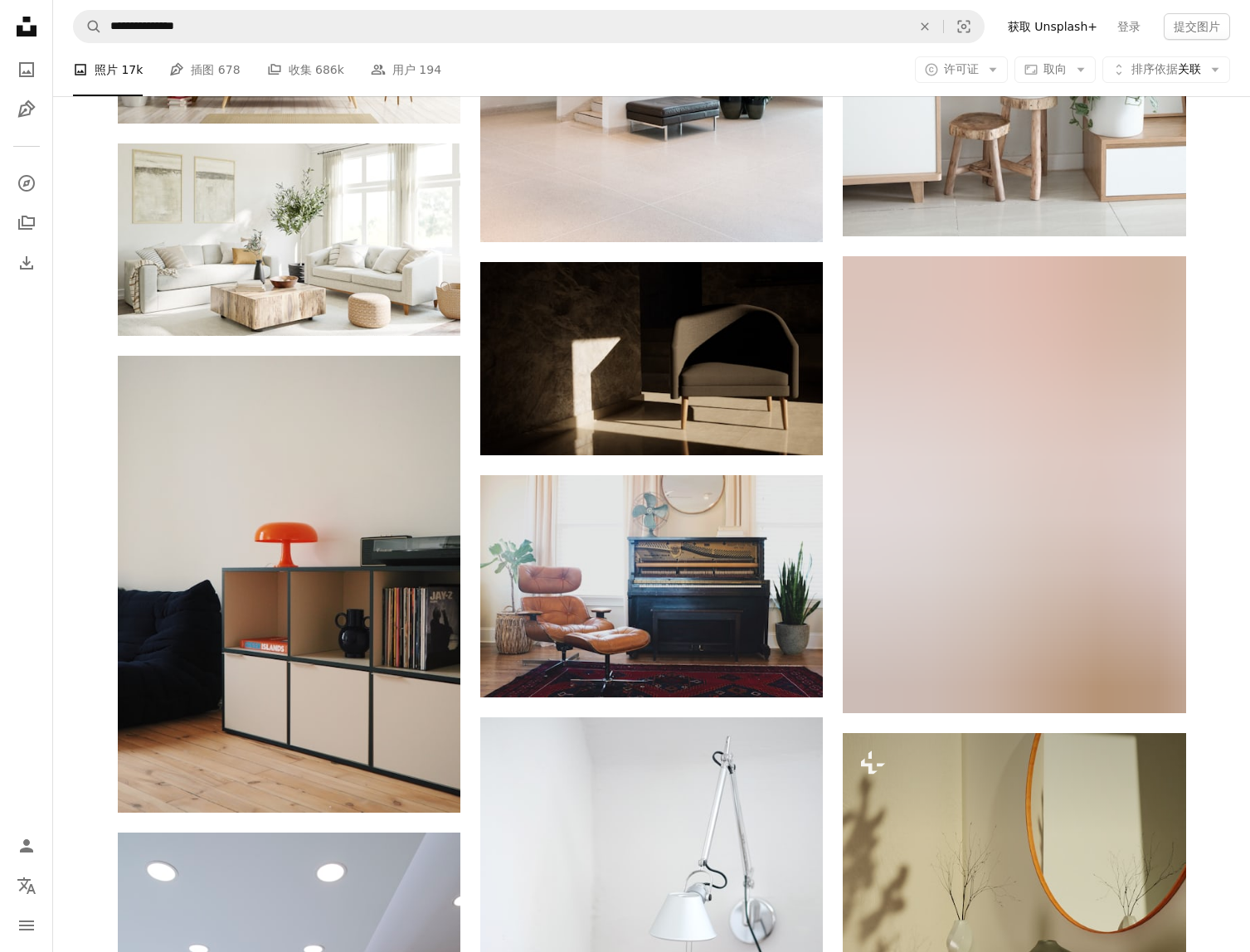
scroll to position [44688, 0]
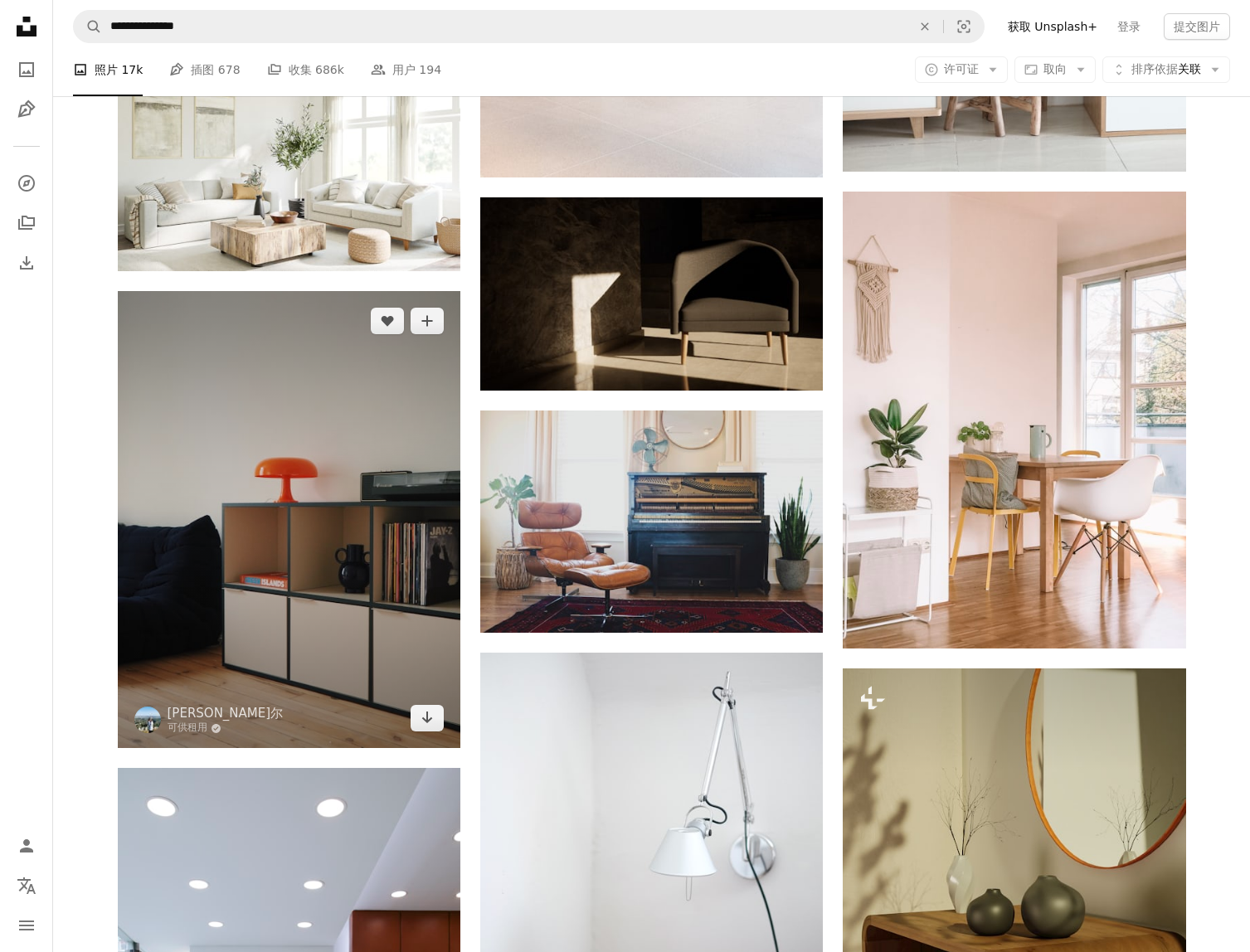
click at [279, 541] on img at bounding box center [289, 520] width 342 height 457
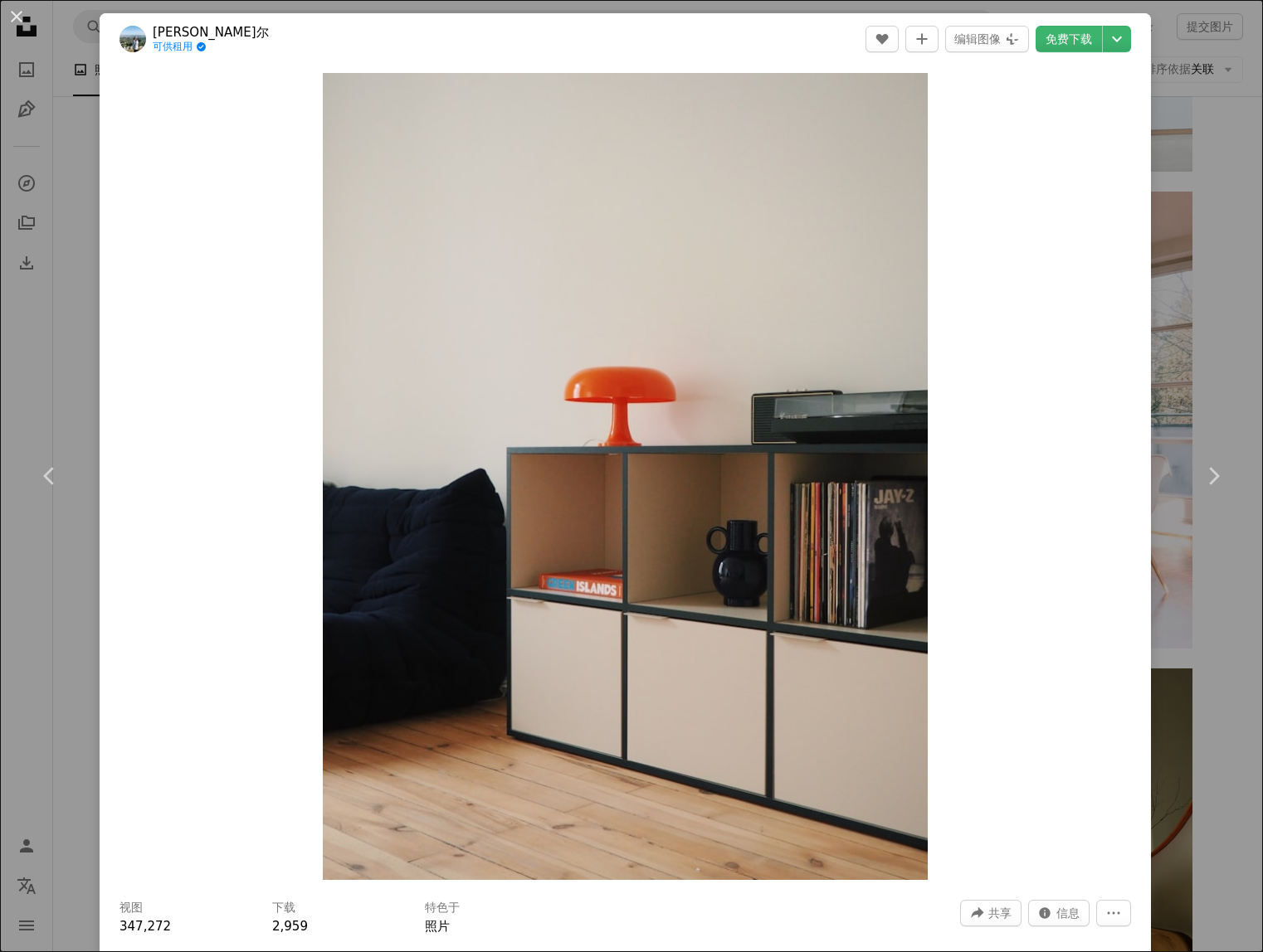
click at [1227, 341] on div "An X shape Chevron left Chevron right [PERSON_NAME]尔 可供租用 A checkmark inside of…" at bounding box center [631, 476] width 1263 height 952
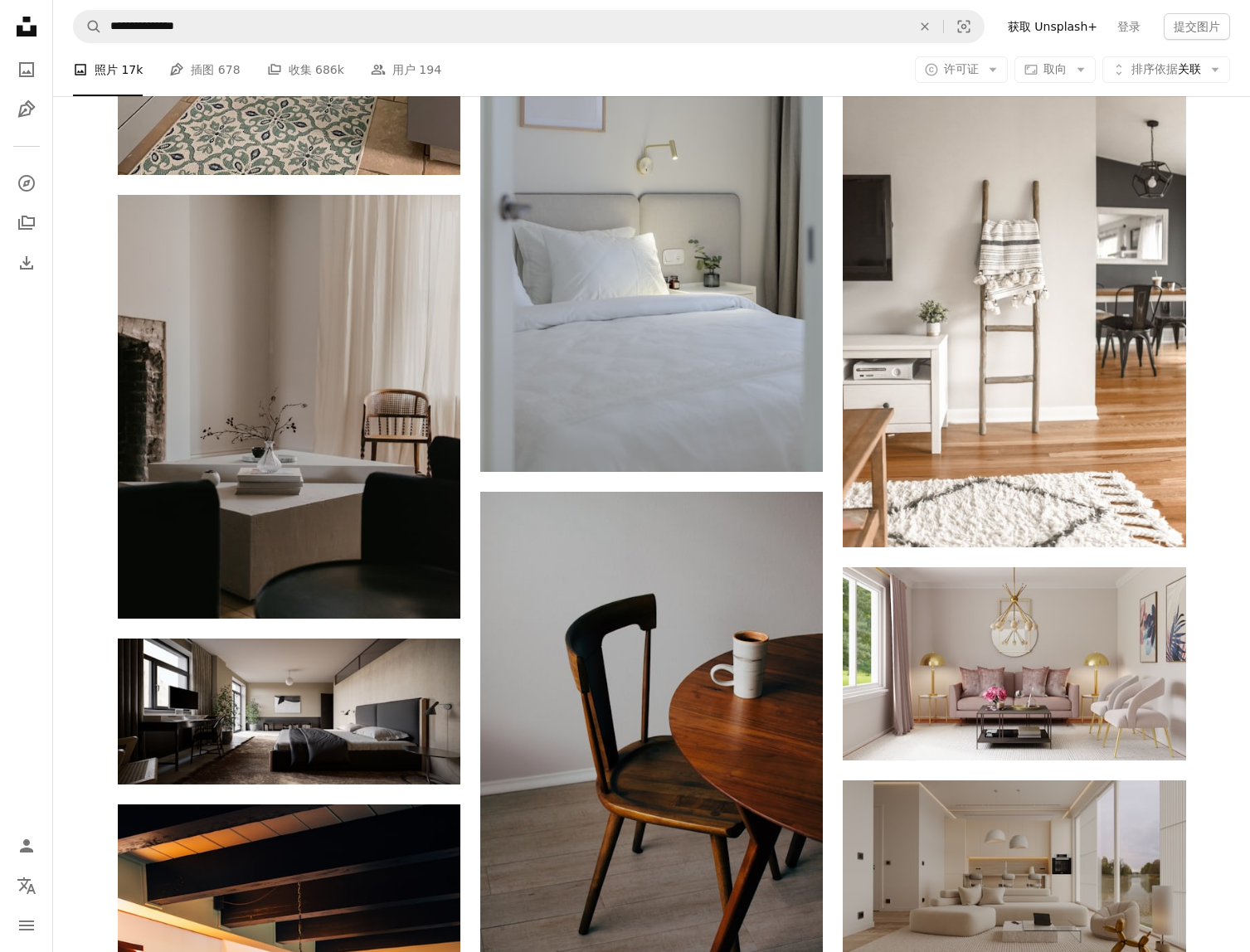
scroll to position [54560, 0]
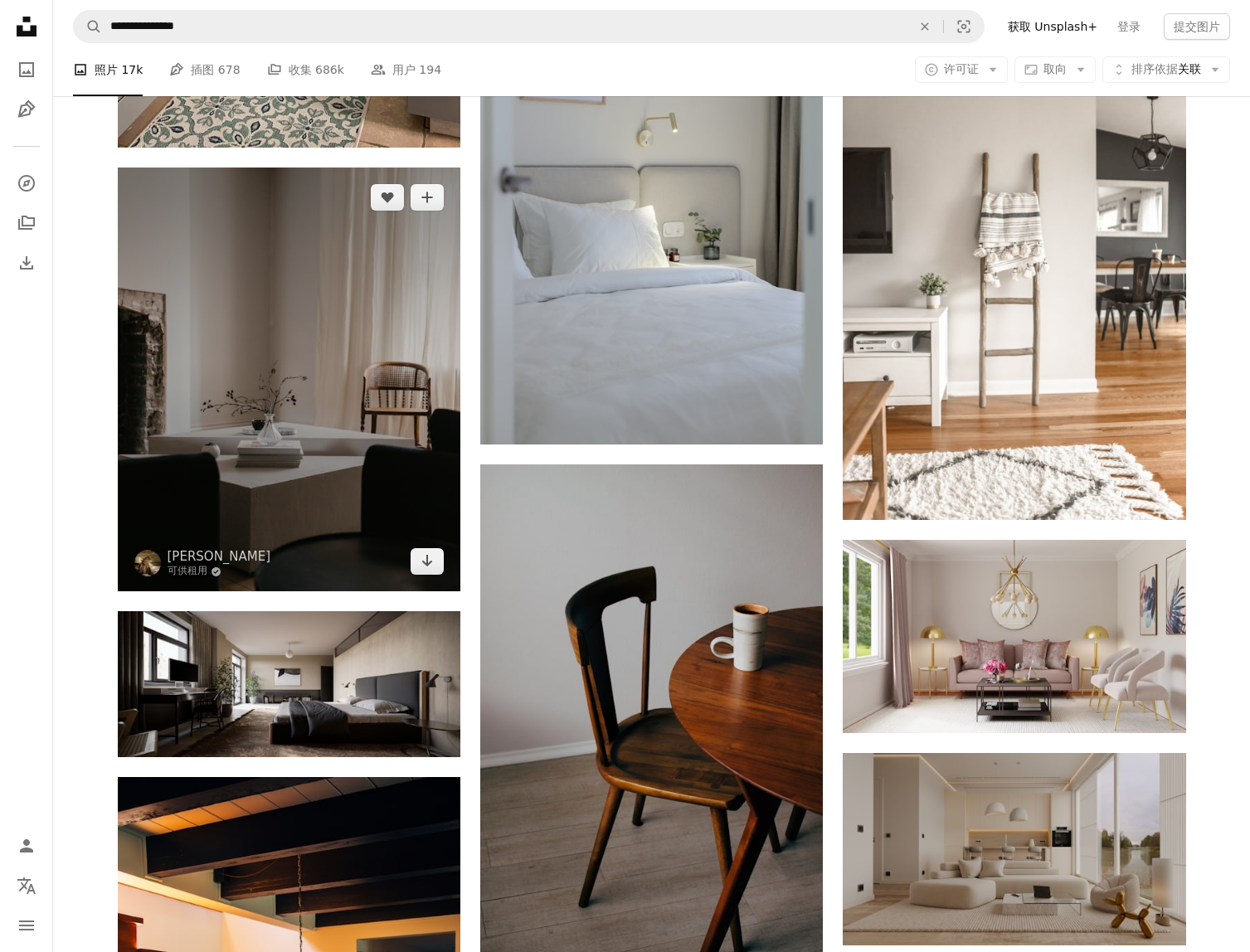
click at [241, 474] on img at bounding box center [289, 379] width 342 height 424
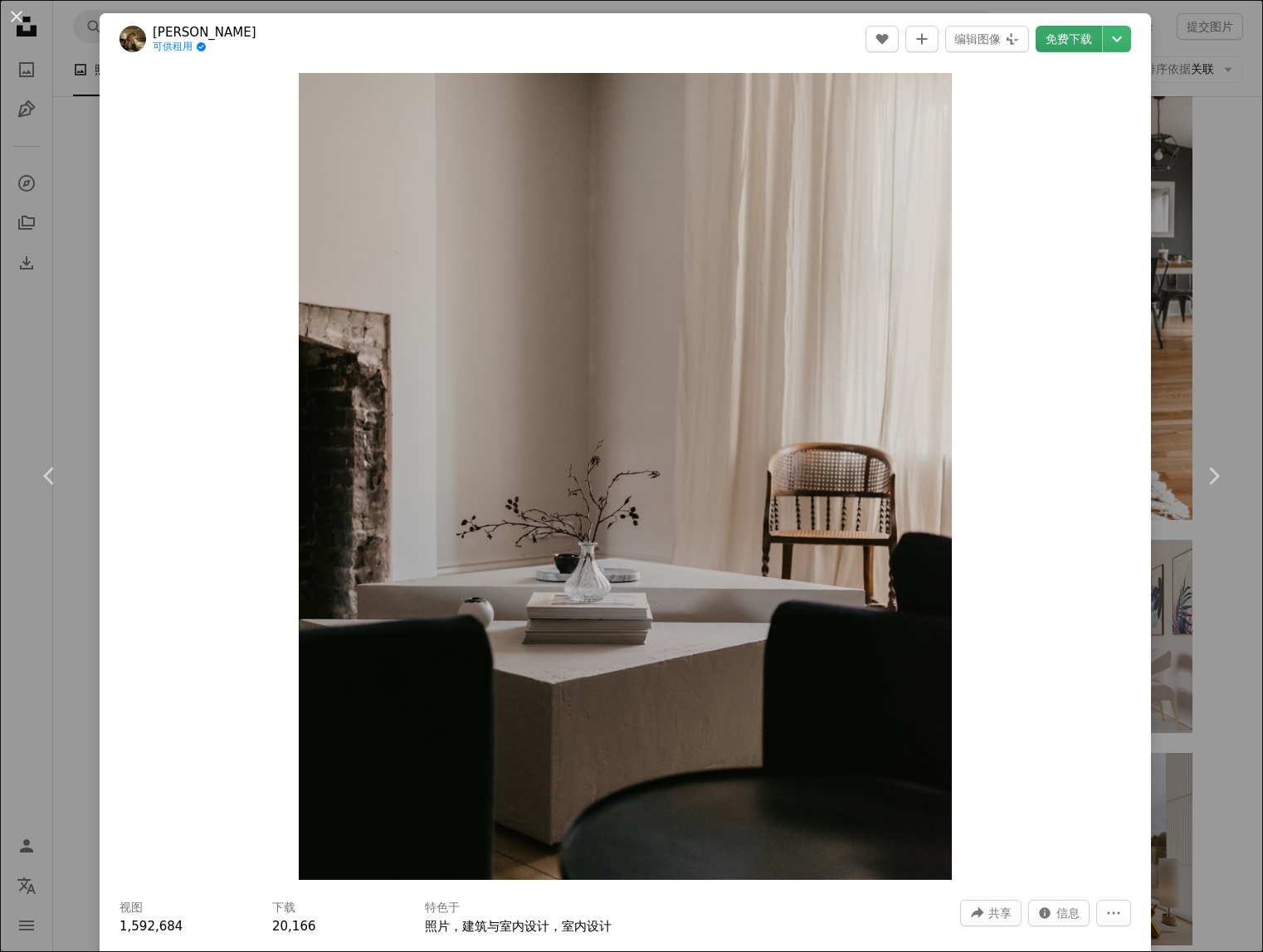
click at [1055, 29] on link "免费下载" at bounding box center [1068, 39] width 67 height 26
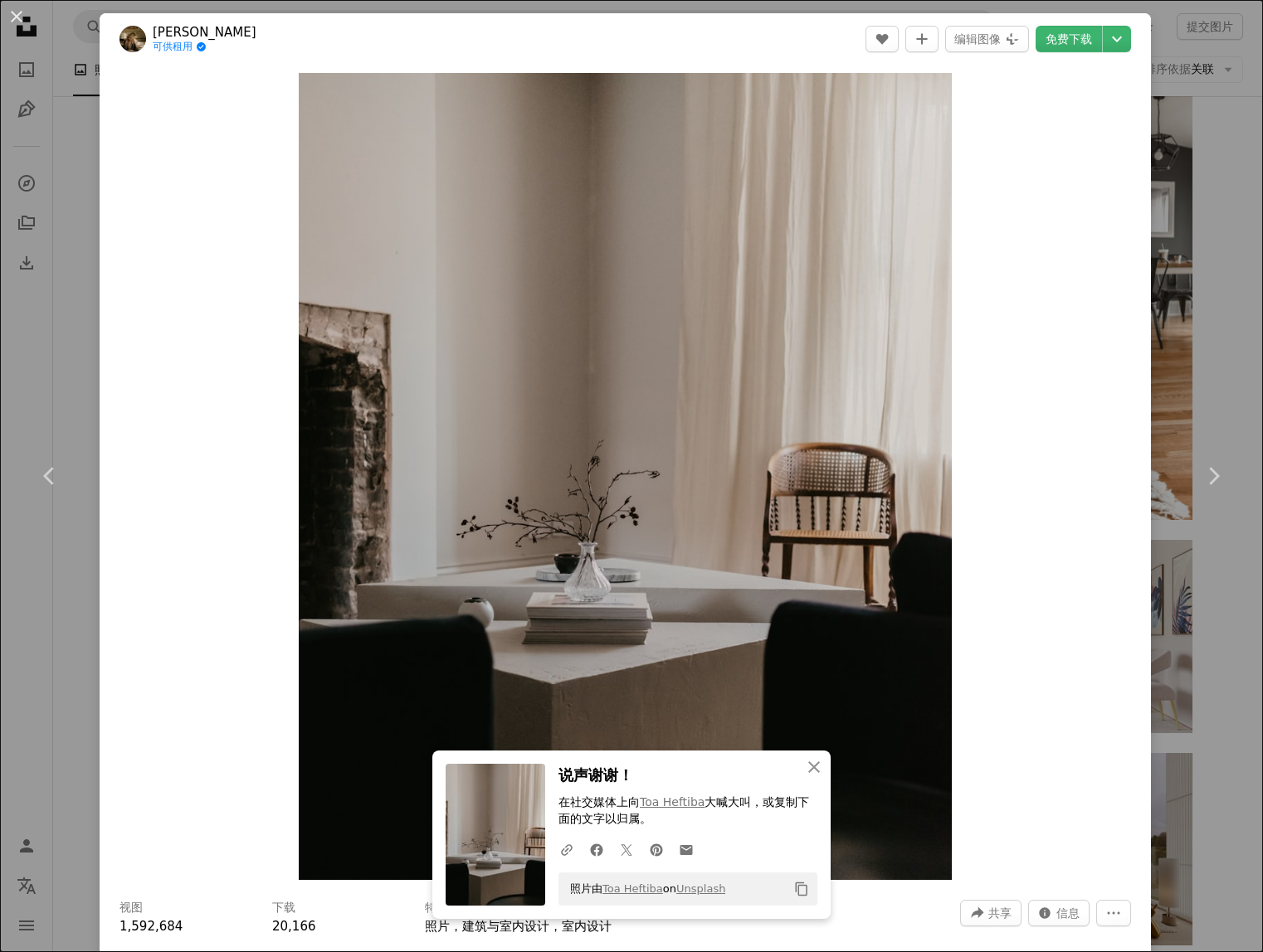
click at [1225, 388] on div "An X shape Chevron left Chevron right An X shape 关闭 说声谢谢！ 在社交媒体上向 Toa Heftiba 大…" at bounding box center [631, 476] width 1263 height 952
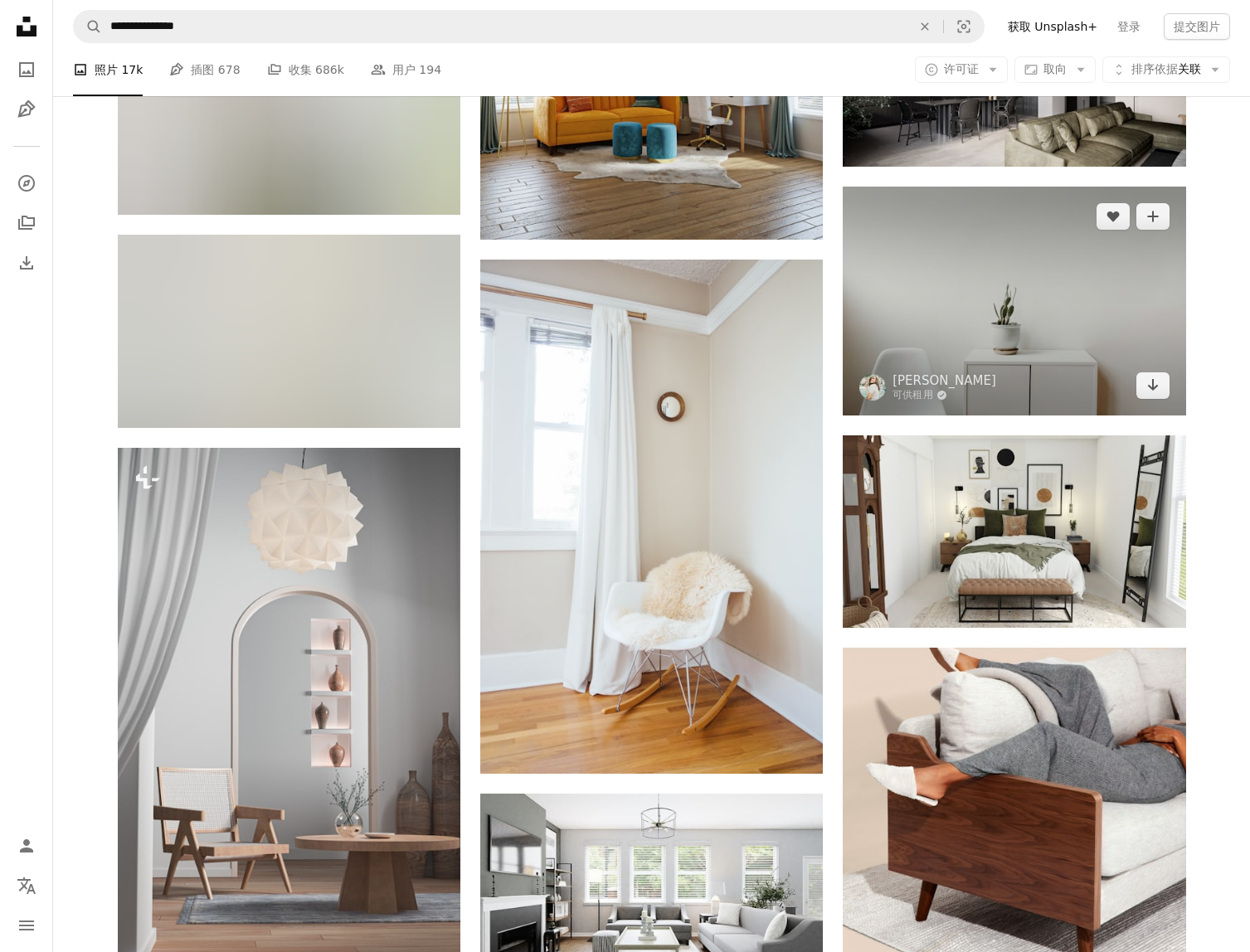
scroll to position [60118, 0]
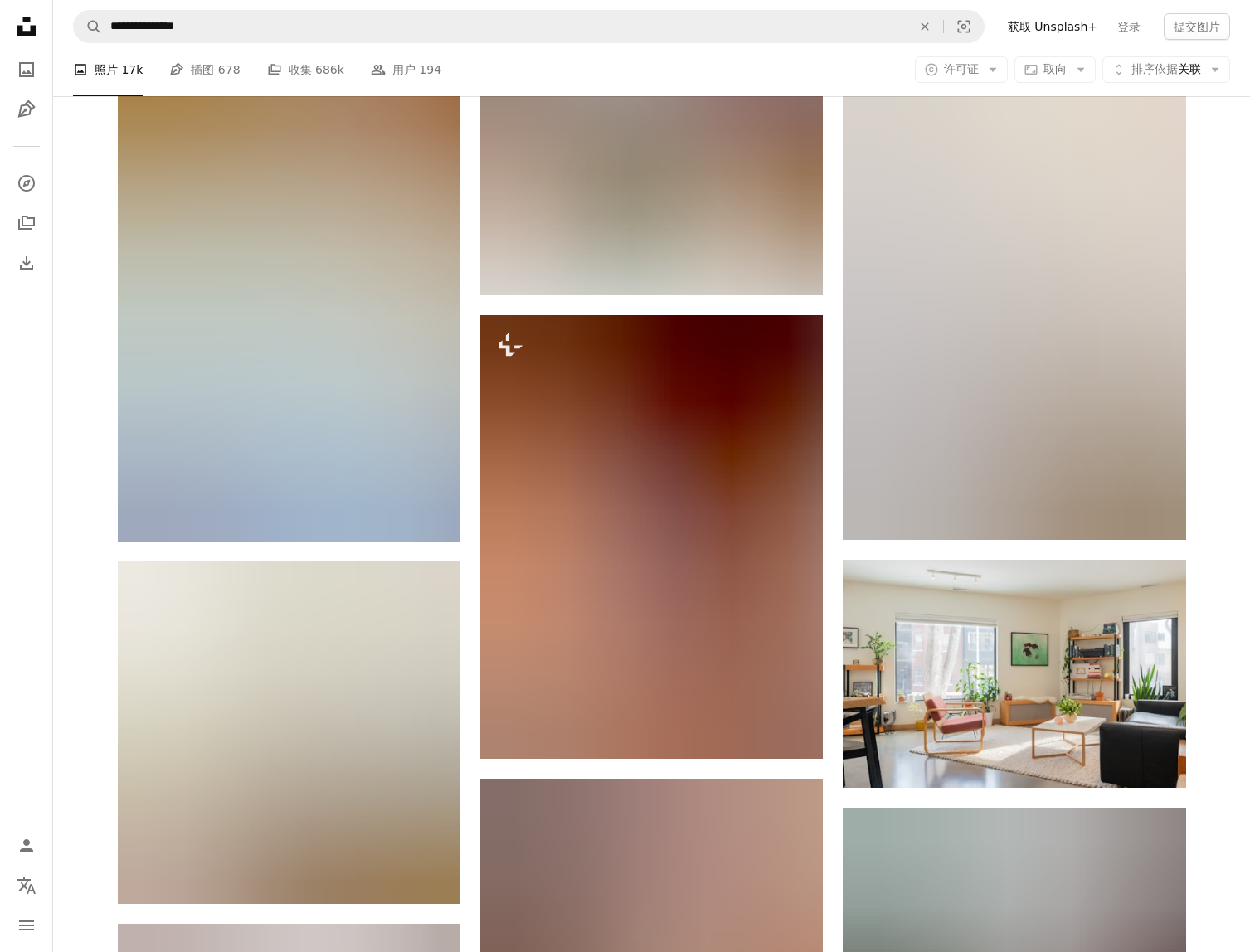
scroll to position [61943, 0]
